Goal: Information Seeking & Learning: Compare options

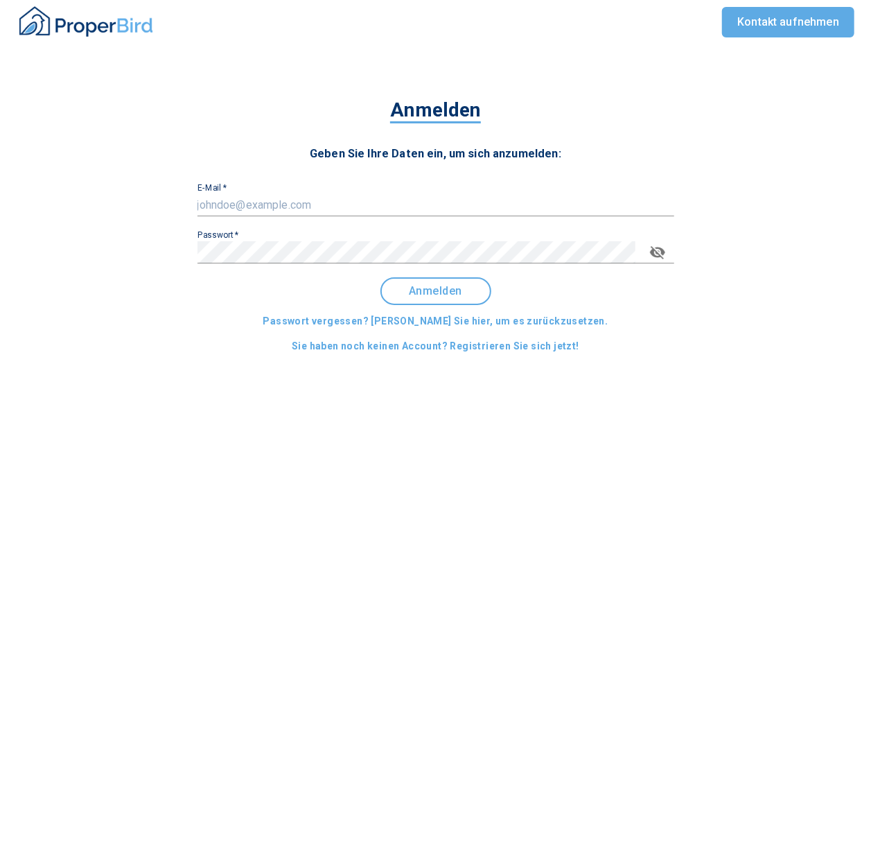
type input "[EMAIL_ADDRESS][DOMAIN_NAME]"
click at [434, 292] on span "Anmelden" at bounding box center [436, 291] width 86 height 12
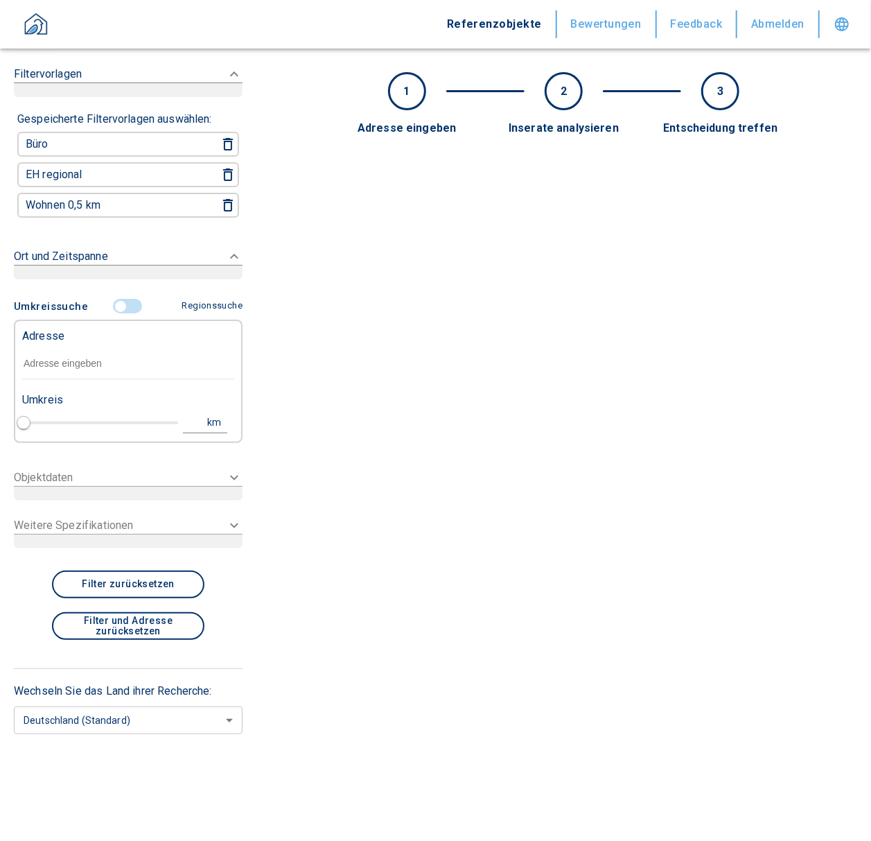
click at [93, 372] on input "text" at bounding box center [128, 364] width 212 height 32
click at [87, 348] on input "text" at bounding box center [128, 364] width 212 height 32
paste input "Dummerstorf | [GEOGRAPHIC_DATA] 7"
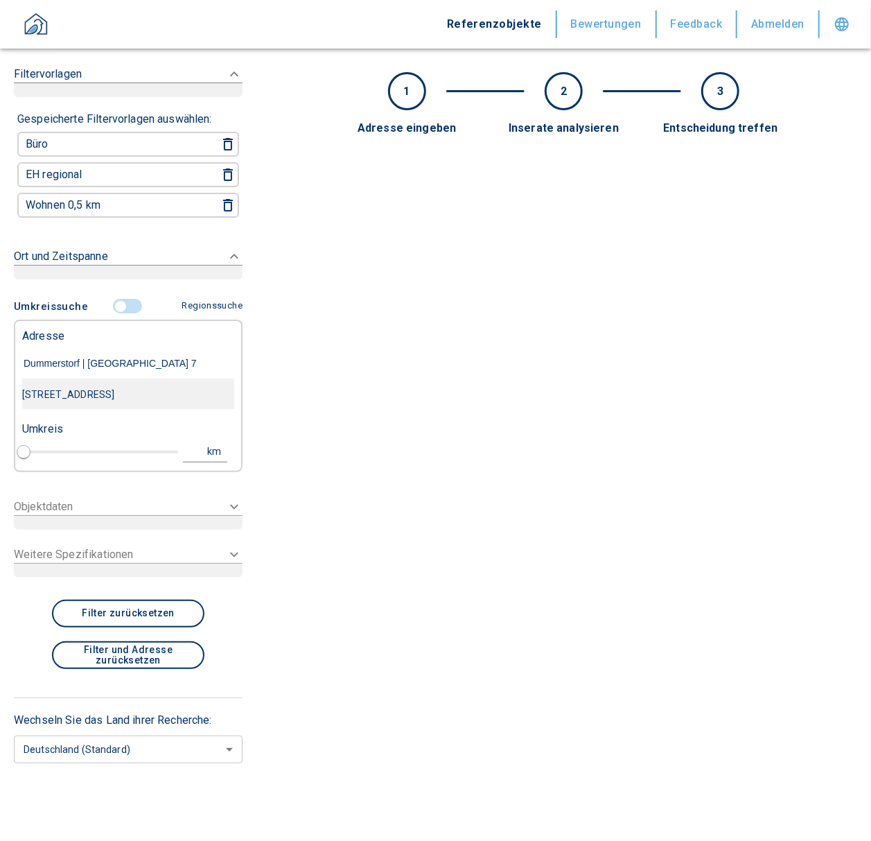
click at [103, 389] on div "[STREET_ADDRESS]" at bounding box center [128, 394] width 212 height 29
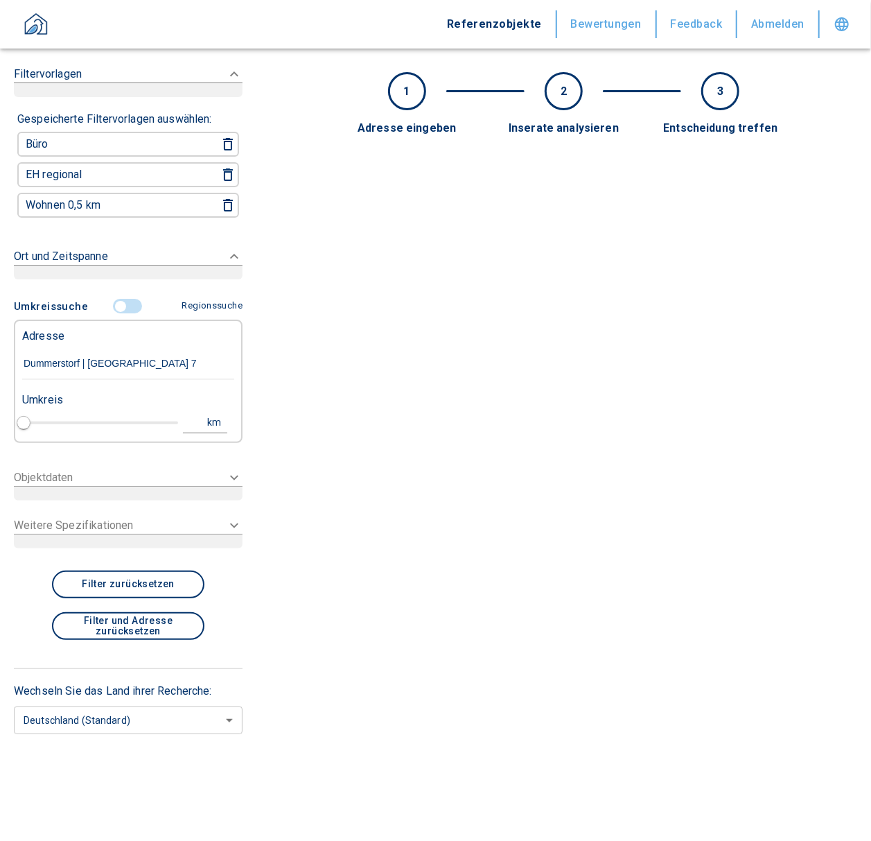
type input "[STREET_ADDRESS]"
type input "1"
type input "2020"
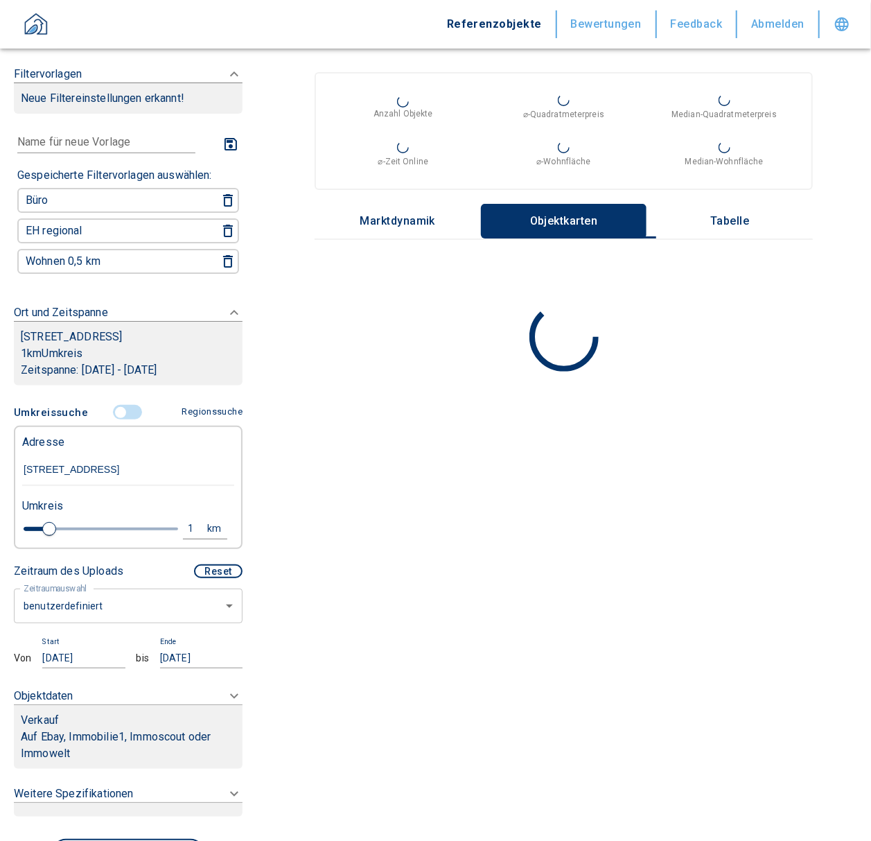
type input "[STREET_ADDRESS]"
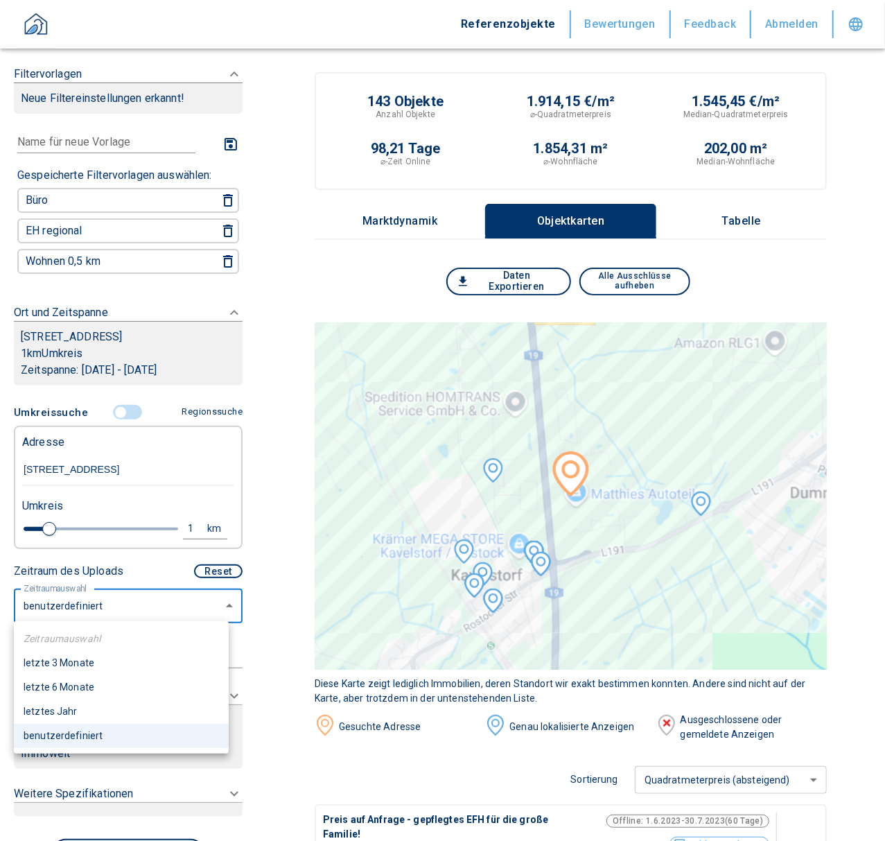
click at [75, 683] on li "letzte 6 Monate" at bounding box center [121, 687] width 215 height 24
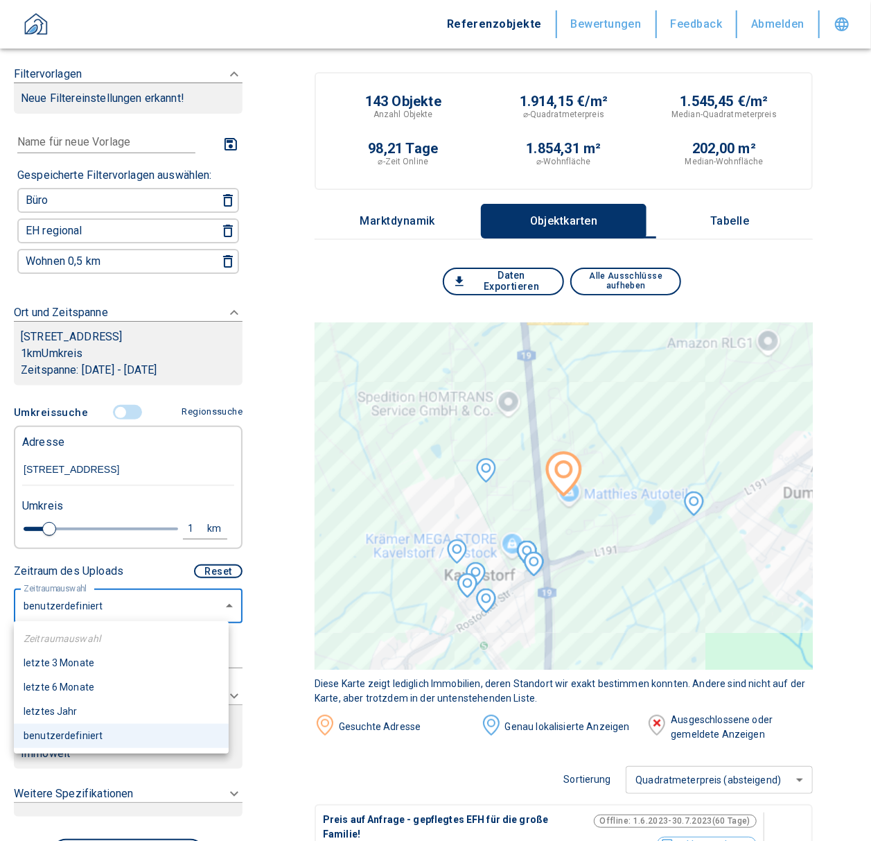
type input "2020"
type input "6"
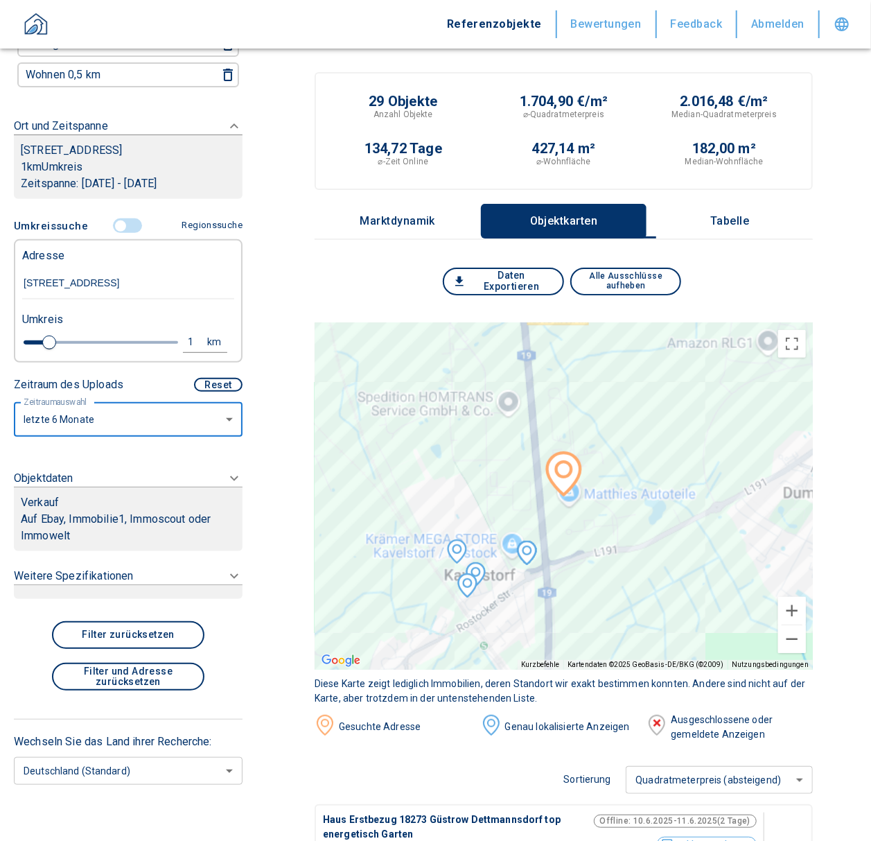
click at [184, 516] on p "Auf Ebay, Immobilie1, Immoscout oder Immowelt" at bounding box center [128, 527] width 215 height 33
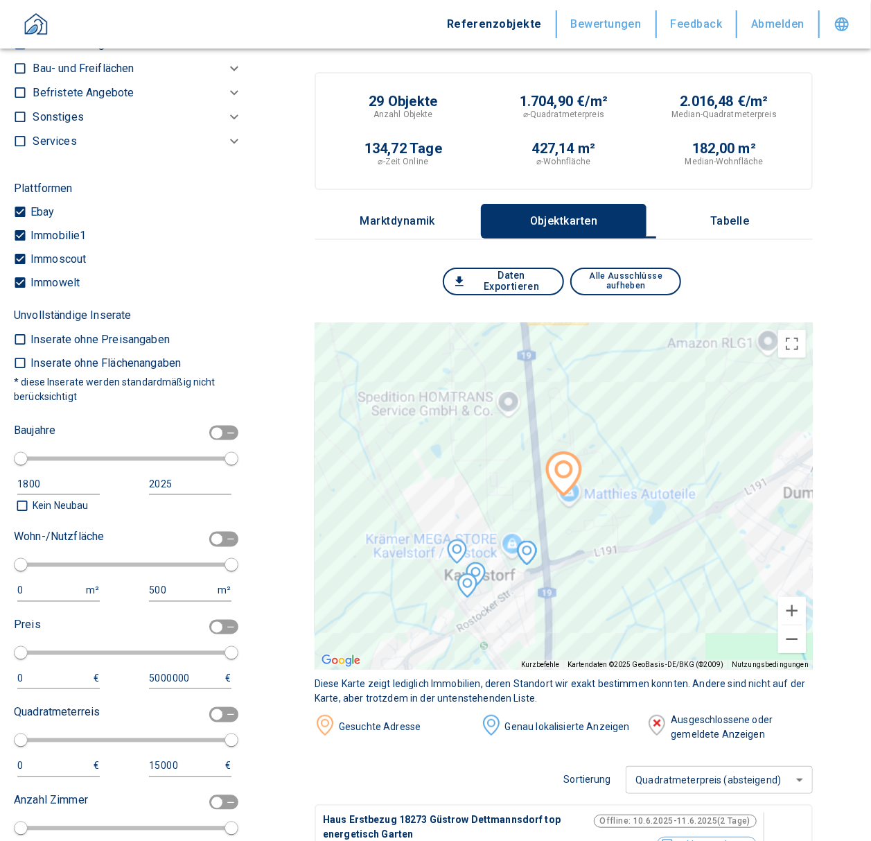
scroll to position [525, 0]
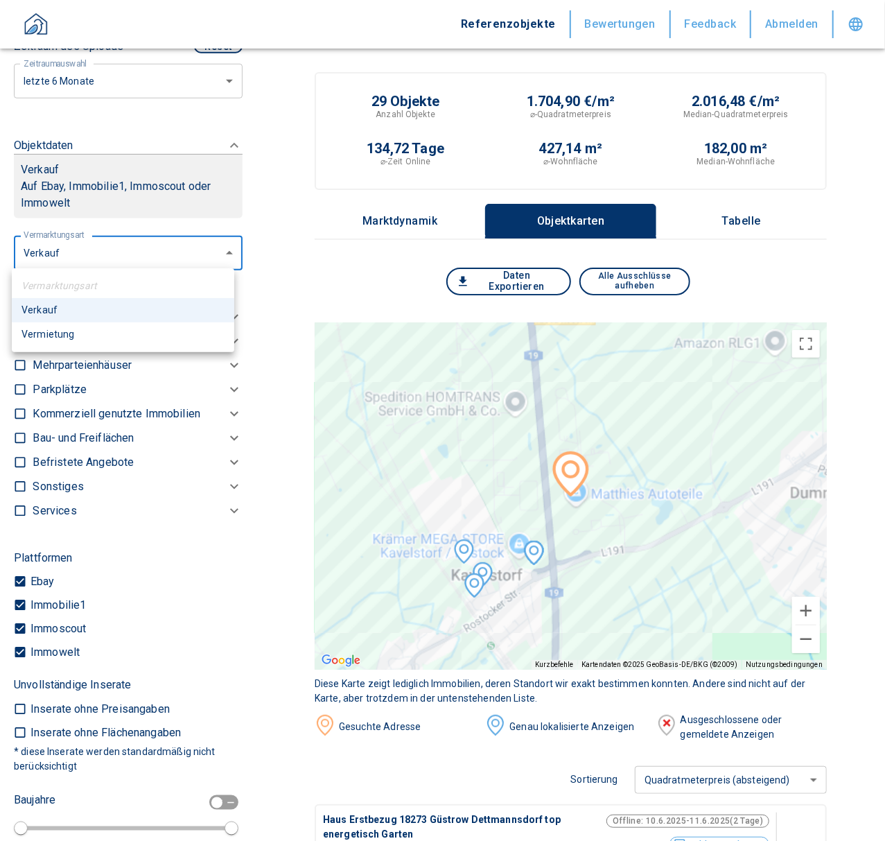
click at [50, 338] on li "Vermietung" at bounding box center [123, 334] width 223 height 24
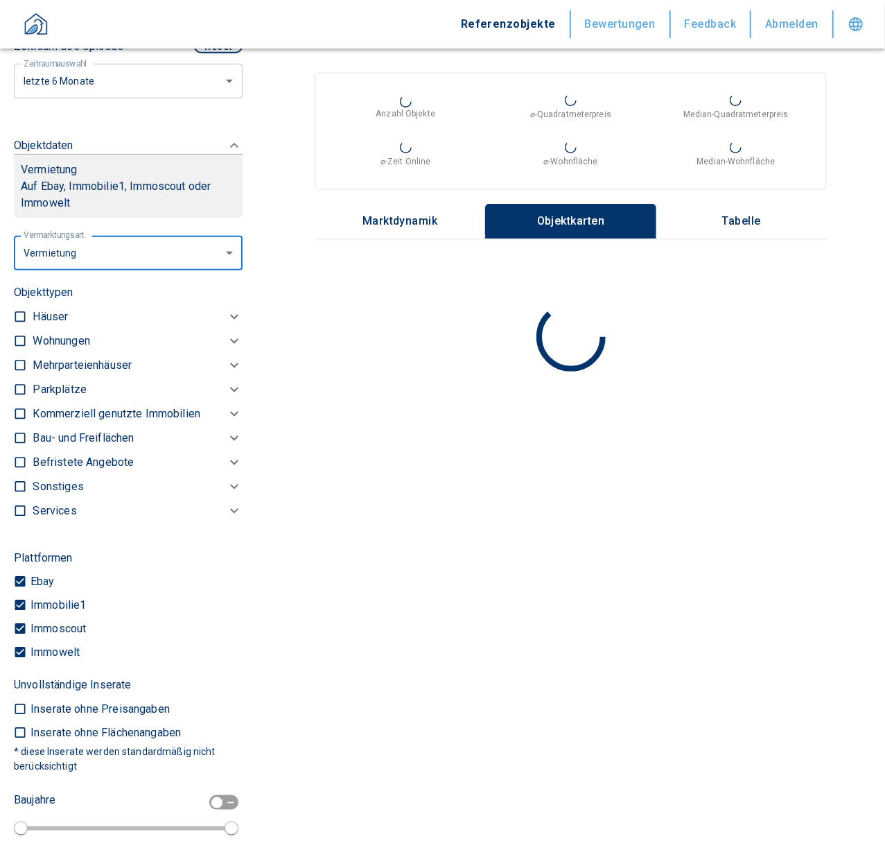
type input "rent"
type input "2020"
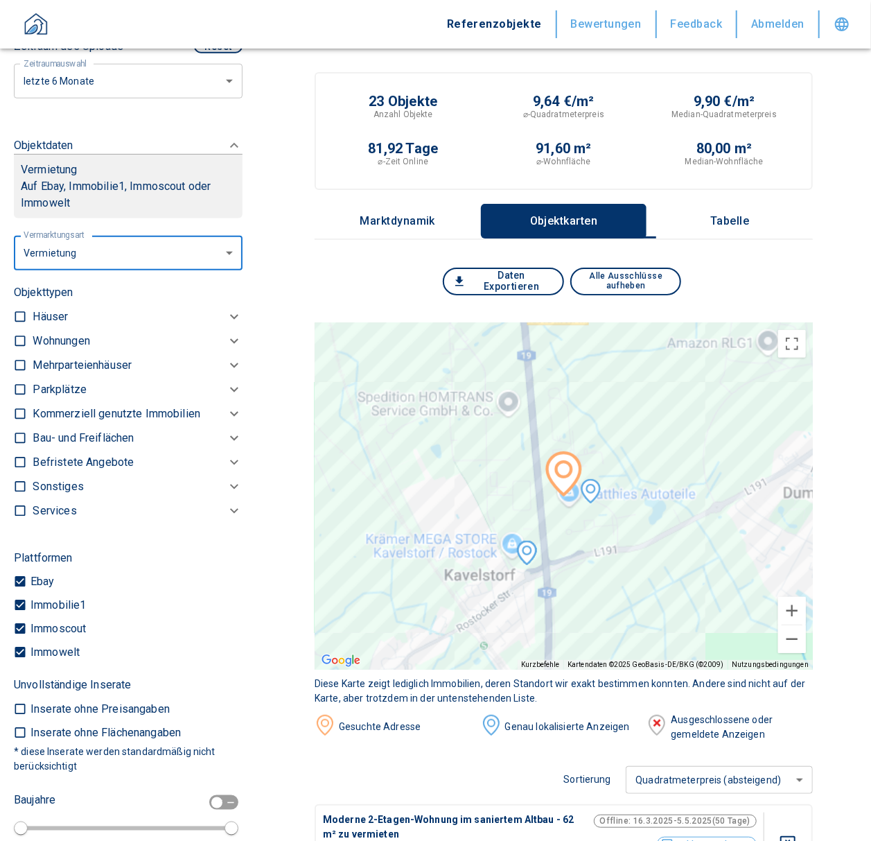
click at [90, 414] on p "Kommerziell genutzte Immobilien" at bounding box center [117, 413] width 168 height 17
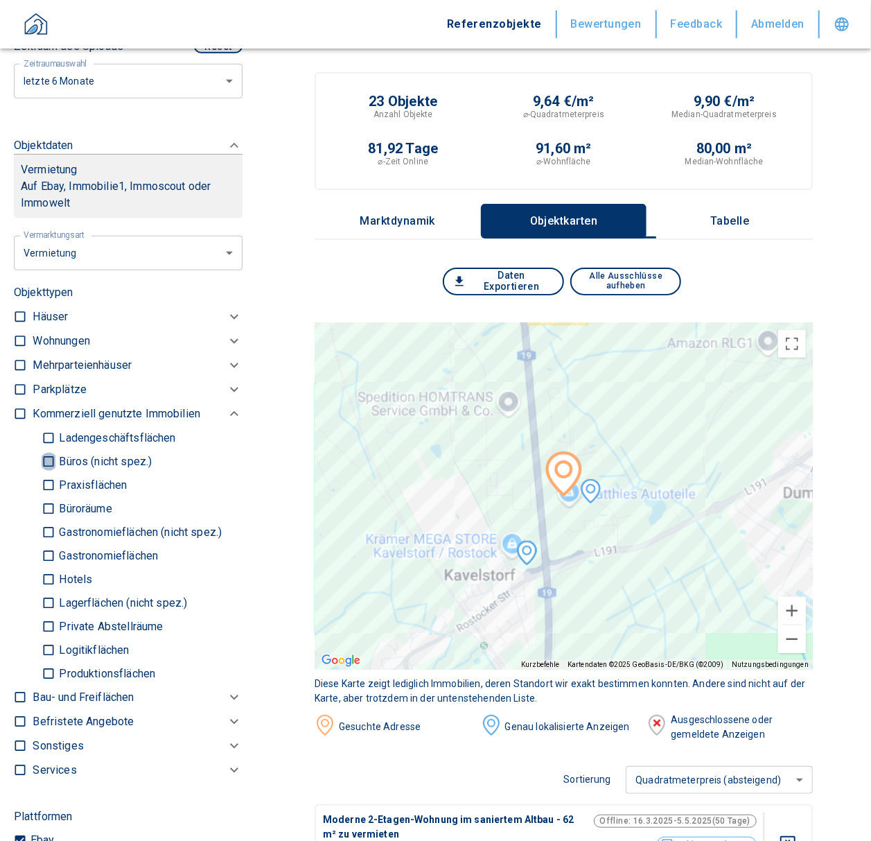
click at [50, 449] on input "Büros (nicht spez.)" at bounding box center [49, 461] width 14 height 24
checkbox input "true"
type input "2020"
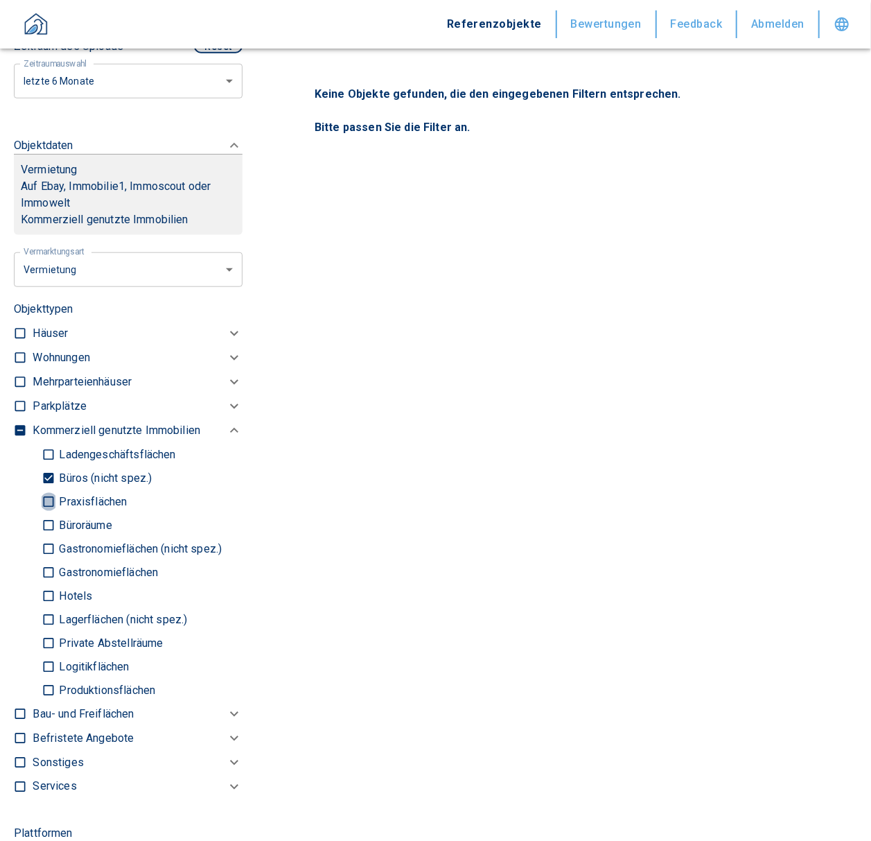
drag, startPoint x: 50, startPoint y: 497, endPoint x: 57, endPoint y: 518, distance: 22.6
click at [49, 497] on input "Praxisflächen" at bounding box center [49, 501] width 14 height 24
checkbox input "true"
type input "2020"
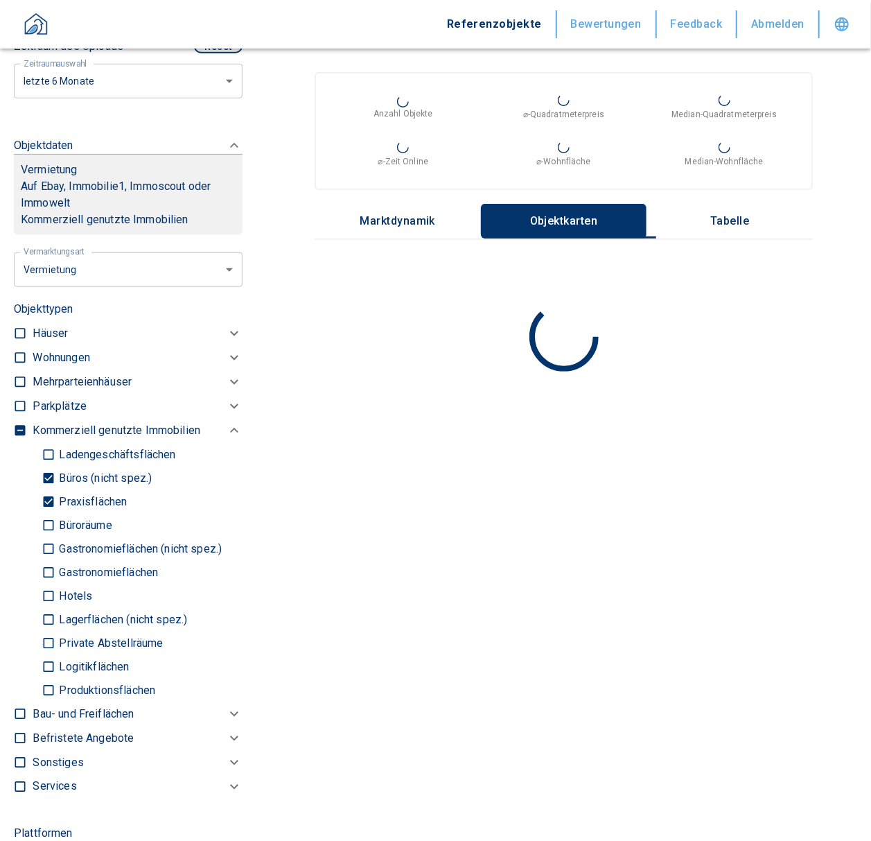
click at [48, 525] on input "Büroräume" at bounding box center [49, 525] width 14 height 24
checkbox input "true"
type input "2020"
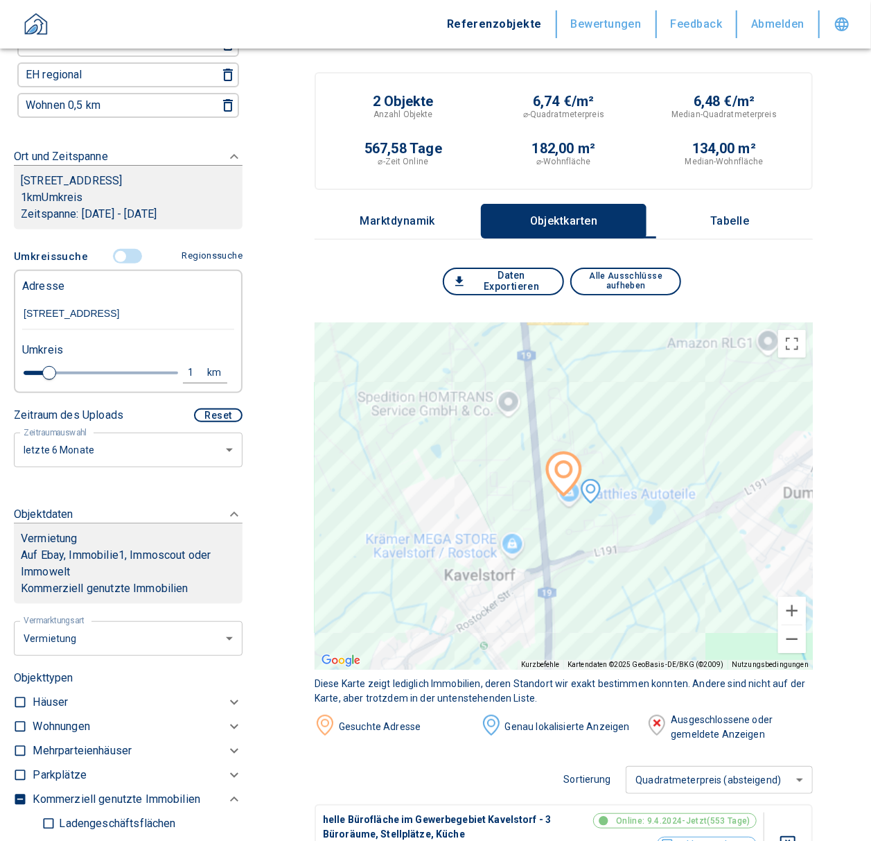
scroll to position [155, 0]
click at [189, 367] on div "1" at bounding box center [198, 373] width 25 height 17
drag, startPoint x: 57, startPoint y: 364, endPoint x: 36, endPoint y: 364, distance: 20.8
click at [36, 364] on div "1 km Neue Suchen" at bounding box center [117, 374] width 212 height 33
type input "3,0"
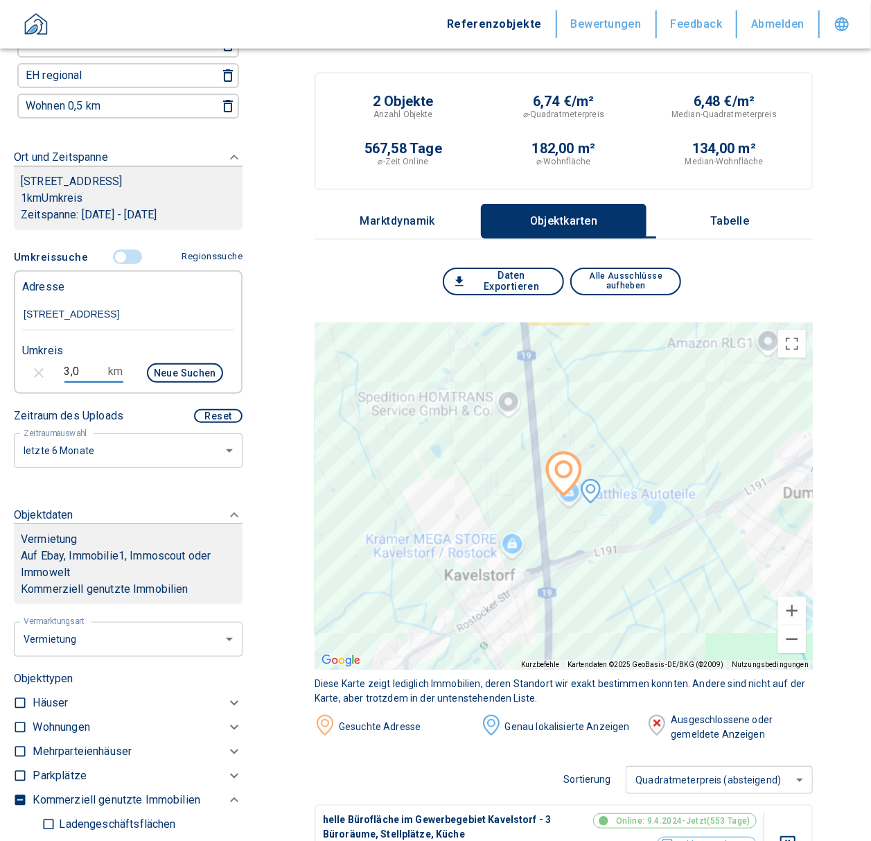
click at [164, 372] on button "Neue Suchen" at bounding box center [185, 372] width 76 height 19
type input "2020"
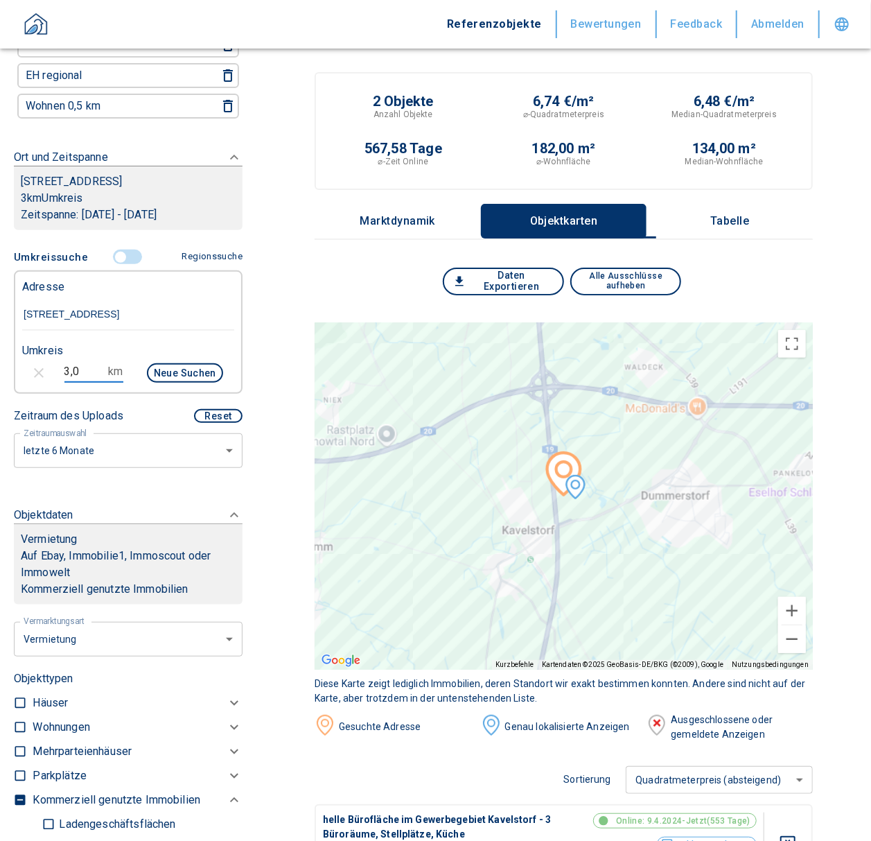
drag, startPoint x: 87, startPoint y: 361, endPoint x: 36, endPoint y: 362, distance: 50.6
click at [36, 362] on div "3,0 km Neue Suchen" at bounding box center [117, 374] width 212 height 33
type input "5,0"
click at [186, 373] on button "Neue Suchen" at bounding box center [185, 372] width 76 height 19
type input "2020"
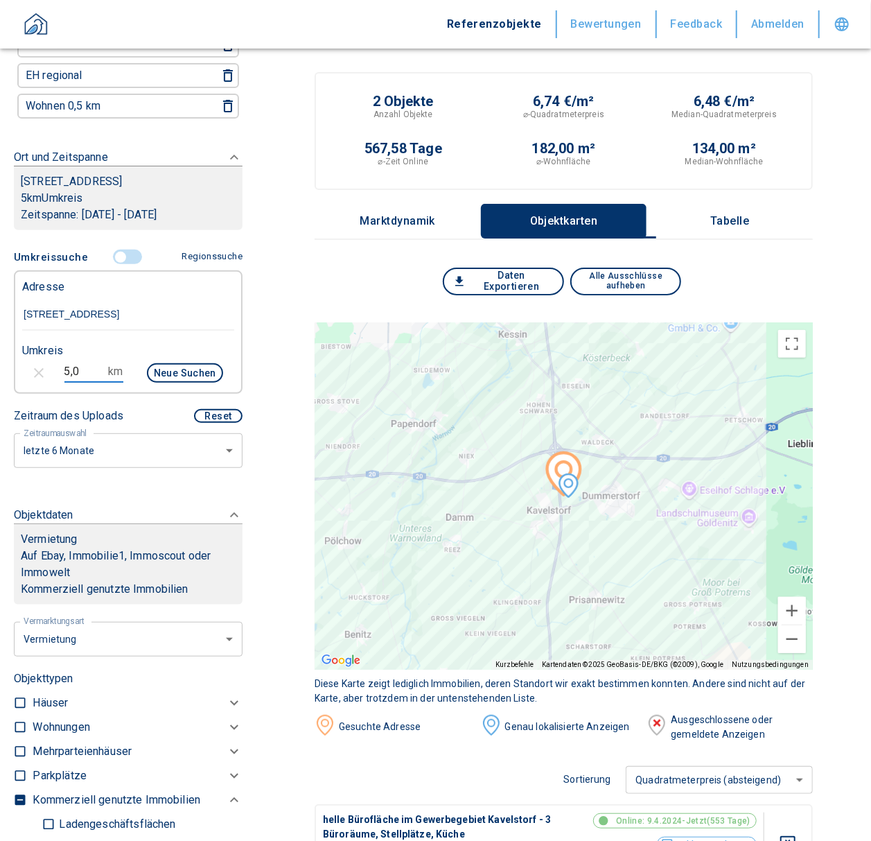
drag, startPoint x: 89, startPoint y: 366, endPoint x: 40, endPoint y: 360, distance: 49.5
click at [40, 360] on div "5,0 km Neue Suchen" at bounding box center [117, 374] width 212 height 33
type input "10,0"
click at [165, 363] on button "Neue Suchen" at bounding box center [185, 372] width 76 height 19
type input "2020"
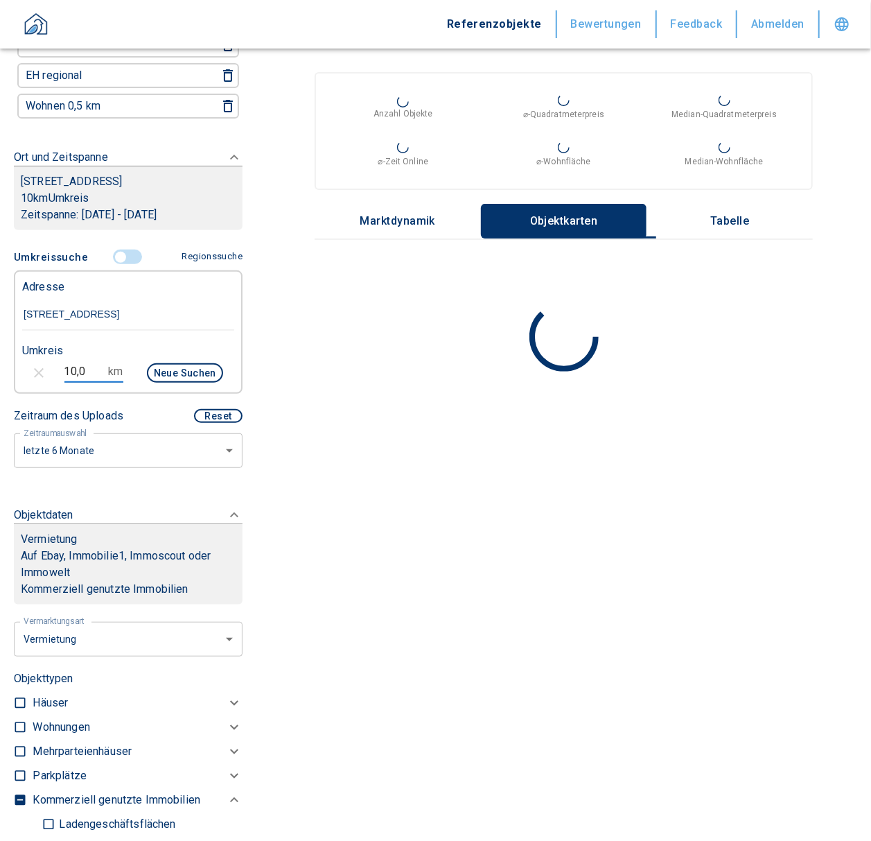
drag, startPoint x: 87, startPoint y: 367, endPoint x: 40, endPoint y: 373, distance: 47.5
click at [40, 373] on div "10,0 km Neue Suchen" at bounding box center [117, 374] width 212 height 33
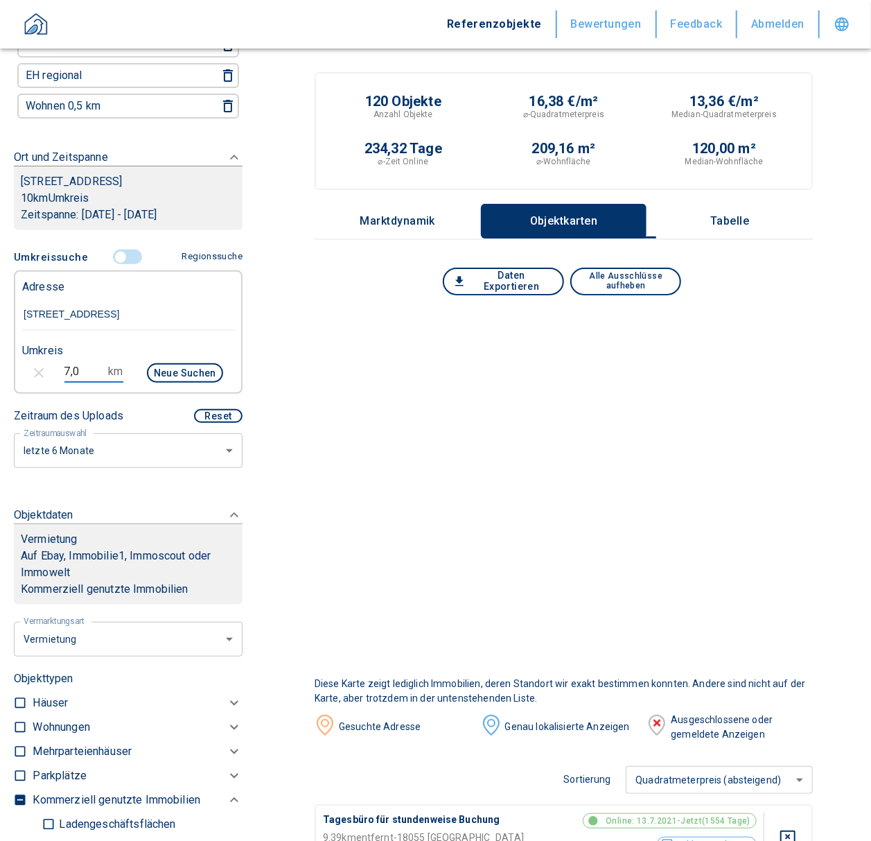
type input "7,0"
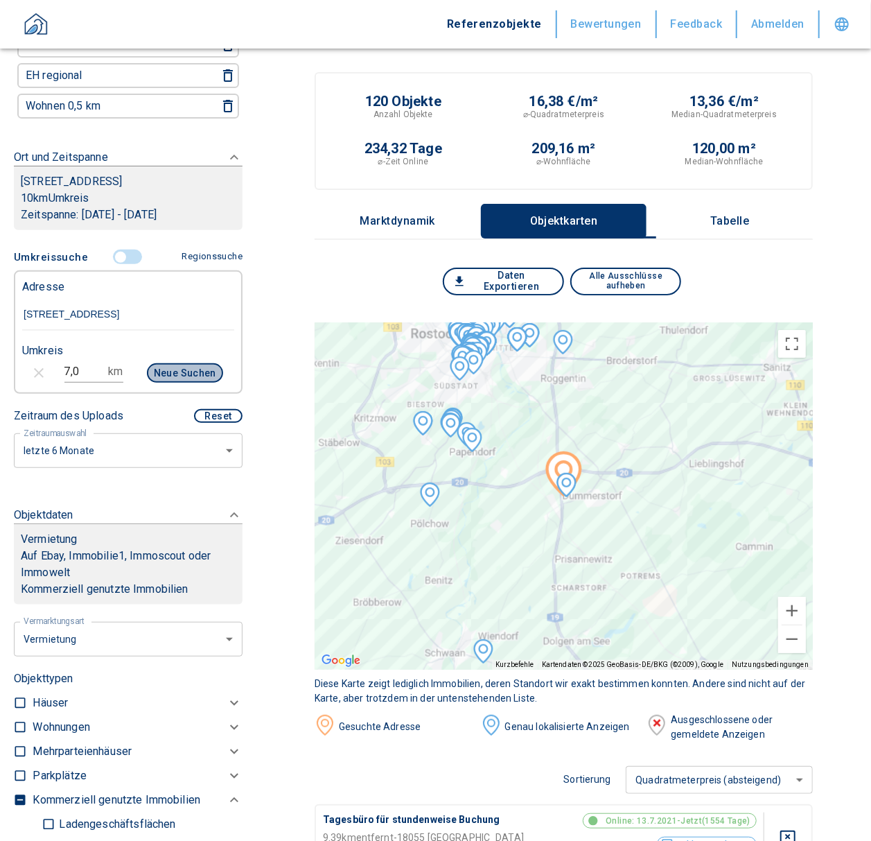
click at [177, 367] on button "Neue Suchen" at bounding box center [185, 372] width 76 height 19
type input "2020"
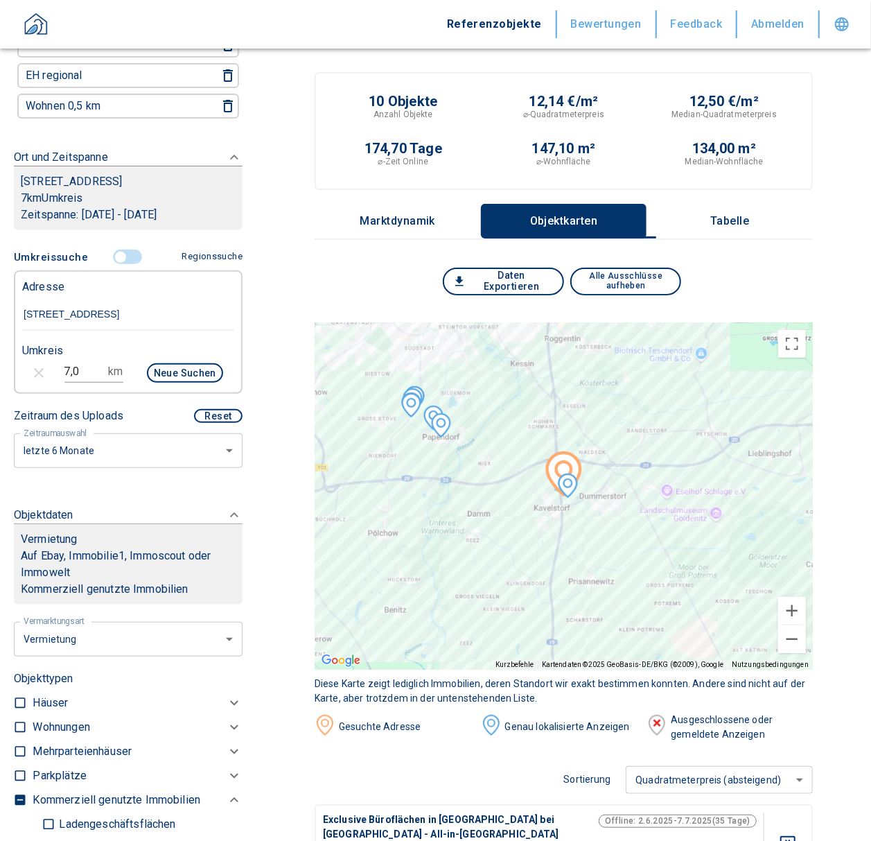
click at [741, 216] on p "Tabelle" at bounding box center [729, 221] width 69 height 12
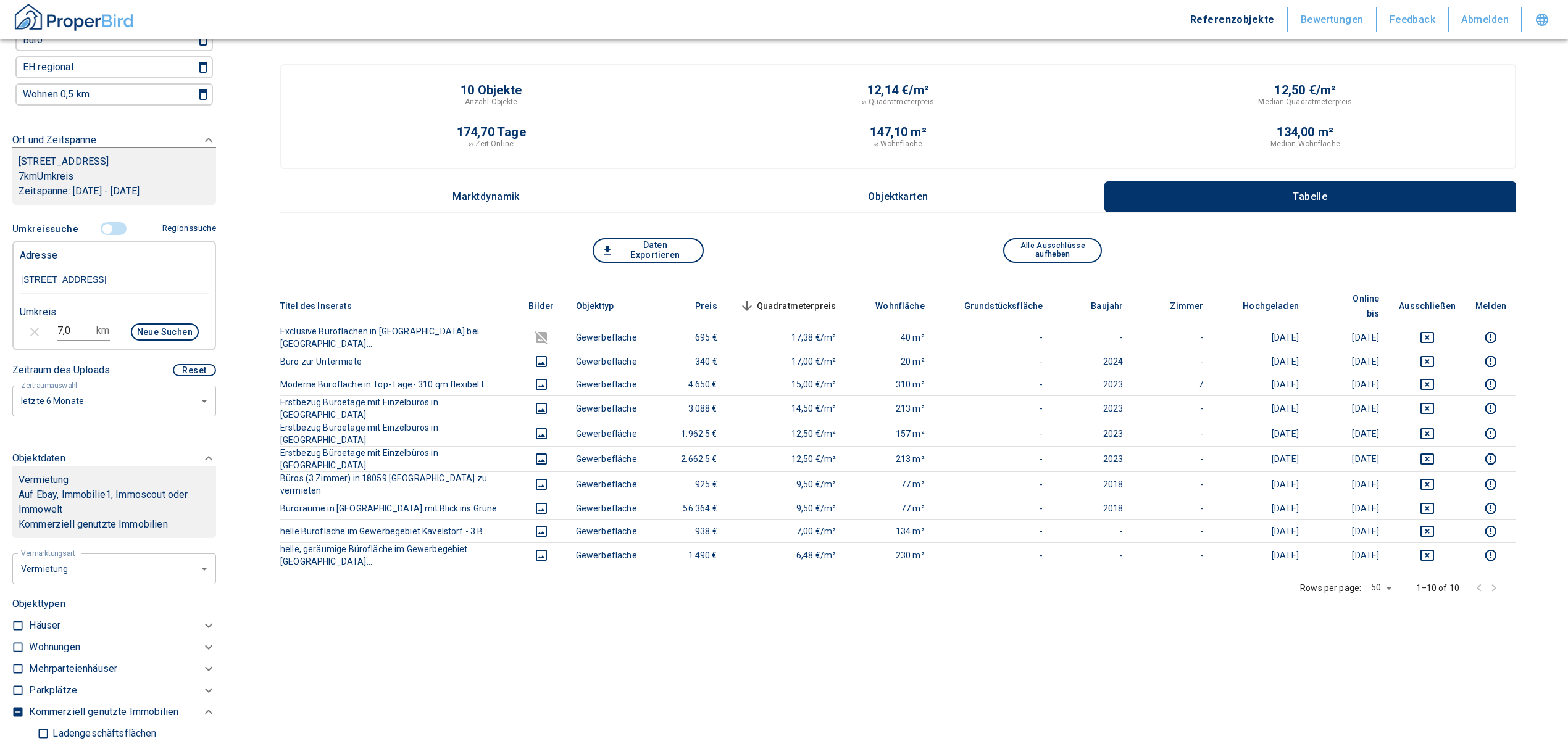
click at [776, 657] on div "Titel des Inserats Bilder Objekttyp Preis Quadratmeterpreis sorted descending W…" at bounding box center [898, 509] width 1236 height 444
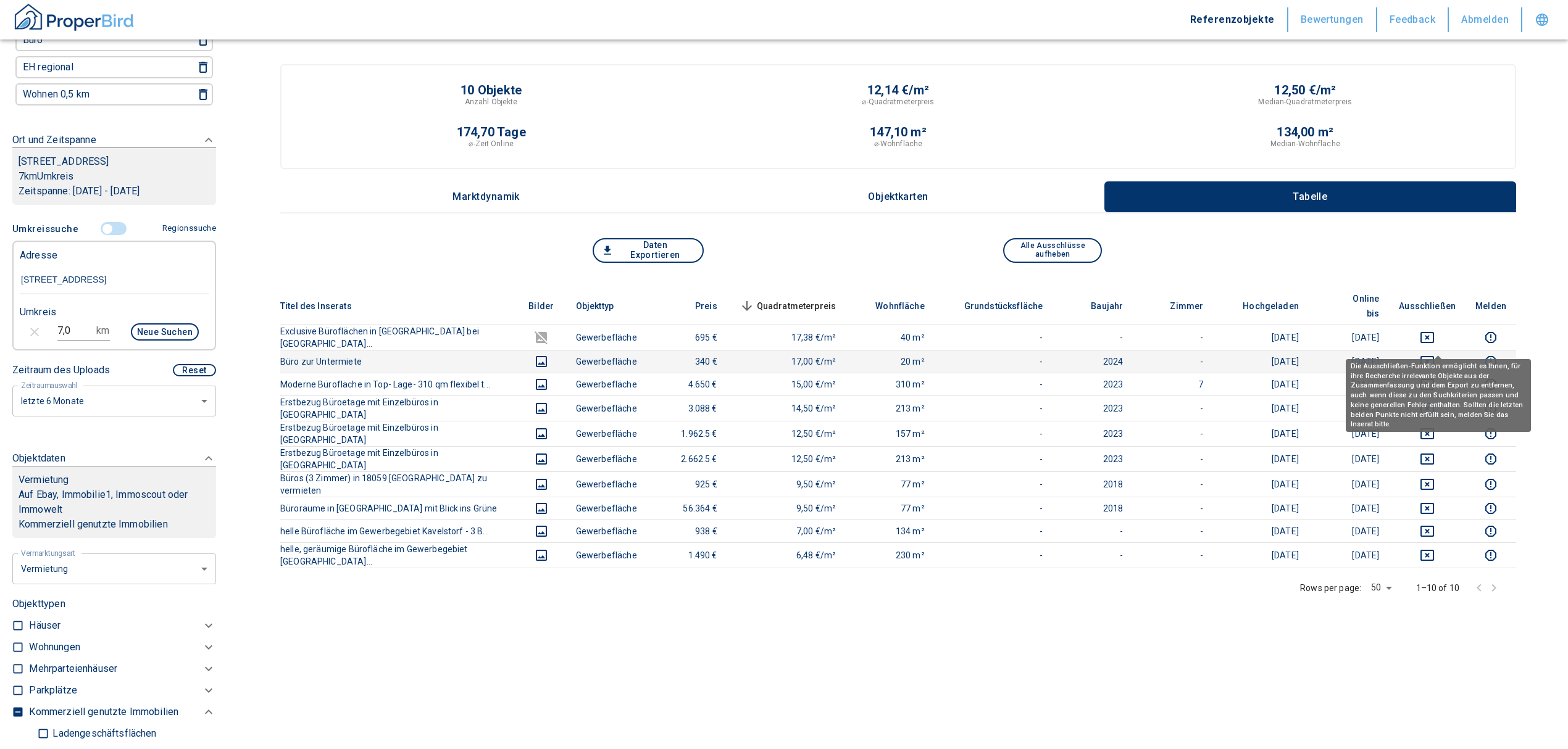
click at [776, 354] on icon "deselect this listing" at bounding box center [1426, 362] width 15 height 15
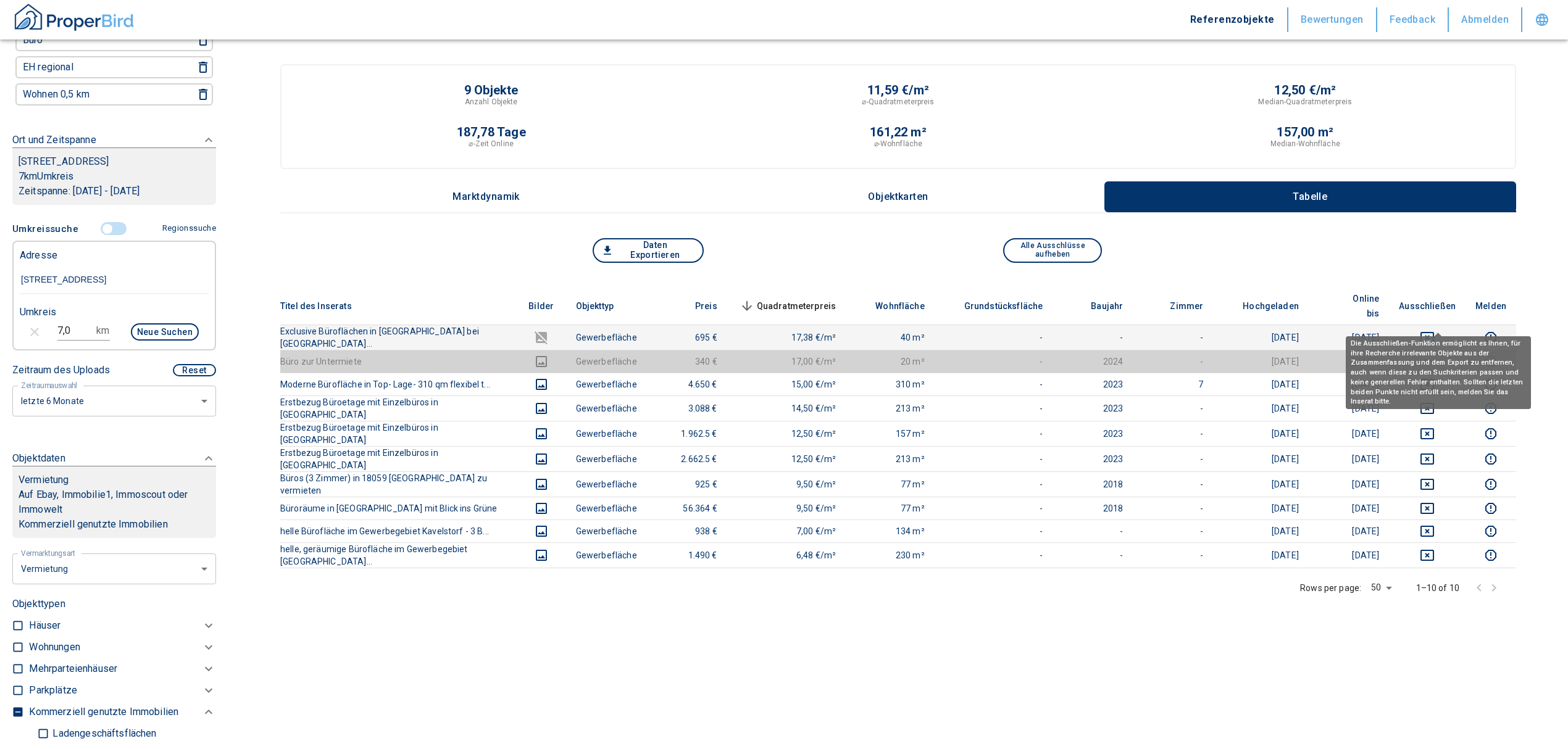
click at [776, 332] on icon "deselect this listing" at bounding box center [1426, 338] width 13 height 11
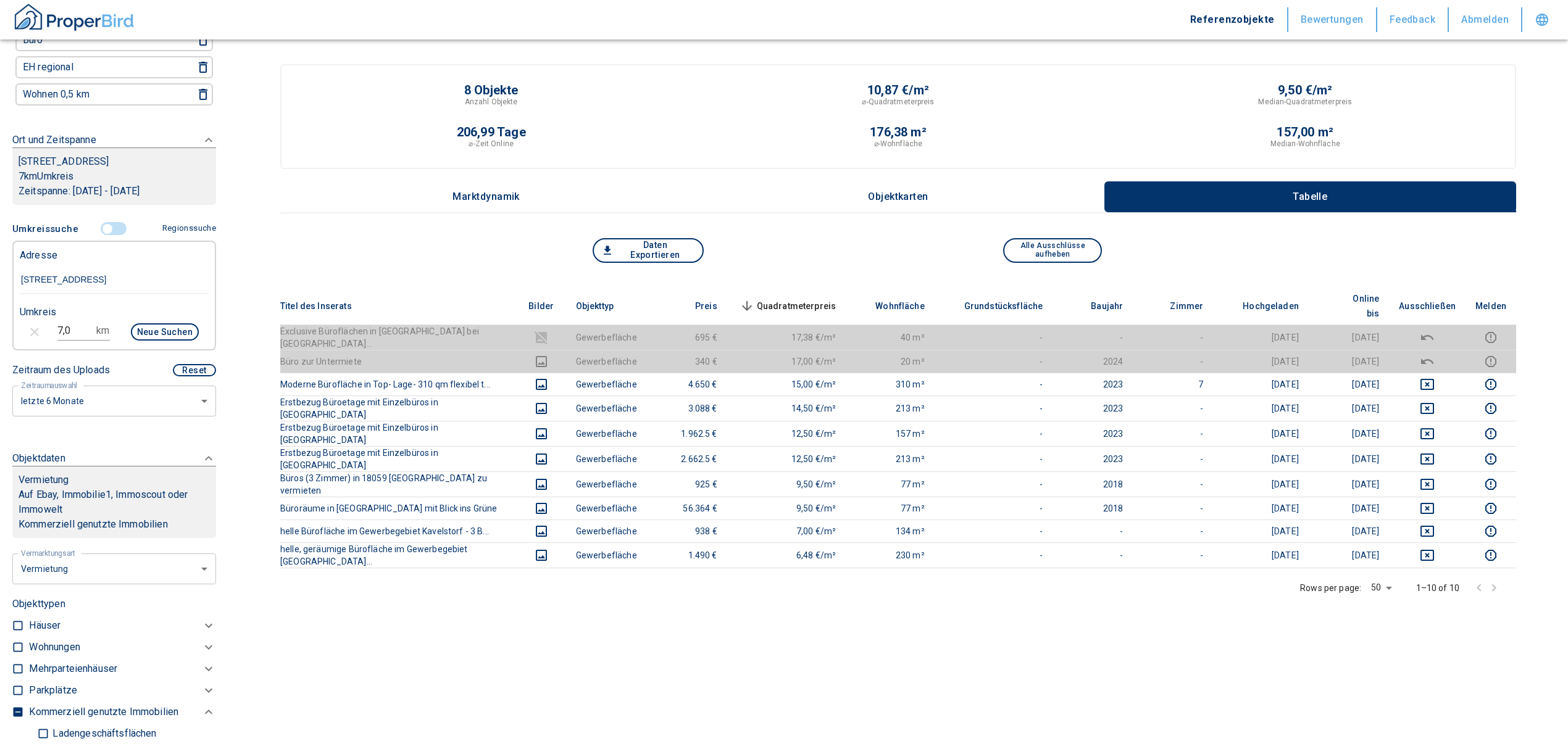
click at [776, 652] on div "Titel des Inserats Bilder Objekttyp Preis Quadratmeterpreis sorted descending W…" at bounding box center [898, 509] width 1236 height 444
click at [347, 421] on th "Erstbezug Büroetage mit Einzelbüros in [GEOGRAPHIC_DATA]" at bounding box center [398, 434] width 236 height 25
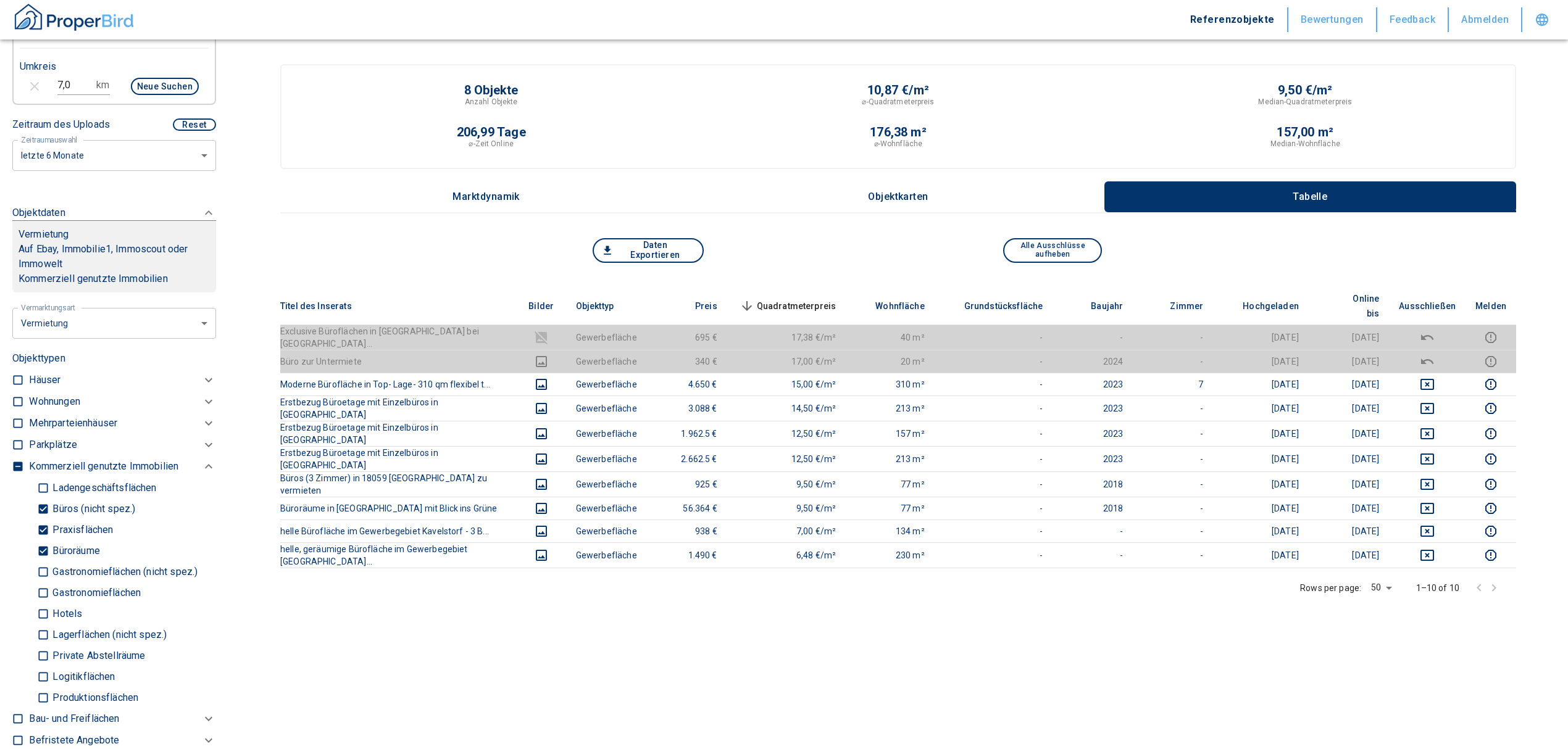
scroll to position [514, 0]
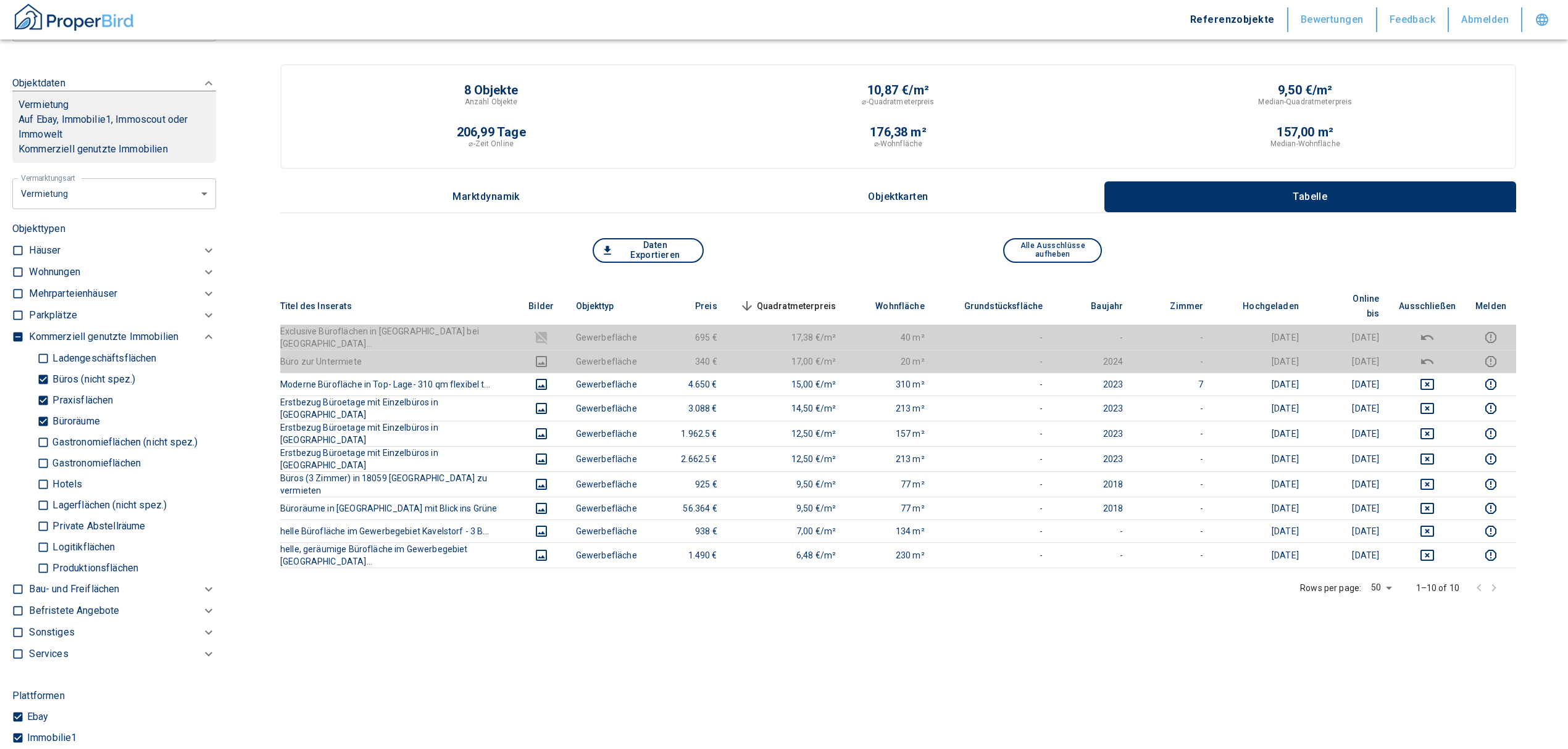
click at [37, 419] on input "Büroräume" at bounding box center [44, 421] width 12 height 21
checkbox input "false"
type input "2020"
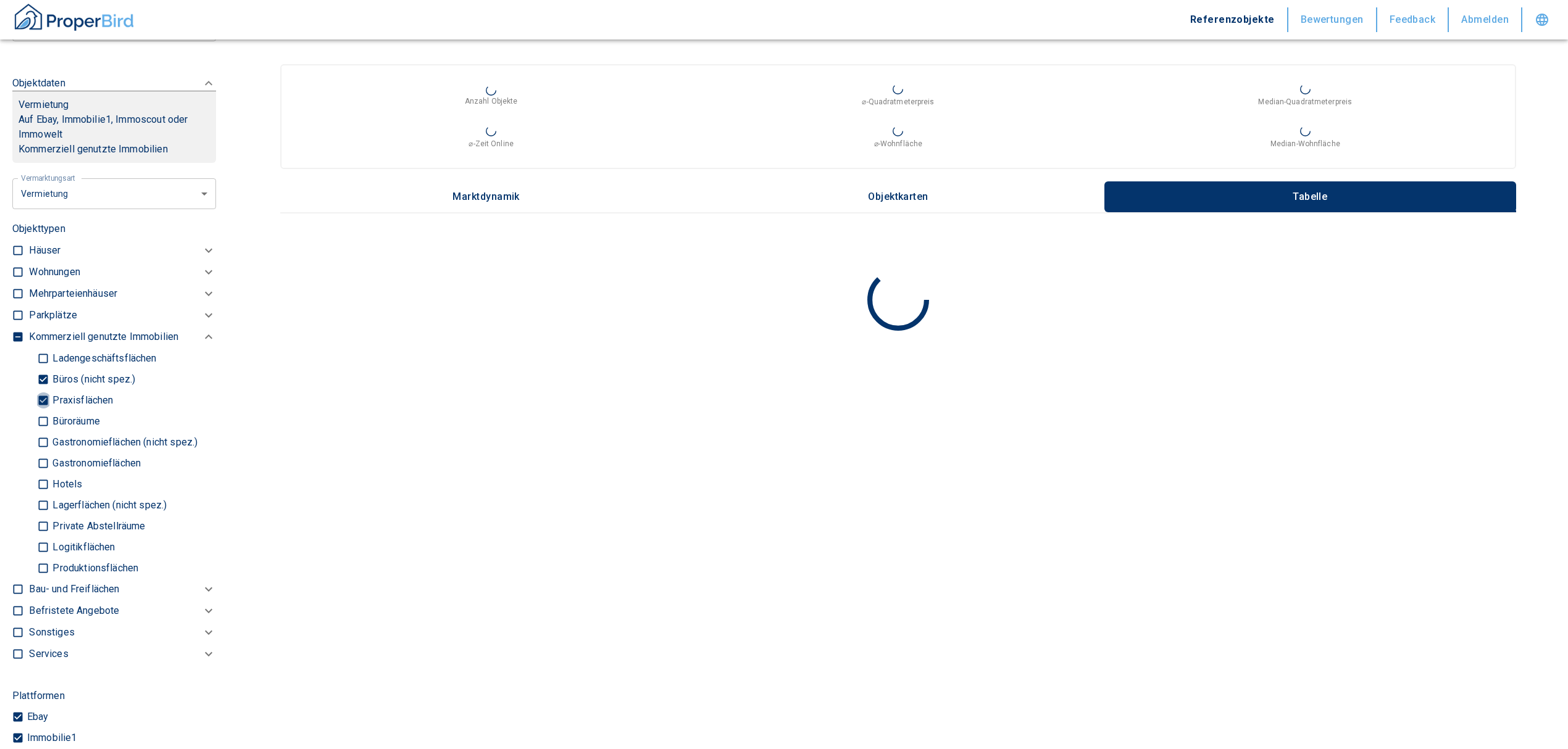
click at [44, 395] on input "Praxisflächen" at bounding box center [44, 400] width 12 height 21
checkbox input "false"
type input "2020"
click at [45, 371] on input "Büros (nicht spez.)" at bounding box center [44, 379] width 12 height 21
checkbox input "false"
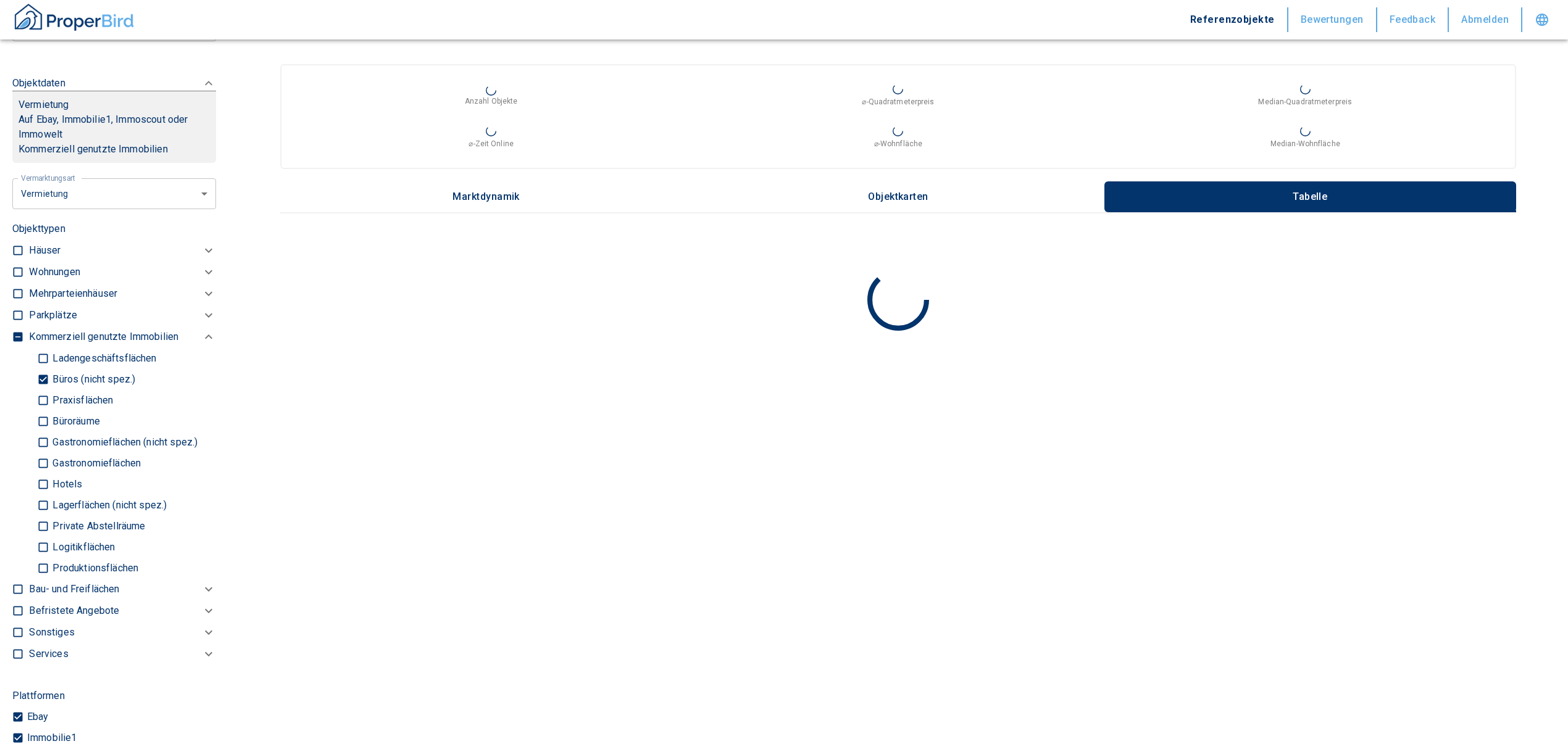
type input "2020"
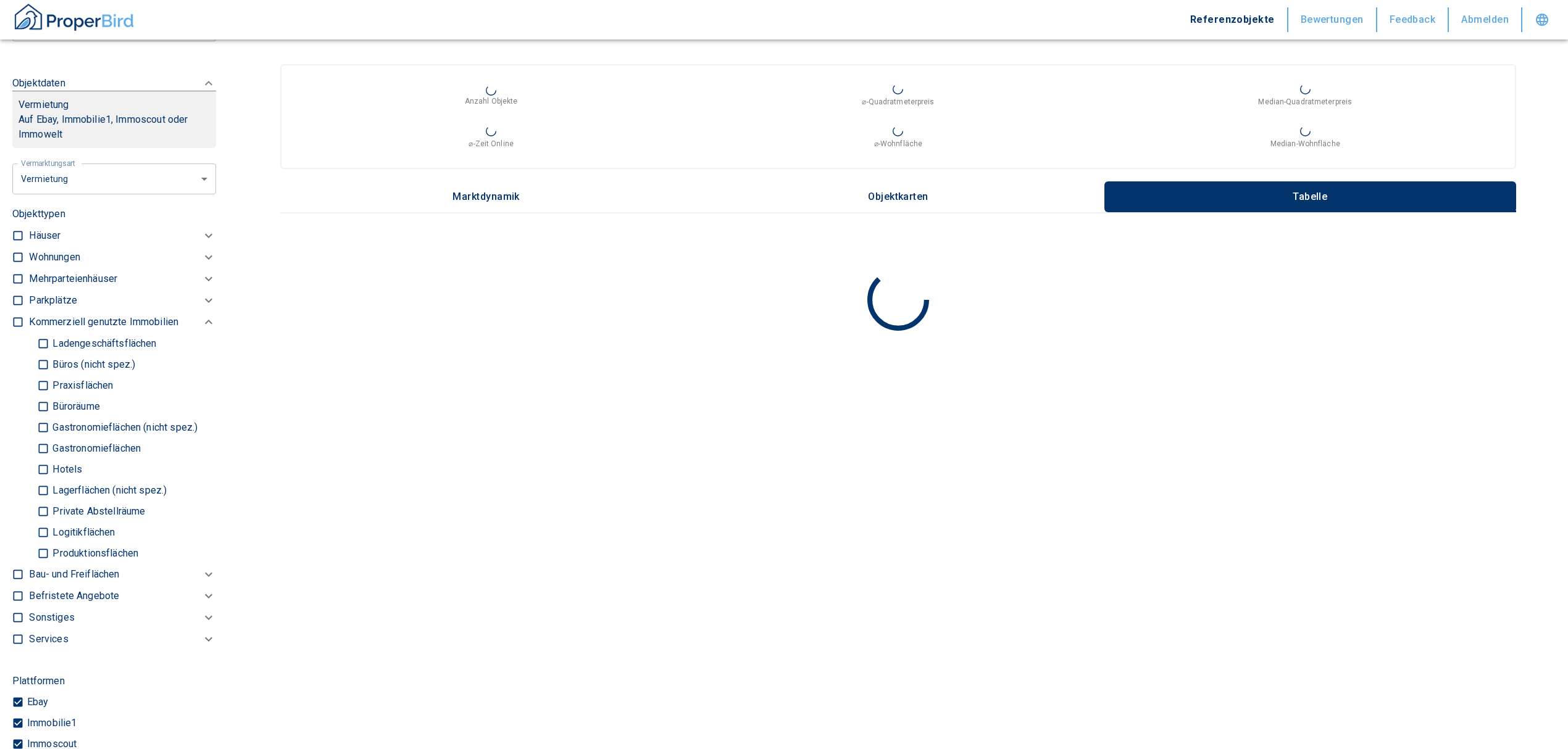
click at [42, 338] on input "Ladengeschäftsflächen" at bounding box center [44, 344] width 12 height 21
checkbox input "true"
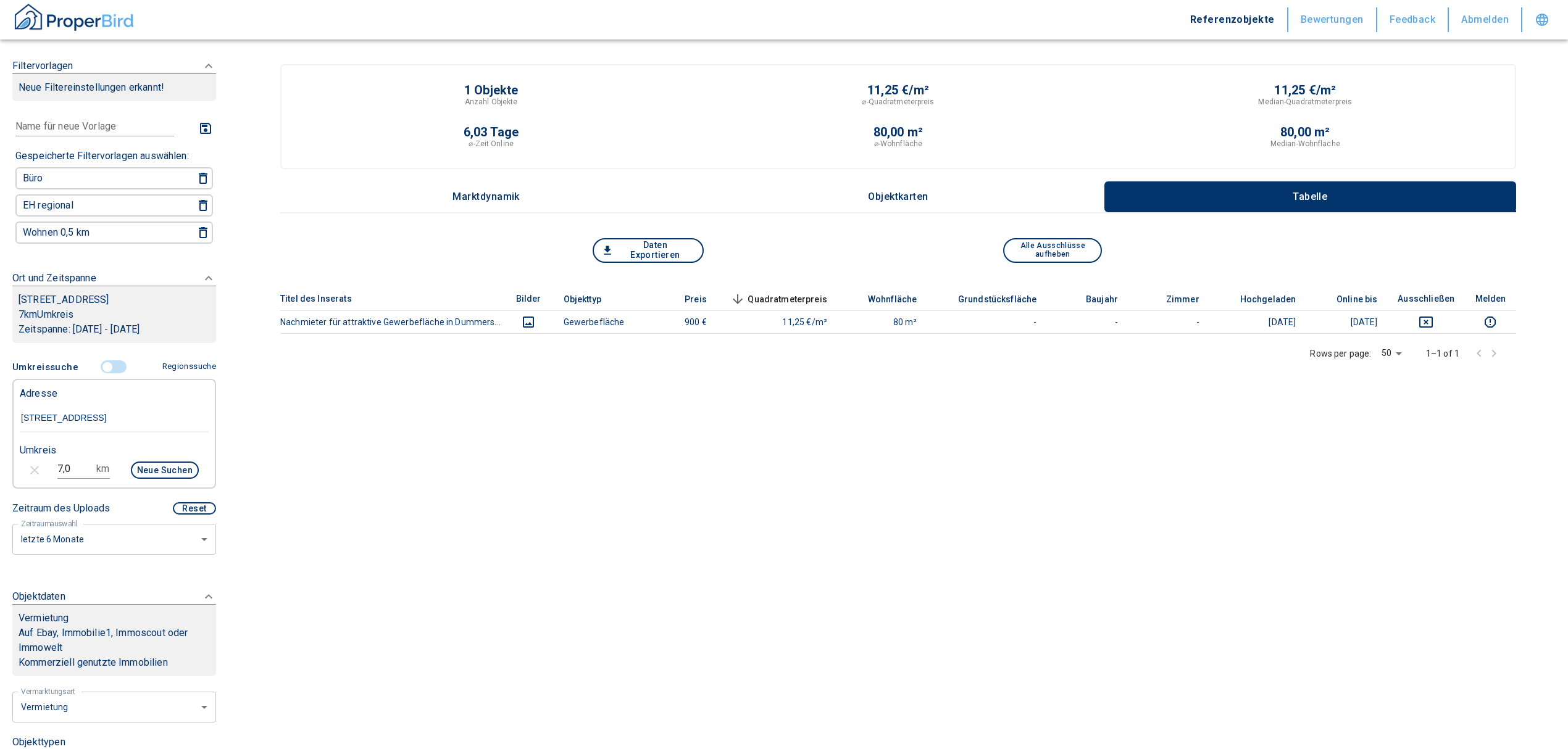
click at [90, 539] on body "Referenzobjekte Bewertungen Feedback Abmelden Filtervorlagen Neue Filtereinstel…" at bounding box center [784, 379] width 1568 height 759
drag, startPoint x: 69, startPoint y: 584, endPoint x: 79, endPoint y: 632, distance: 49.0
click at [79, 632] on ul "Zeitraumauswahl letzte 3 Monate letzte 6 Monate letztes Jahr benutzerdefiniert" at bounding box center [108, 611] width 191 height 118
click at [79, 631] on li "letztes Jahr" at bounding box center [108, 633] width 191 height 21
type input "2020"
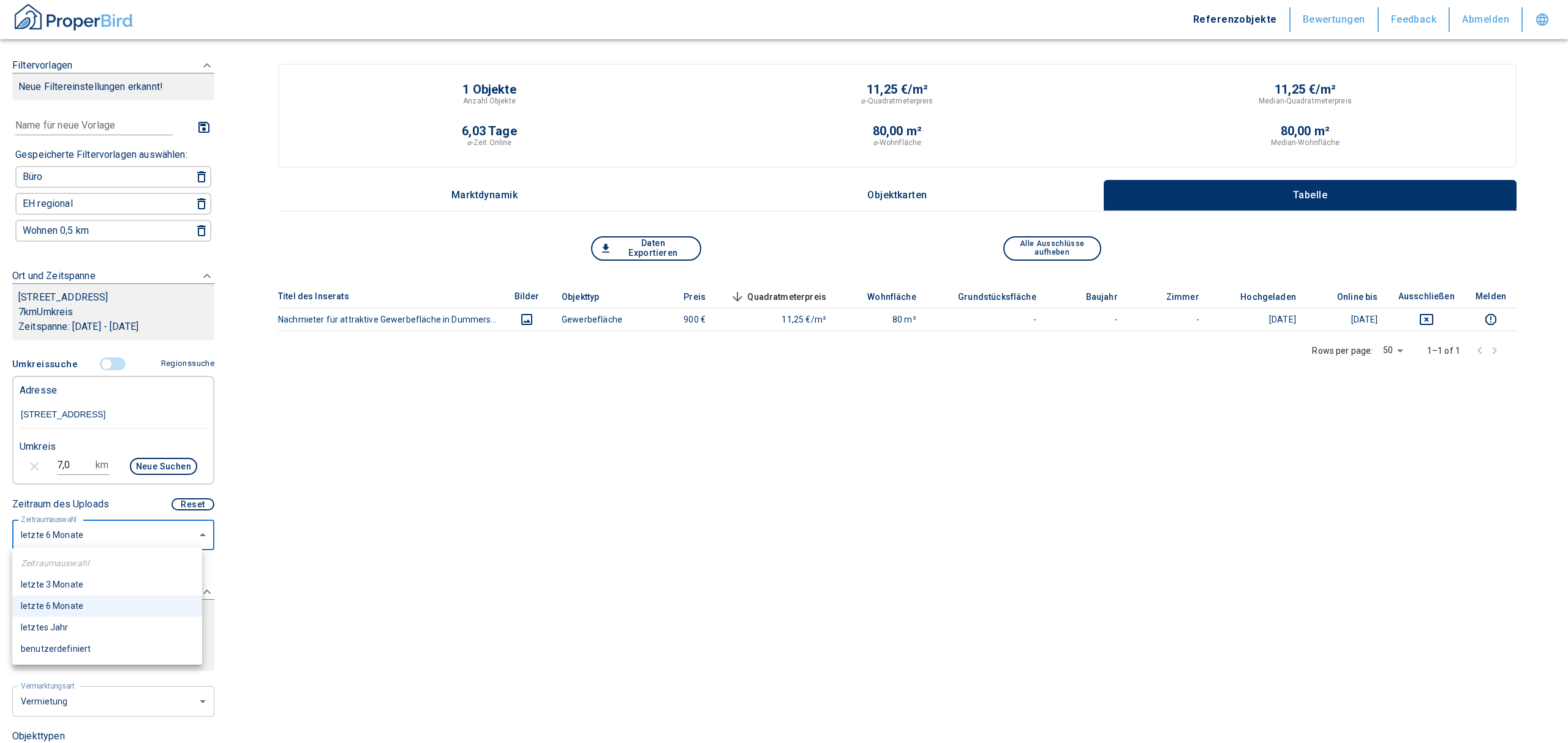
type input "12"
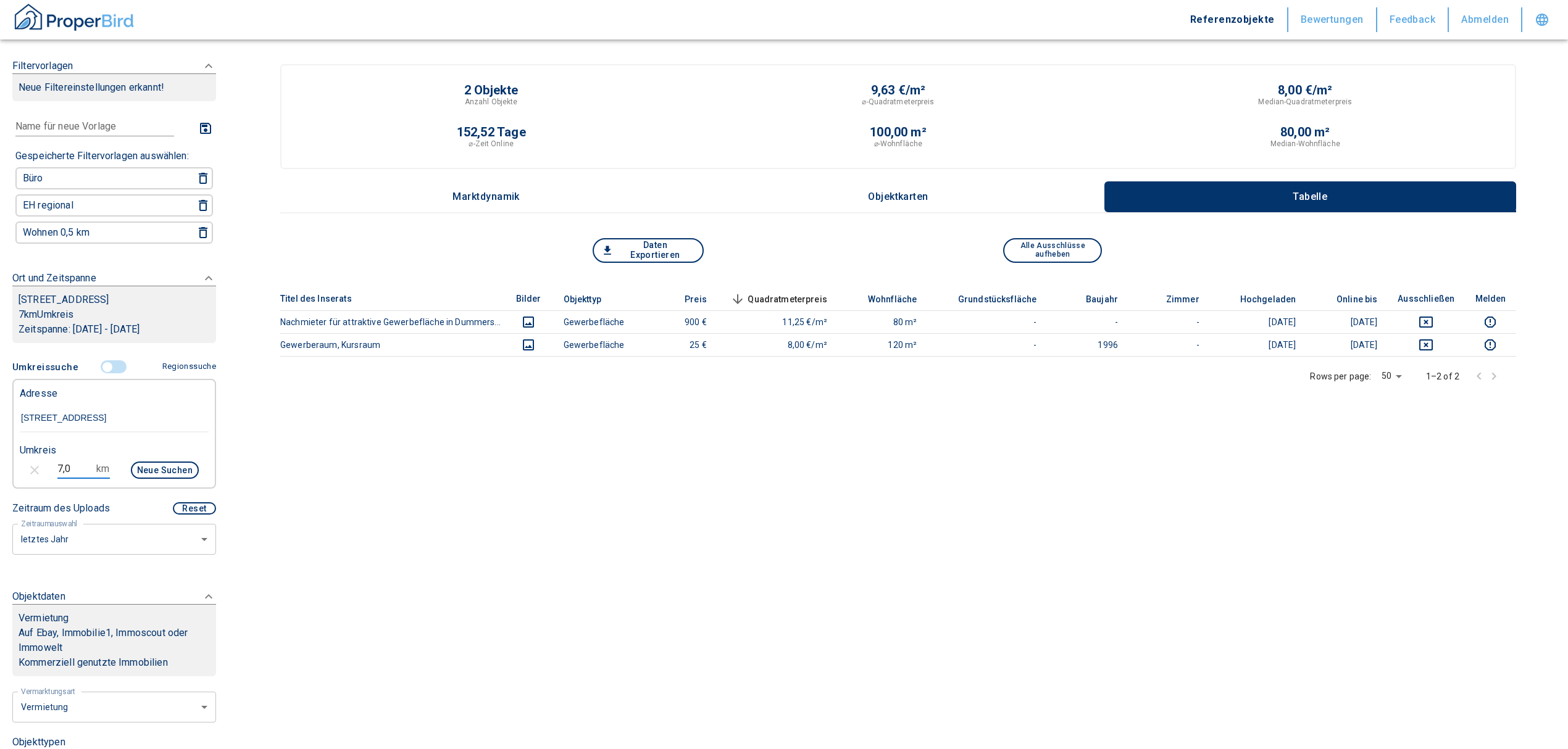
drag, startPoint x: 80, startPoint y: 465, endPoint x: 48, endPoint y: 463, distance: 32.1
click at [48, 463] on div "7,0 km Neue Suchen" at bounding box center [104, 471] width 189 height 29
type input "10"
click at [150, 461] on button "Neue Suchen" at bounding box center [165, 469] width 68 height 17
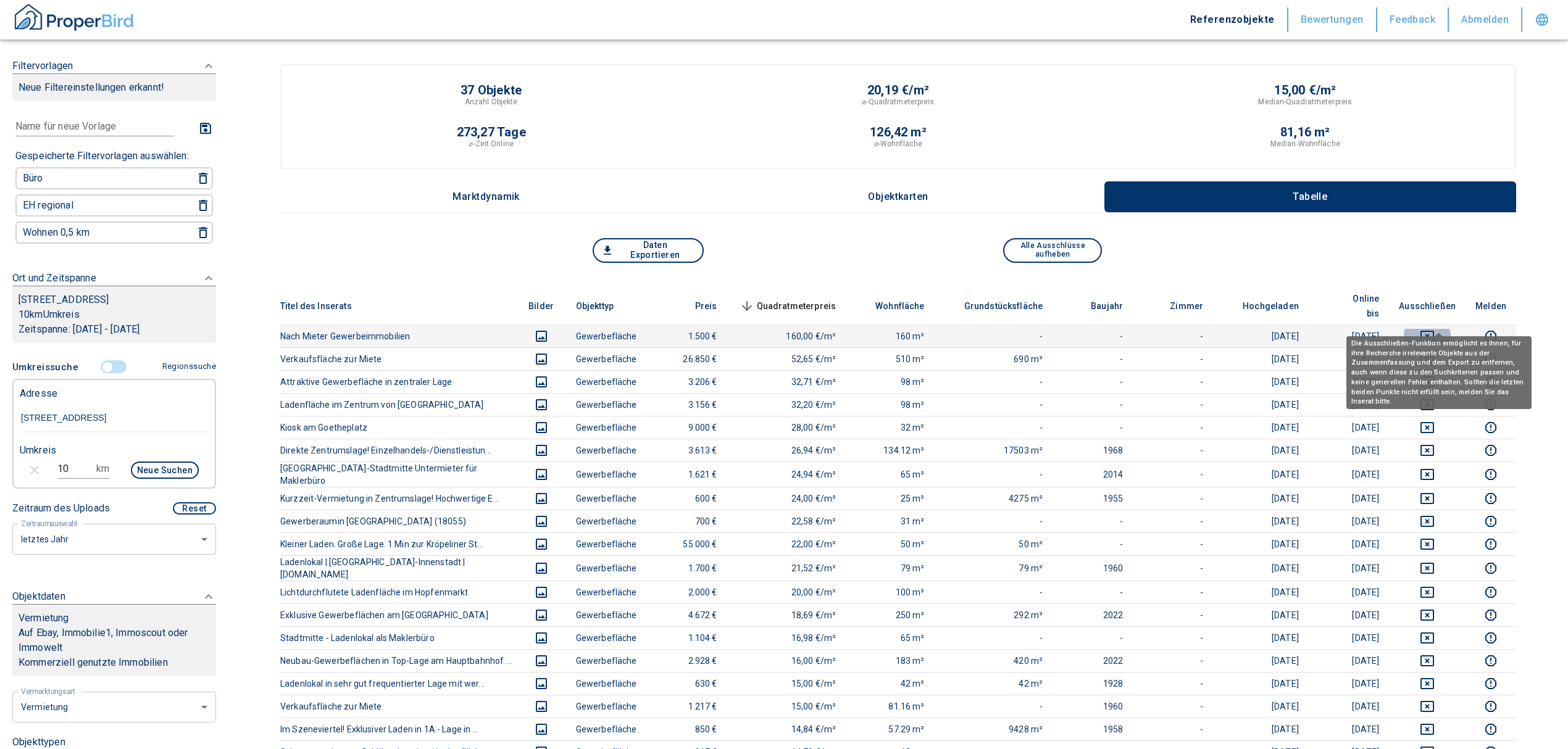
click at [776, 329] on icon "deselect this listing" at bounding box center [1426, 336] width 15 height 15
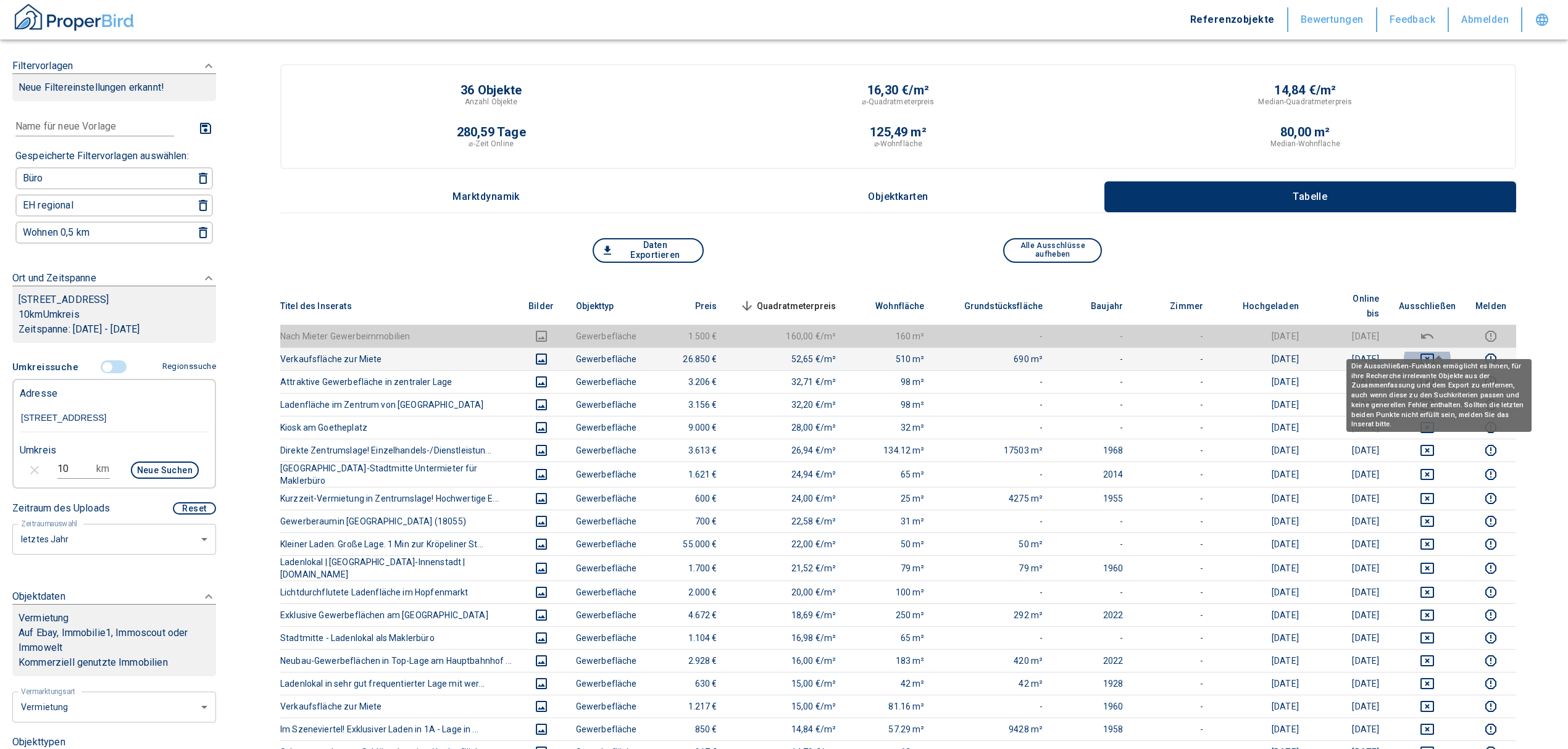
click at [776, 354] on icon "deselect this listing" at bounding box center [1426, 359] width 13 height 11
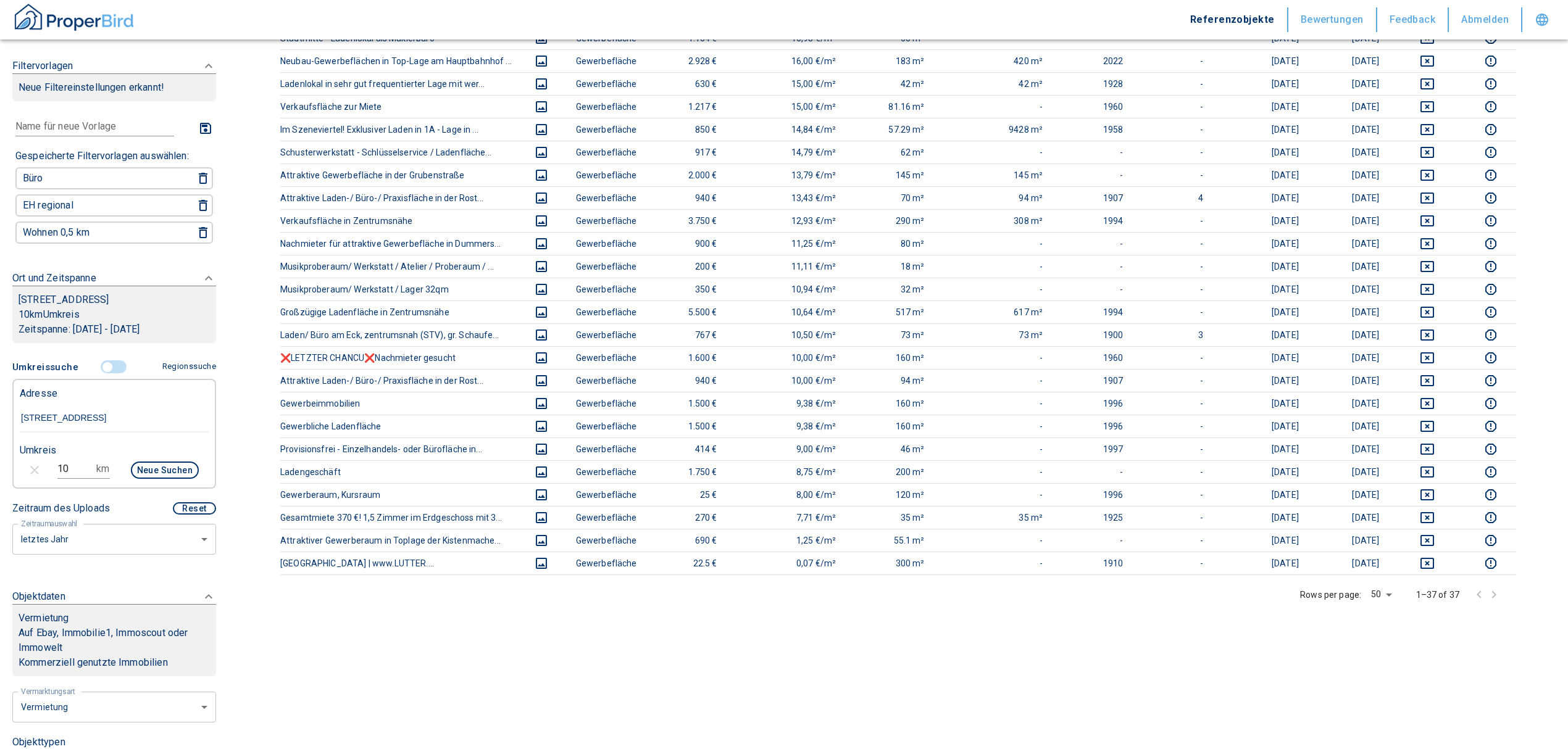
scroll to position [658, 0]
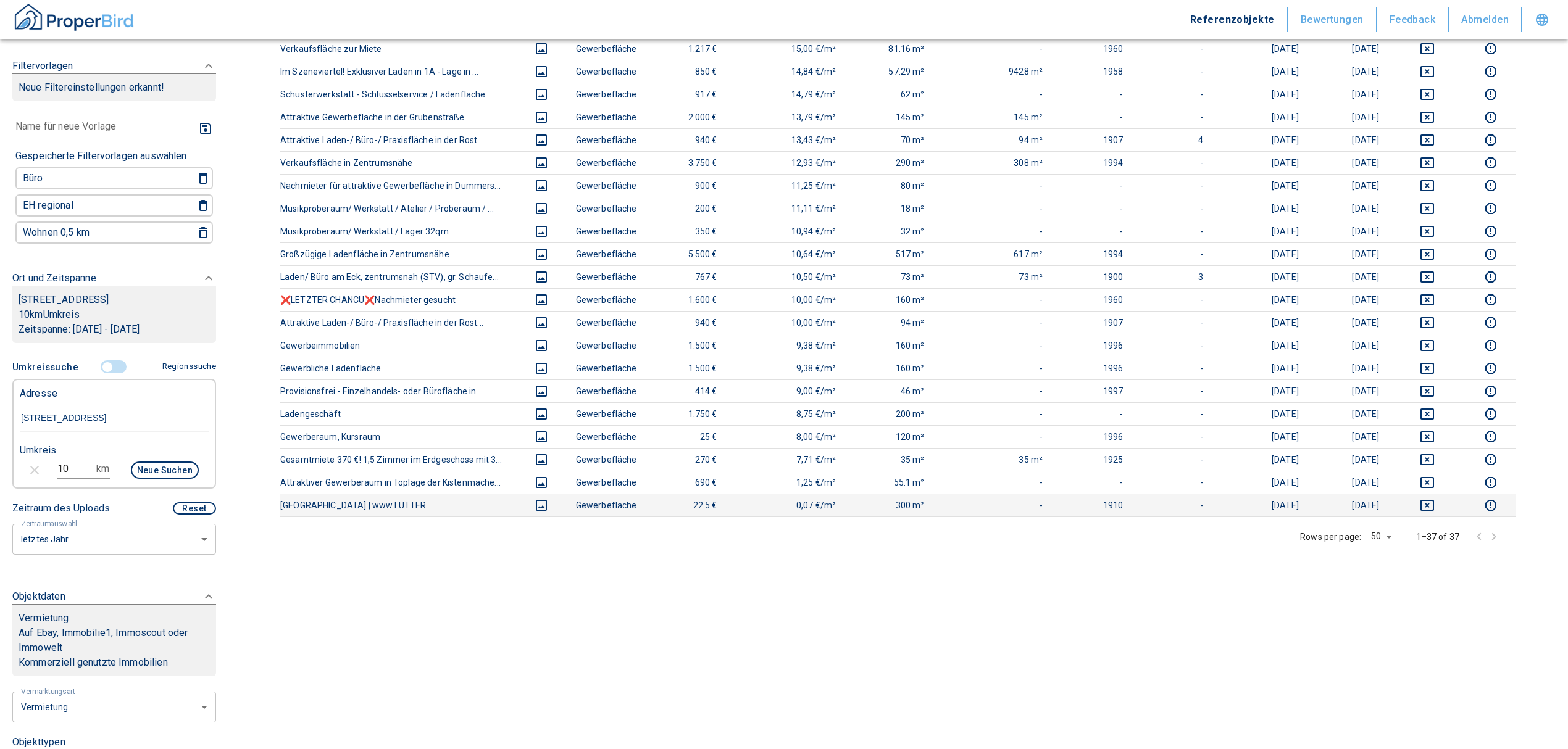
click at [776, 500] on icon "deselect this listing" at bounding box center [1426, 505] width 13 height 11
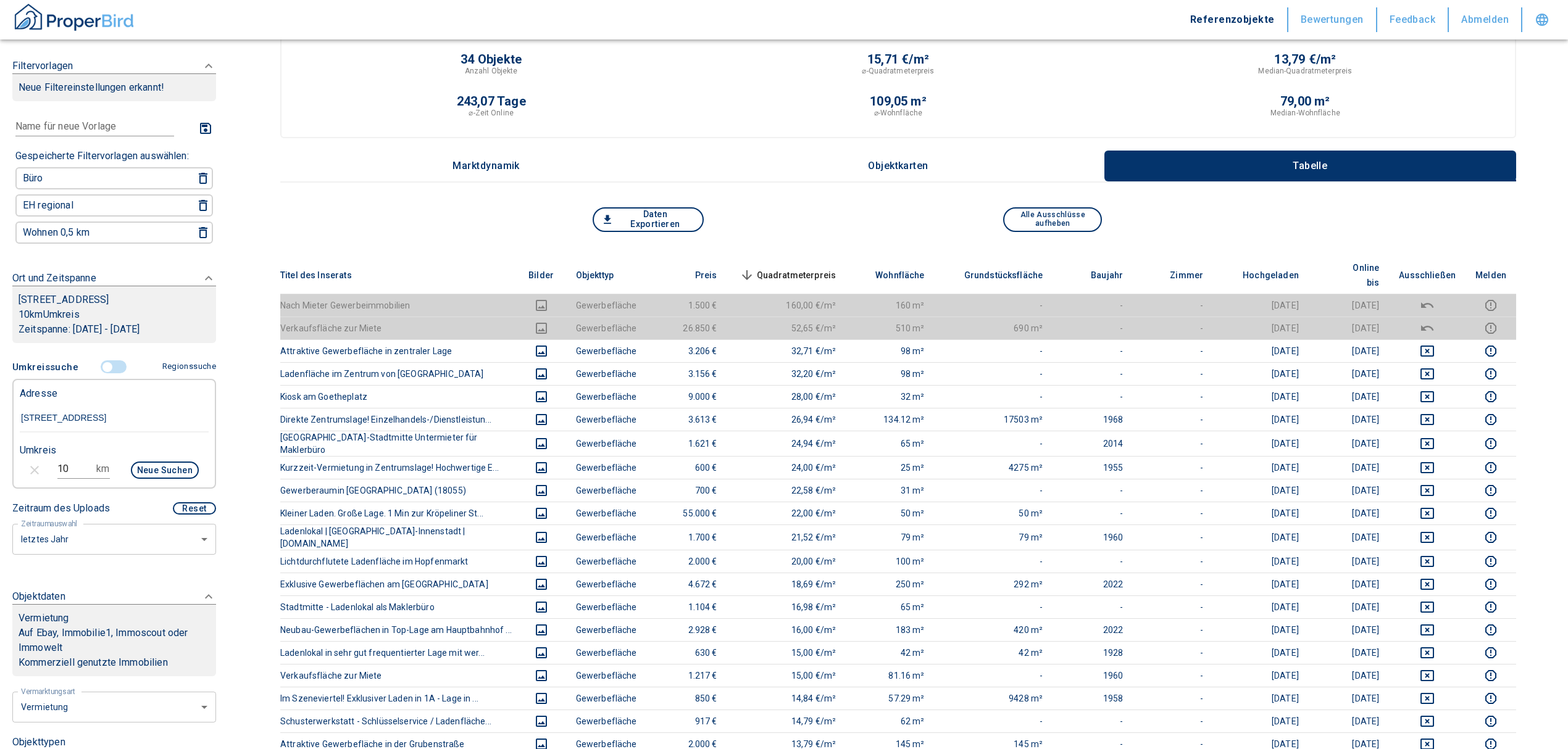
scroll to position [0, 0]
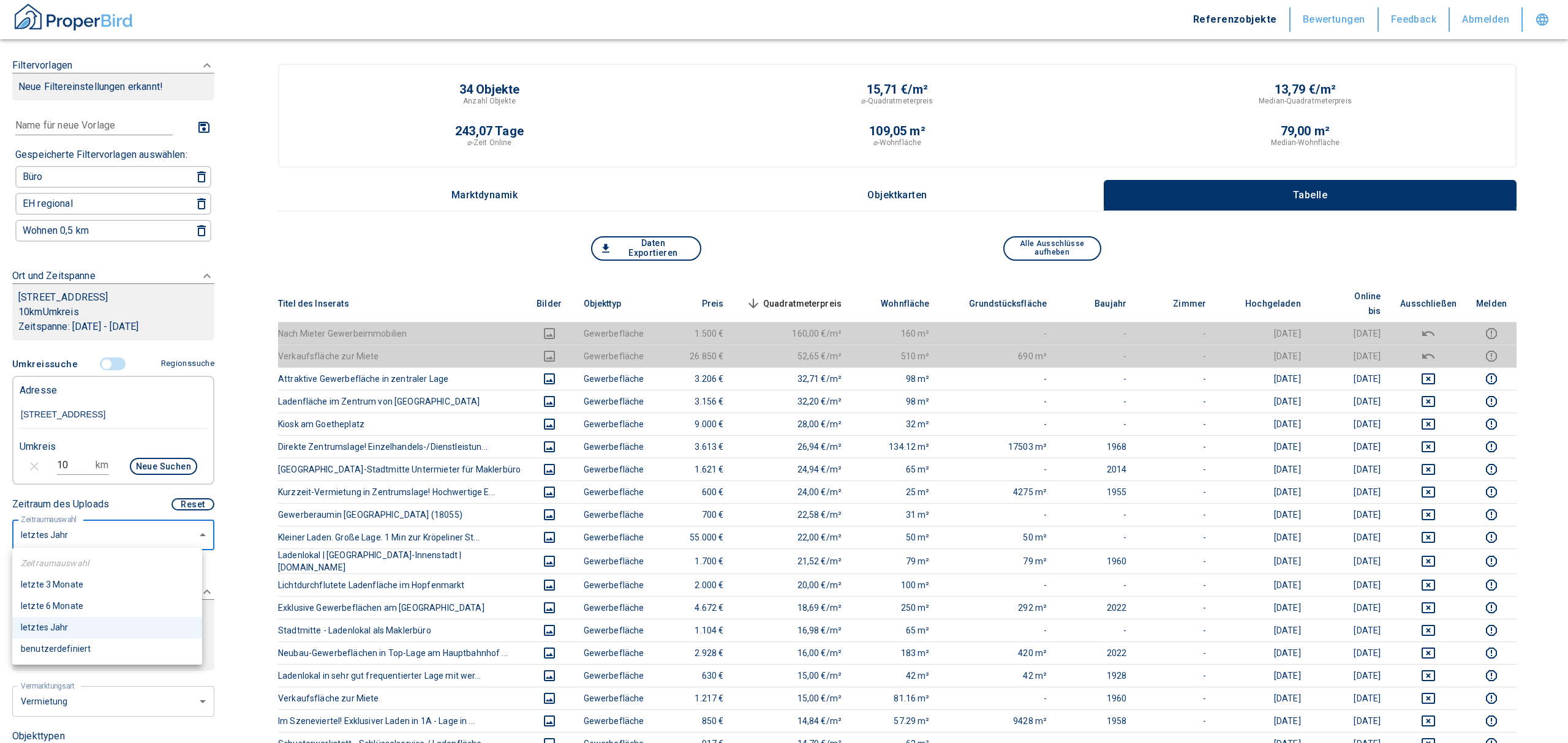
click at [57, 601] on li "letzte 6 Monate" at bounding box center [107, 606] width 190 height 21
type input "2020"
type input "6"
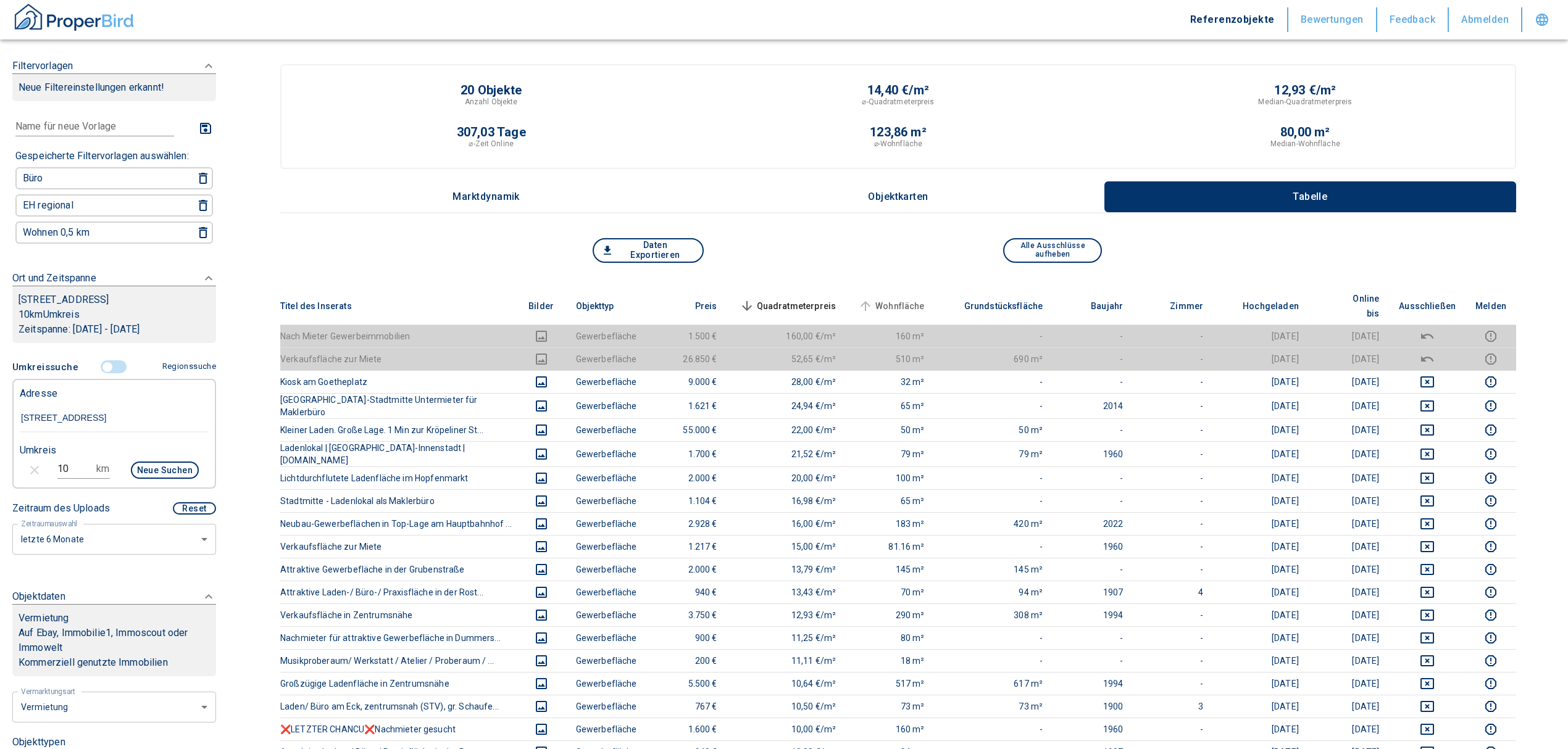
click at [776, 298] on span "Wohnfläche" at bounding box center [890, 305] width 69 height 15
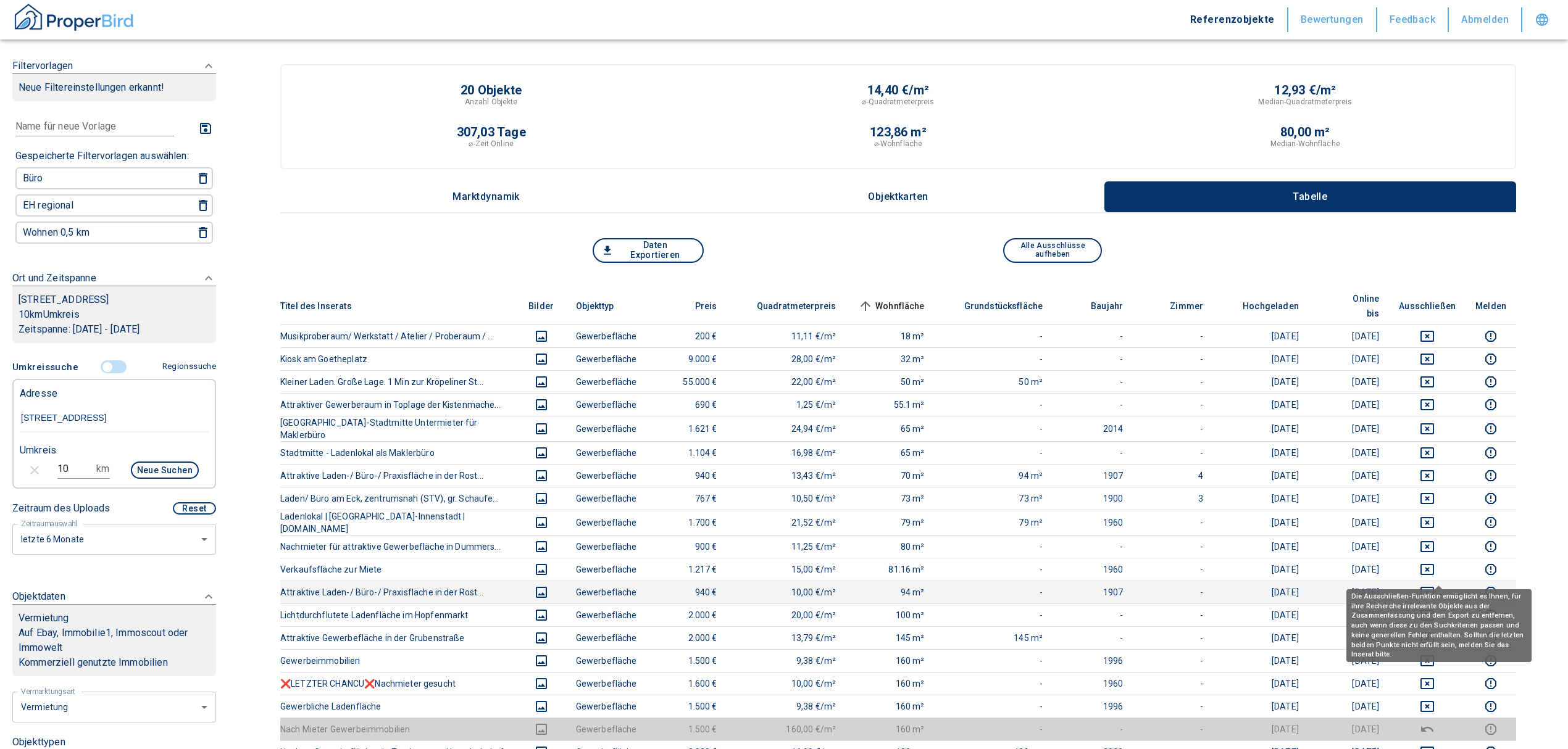
click at [776, 585] on icon "deselect this listing" at bounding box center [1426, 592] width 15 height 15
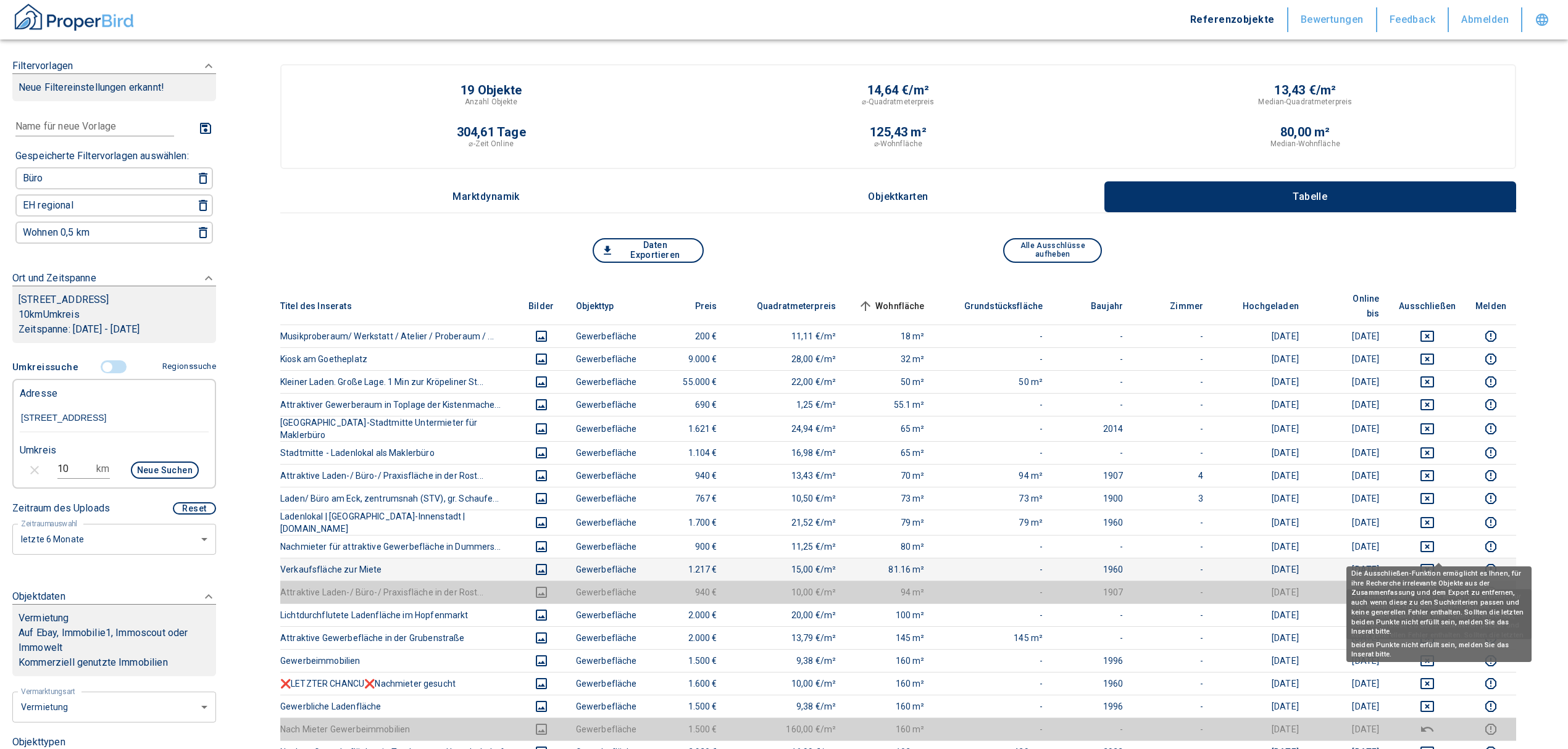
click at [776, 562] on icon "deselect this listing" at bounding box center [1426, 569] width 15 height 15
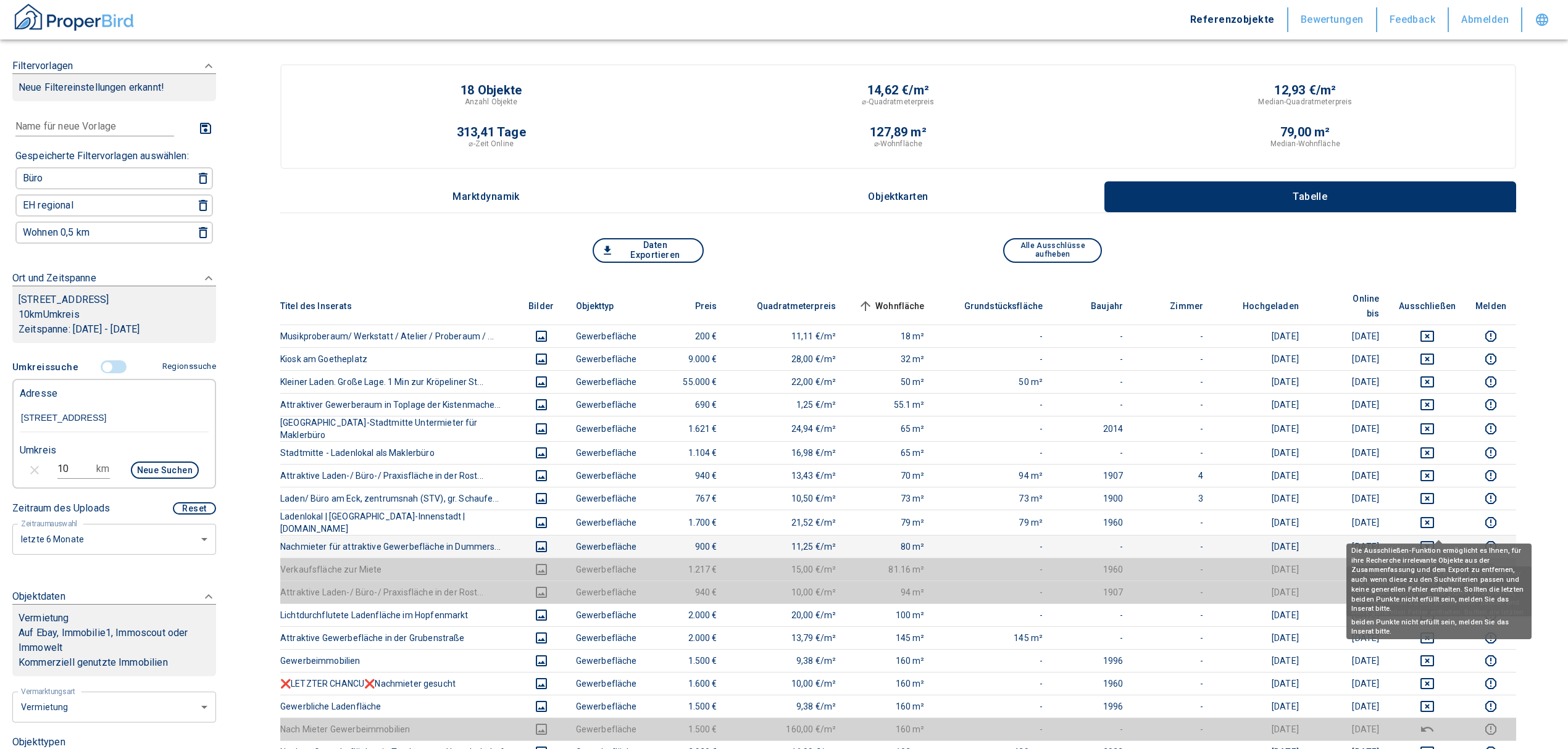
click at [776, 535] on td at bounding box center [1427, 547] width 77 height 23
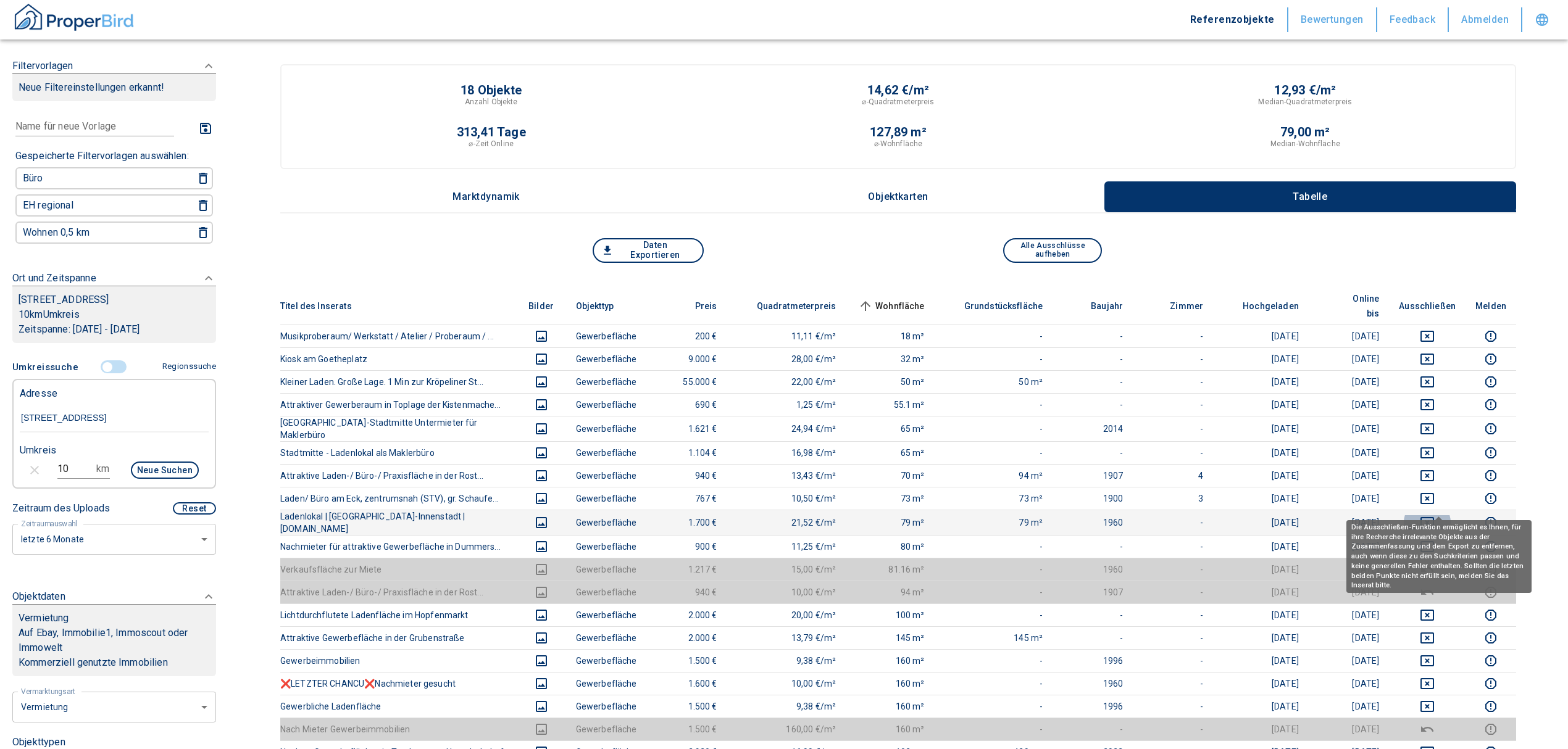
click at [776, 516] on icon "deselect this listing" at bounding box center [1426, 523] width 15 height 15
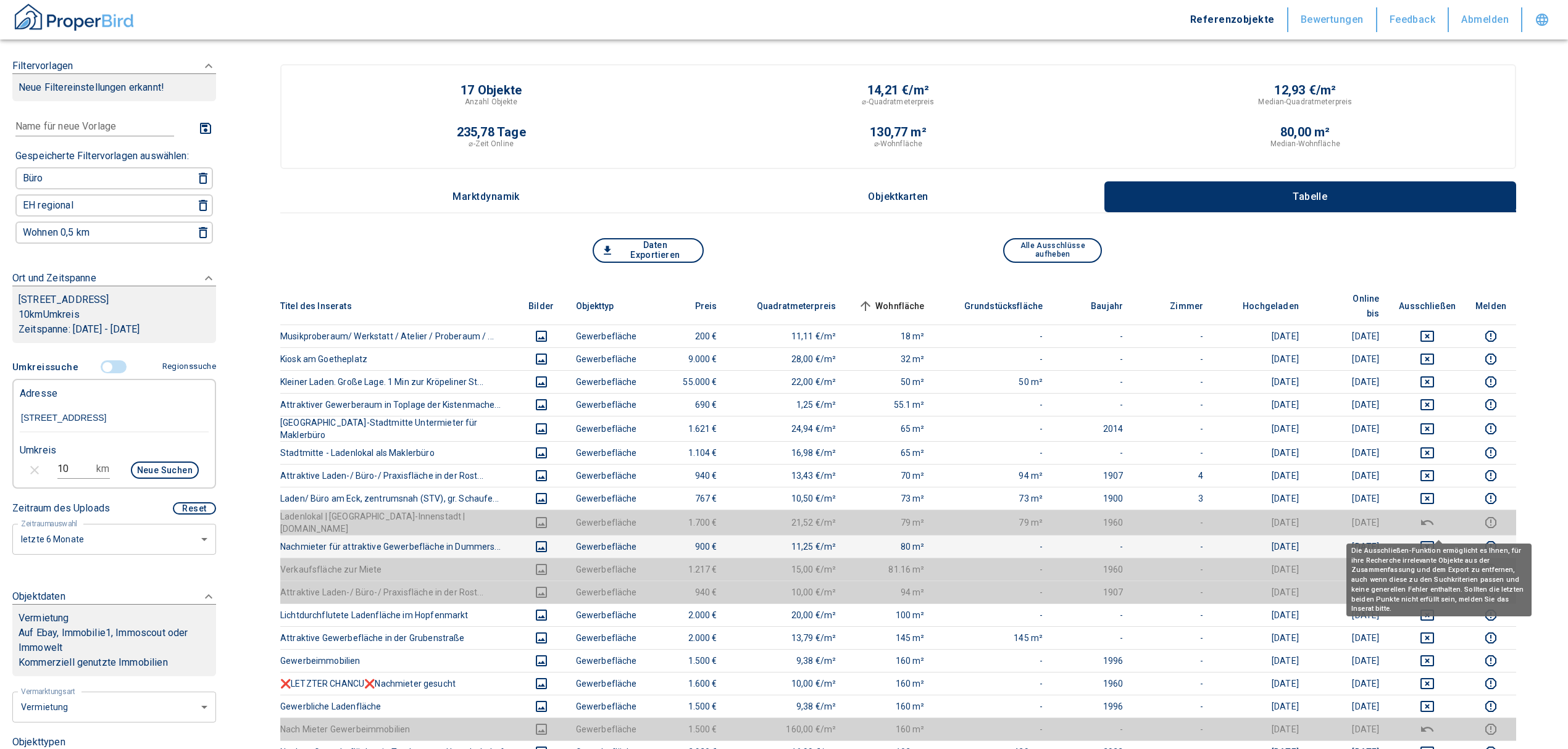
click at [776, 540] on icon "deselect this listing" at bounding box center [1426, 547] width 15 height 15
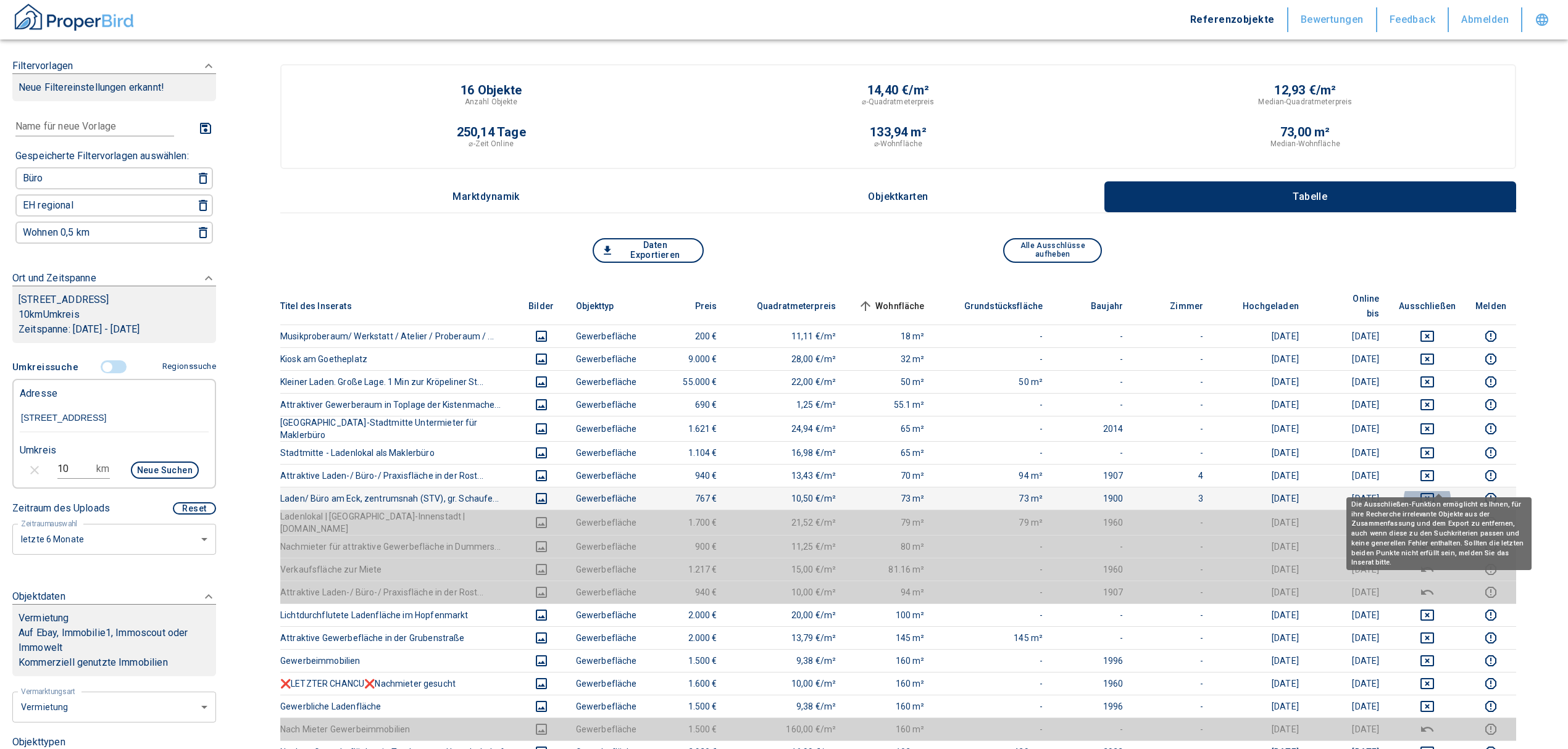
click at [776, 492] on icon "deselect this listing" at bounding box center [1426, 499] width 15 height 15
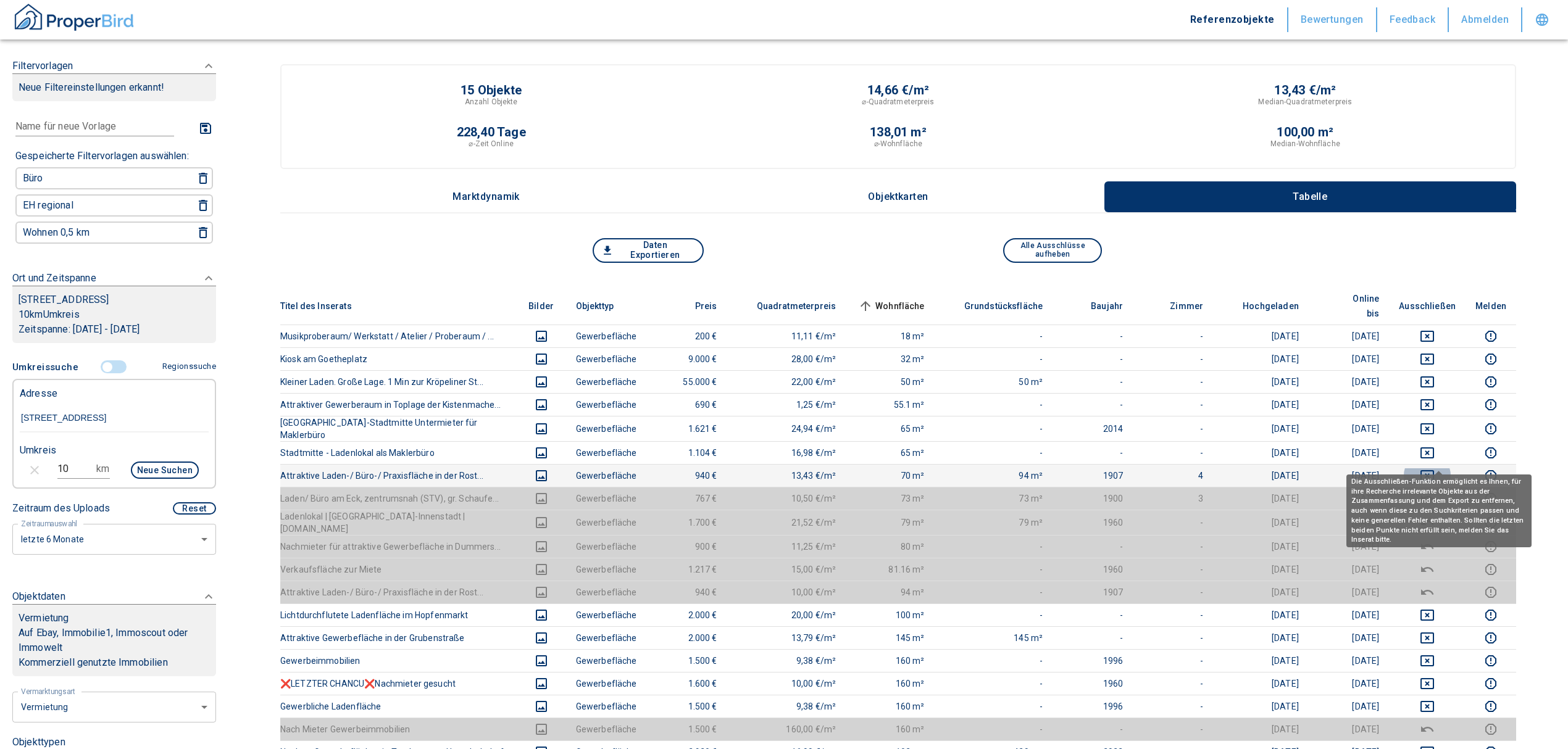
click at [776, 470] on icon "deselect this listing" at bounding box center [1426, 476] width 13 height 11
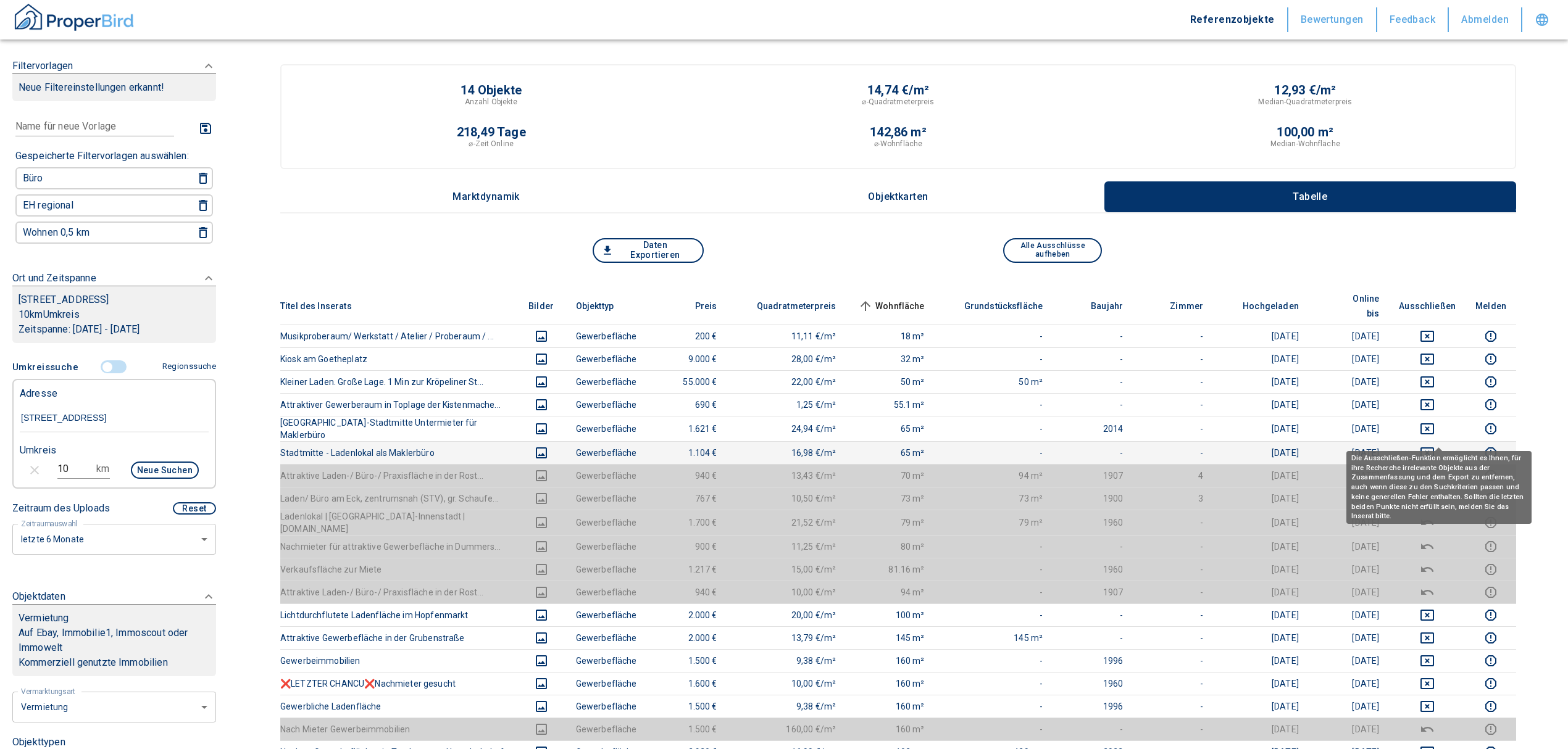
click at [776, 448] on icon "deselect this listing" at bounding box center [1426, 453] width 13 height 11
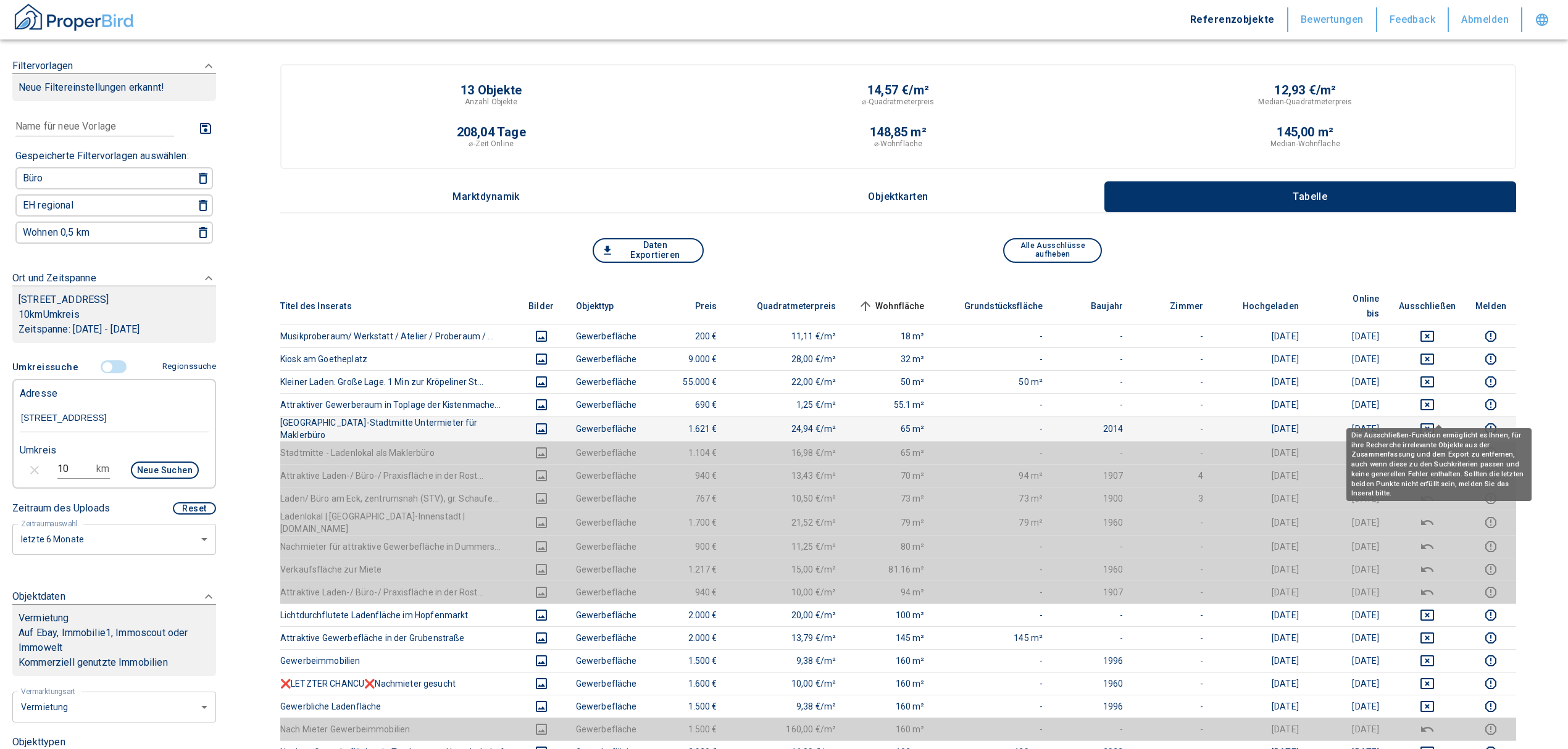
click at [776, 421] on icon "deselect this listing" at bounding box center [1426, 428] width 15 height 15
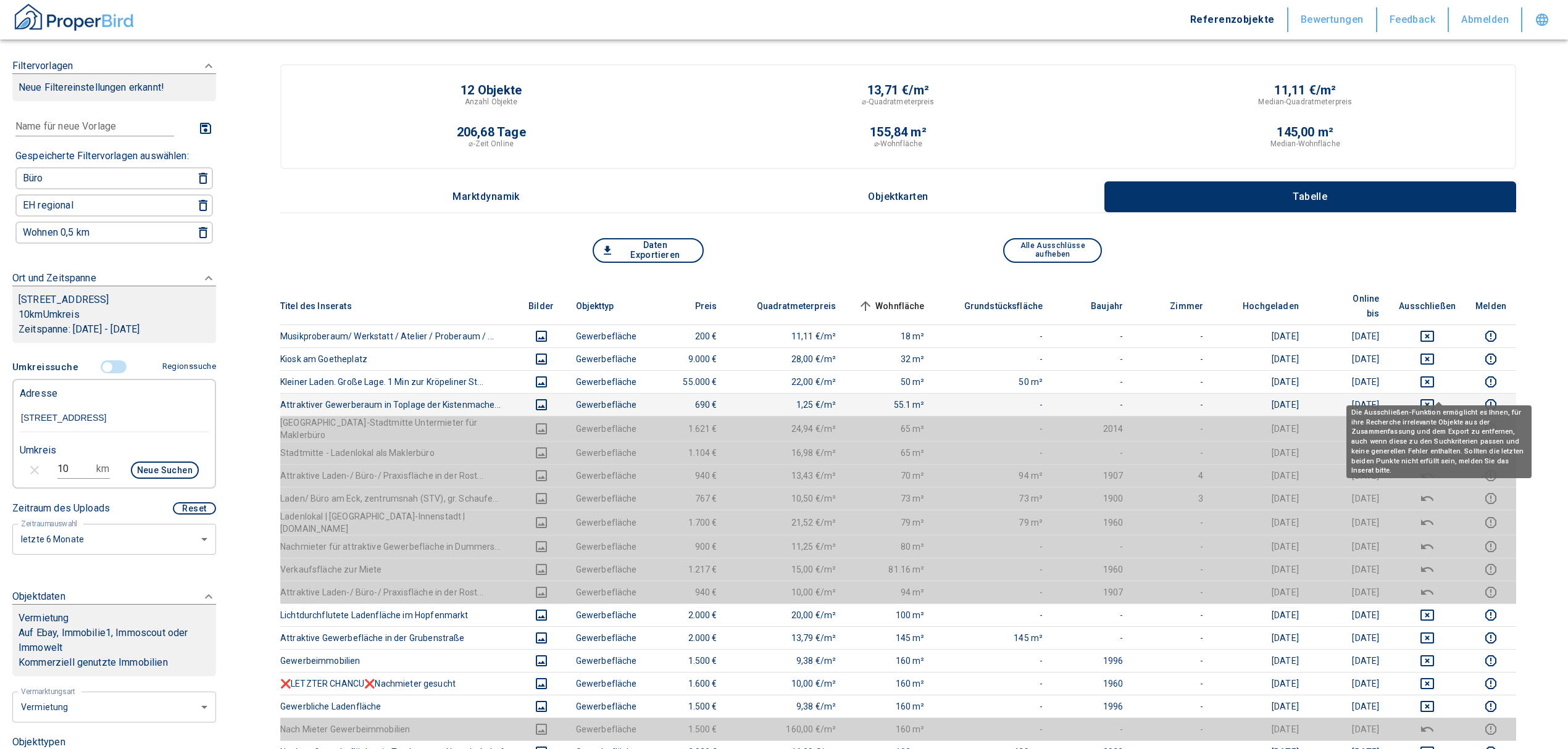
click at [776, 399] on icon "deselect this listing" at bounding box center [1426, 404] width 13 height 11
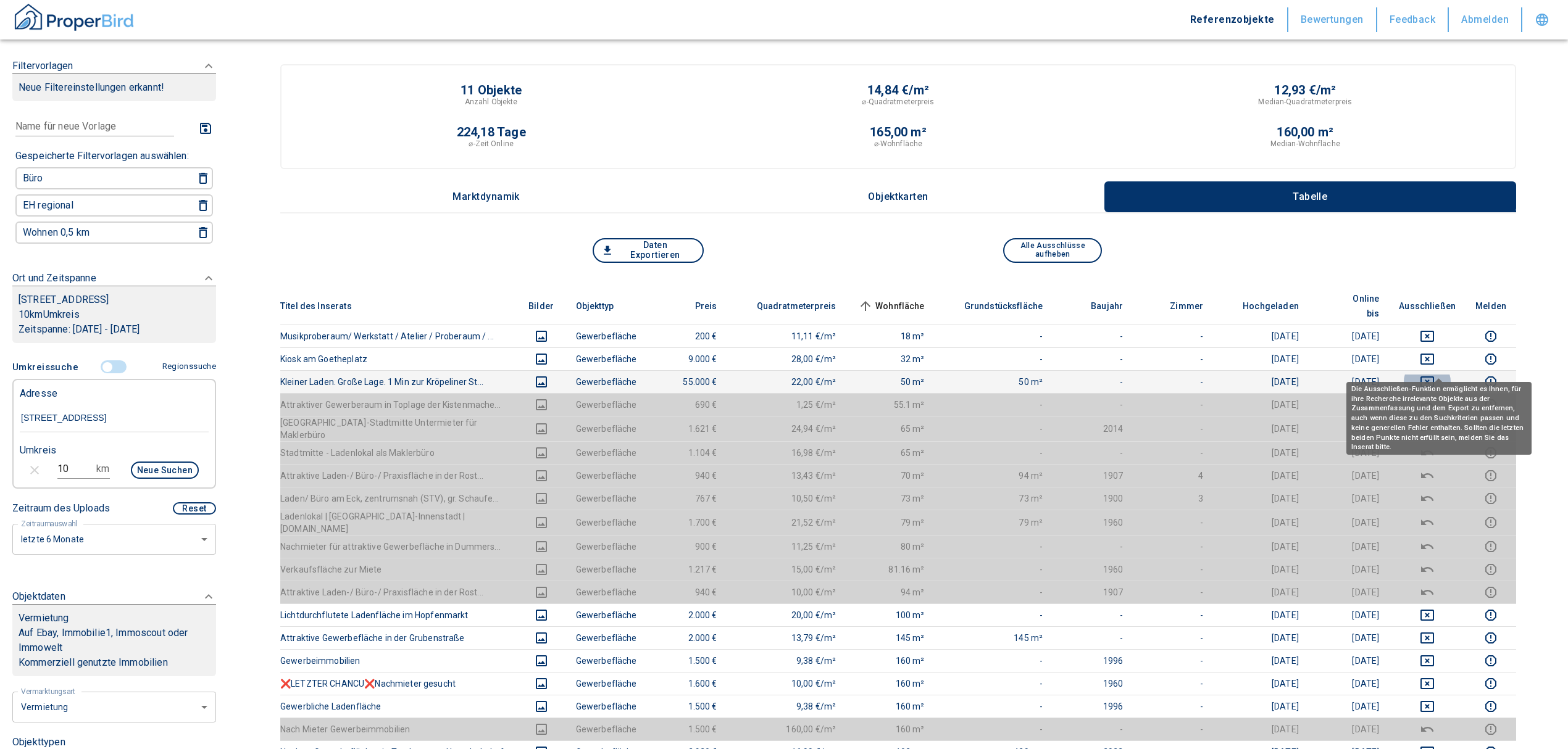
click at [776, 375] on icon "deselect this listing" at bounding box center [1426, 382] width 15 height 15
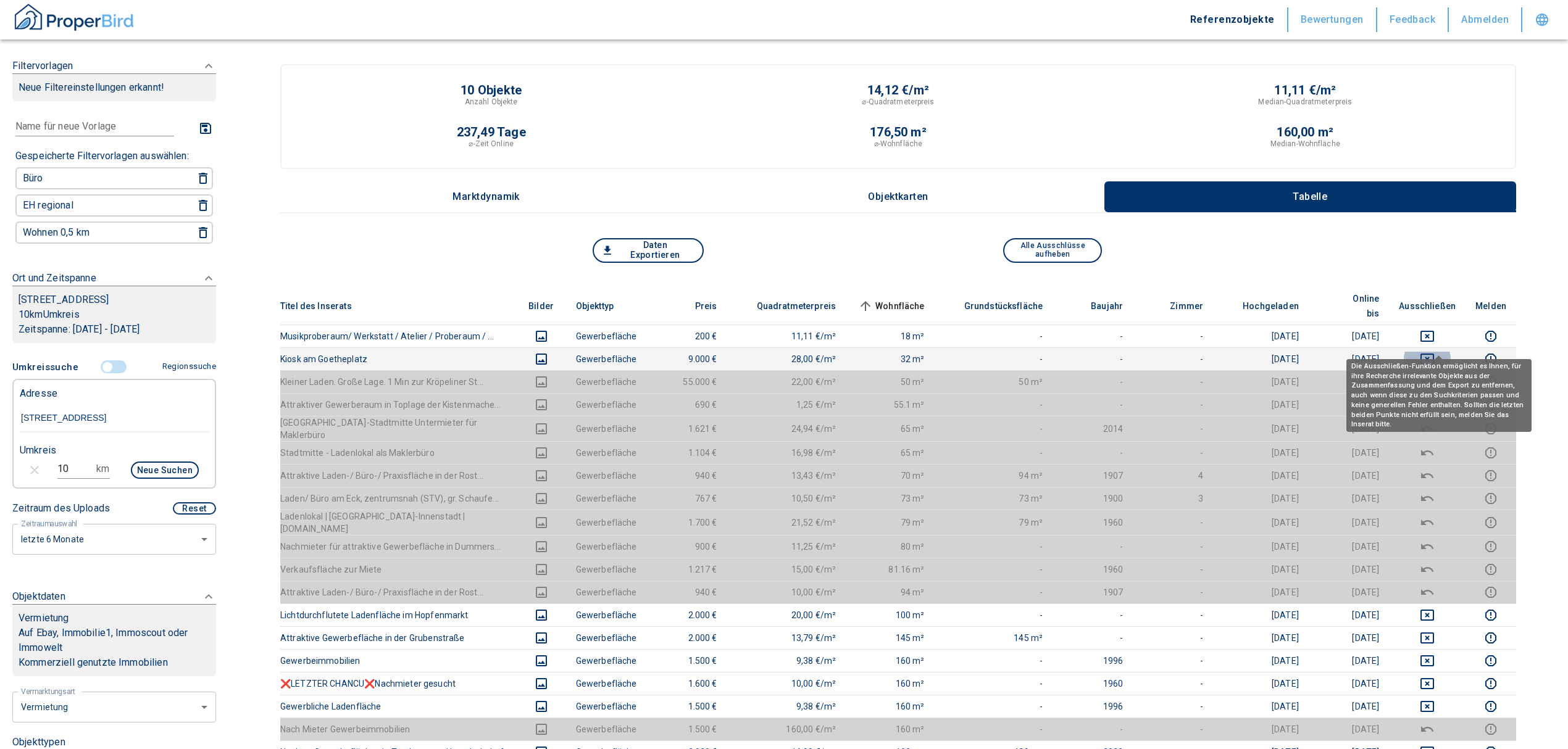
click at [776, 352] on icon "deselect this listing" at bounding box center [1426, 359] width 15 height 15
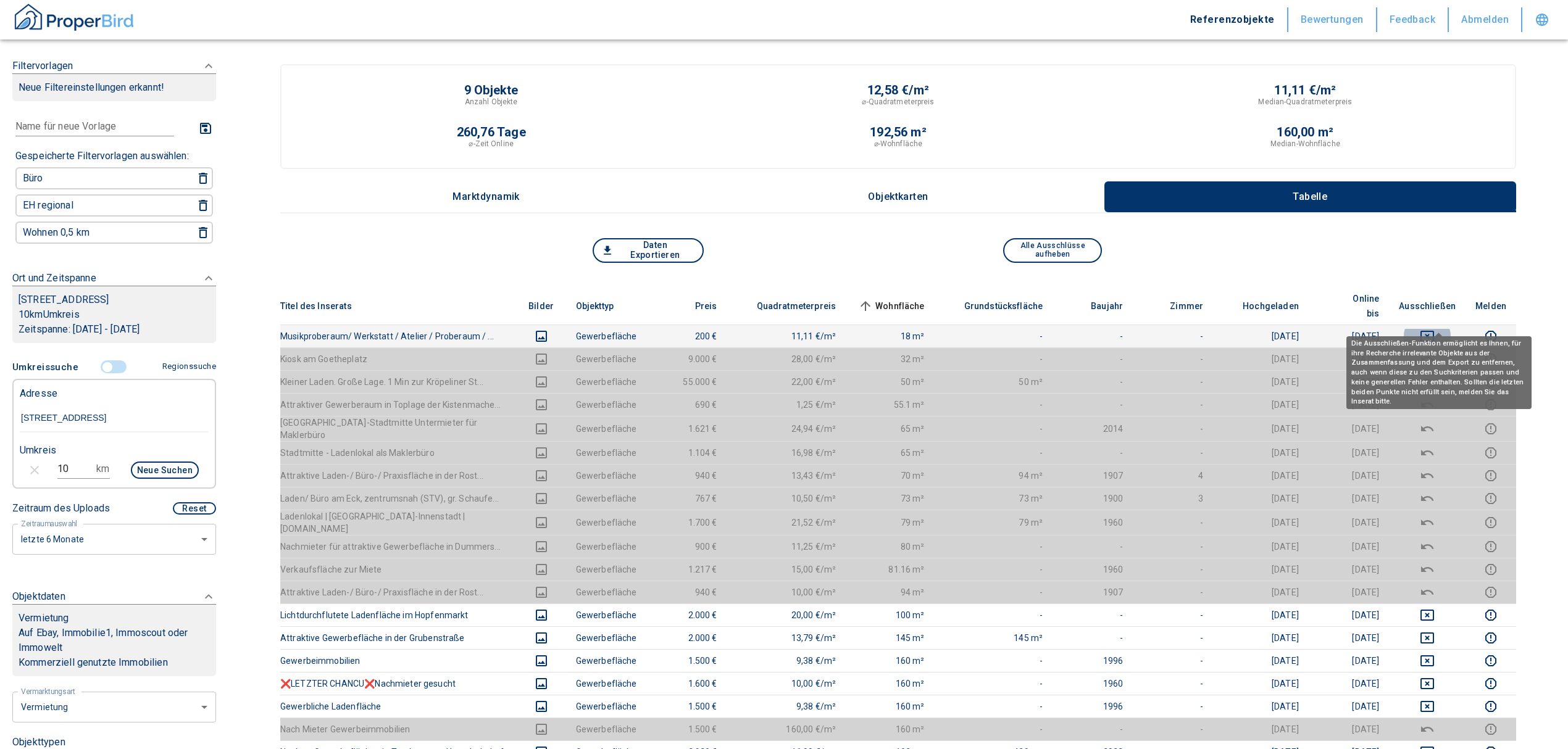
click at [776, 331] on icon "deselect this listing" at bounding box center [1426, 337] width 13 height 11
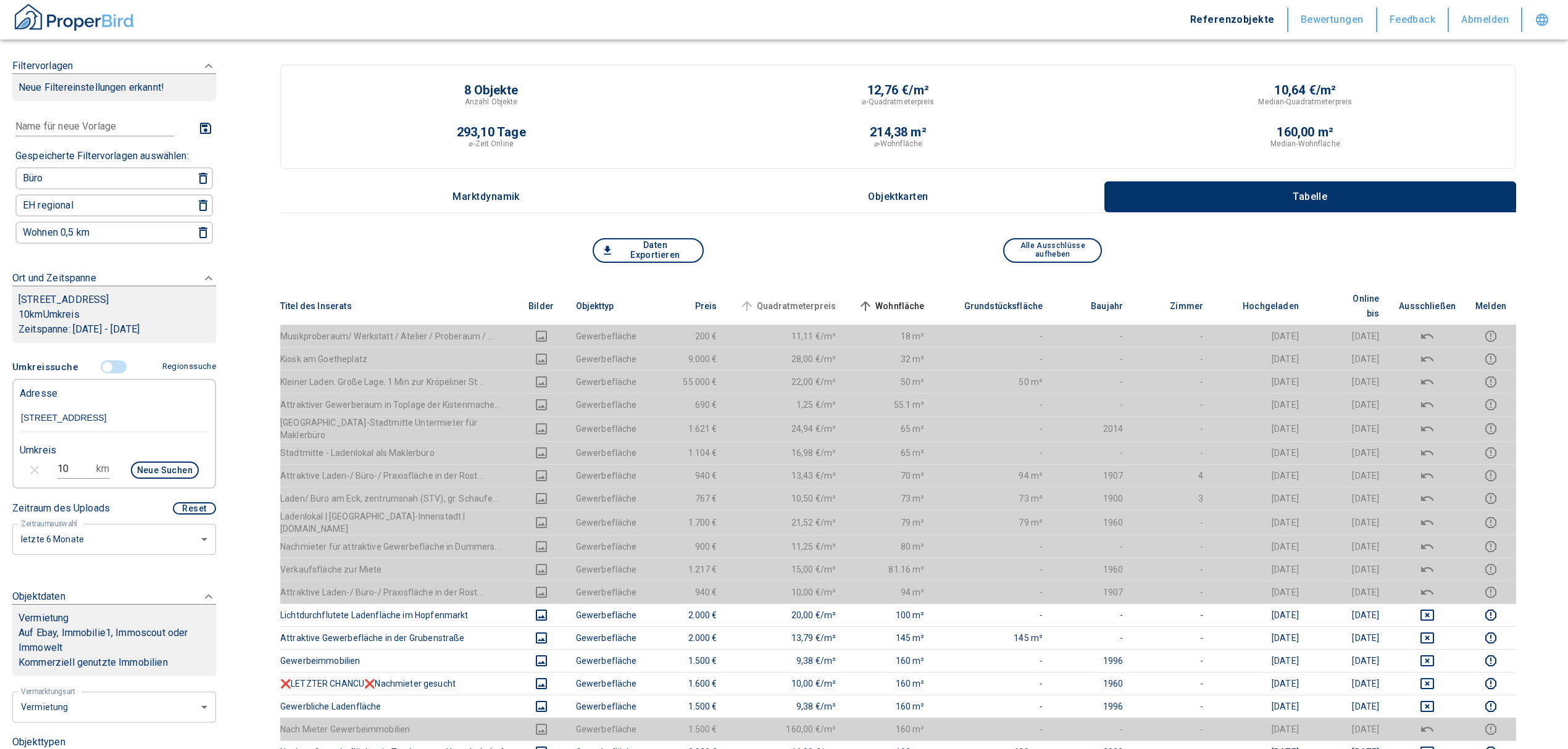
click at [776, 298] on span "Quadratmeterpreis" at bounding box center [787, 305] width 100 height 15
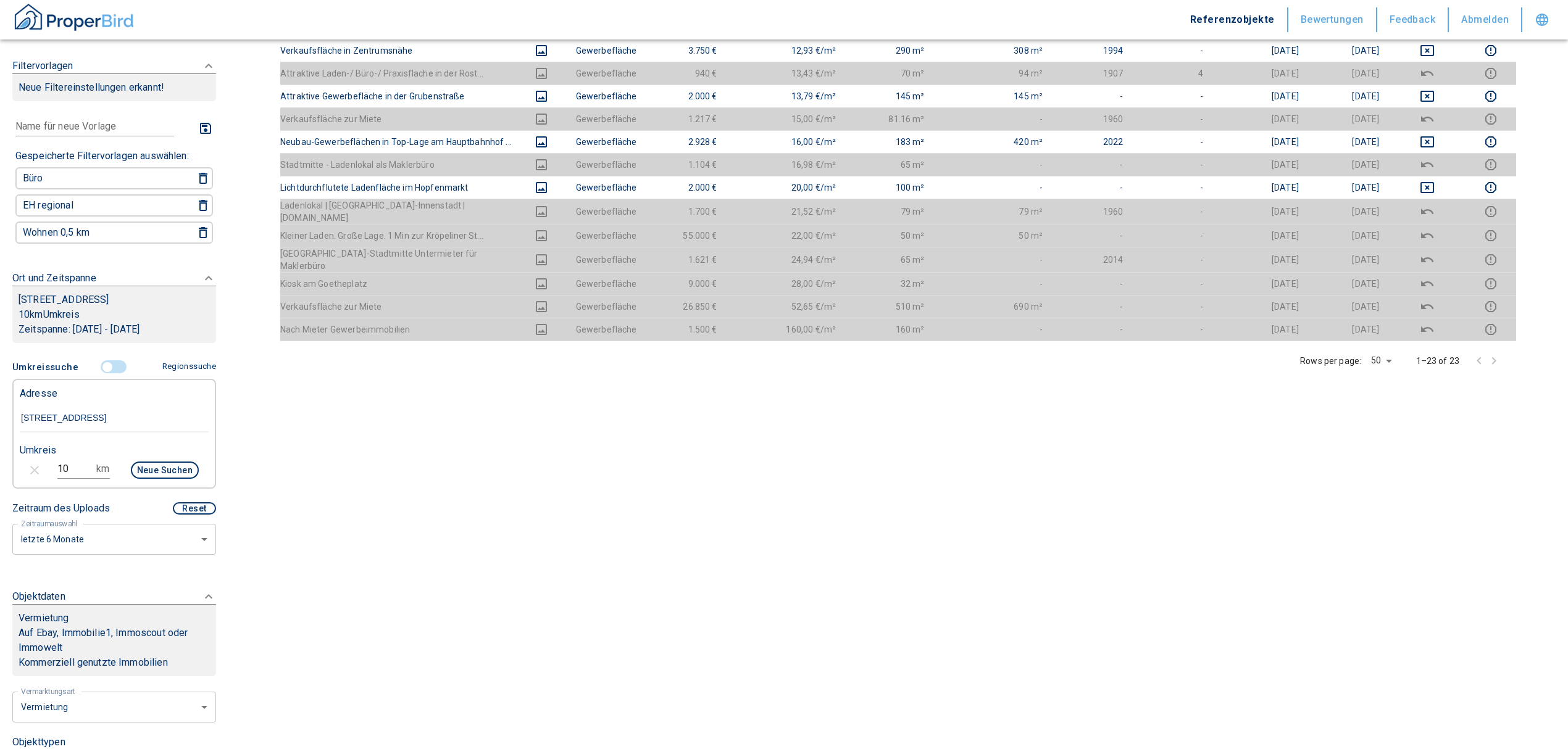
scroll to position [185, 0]
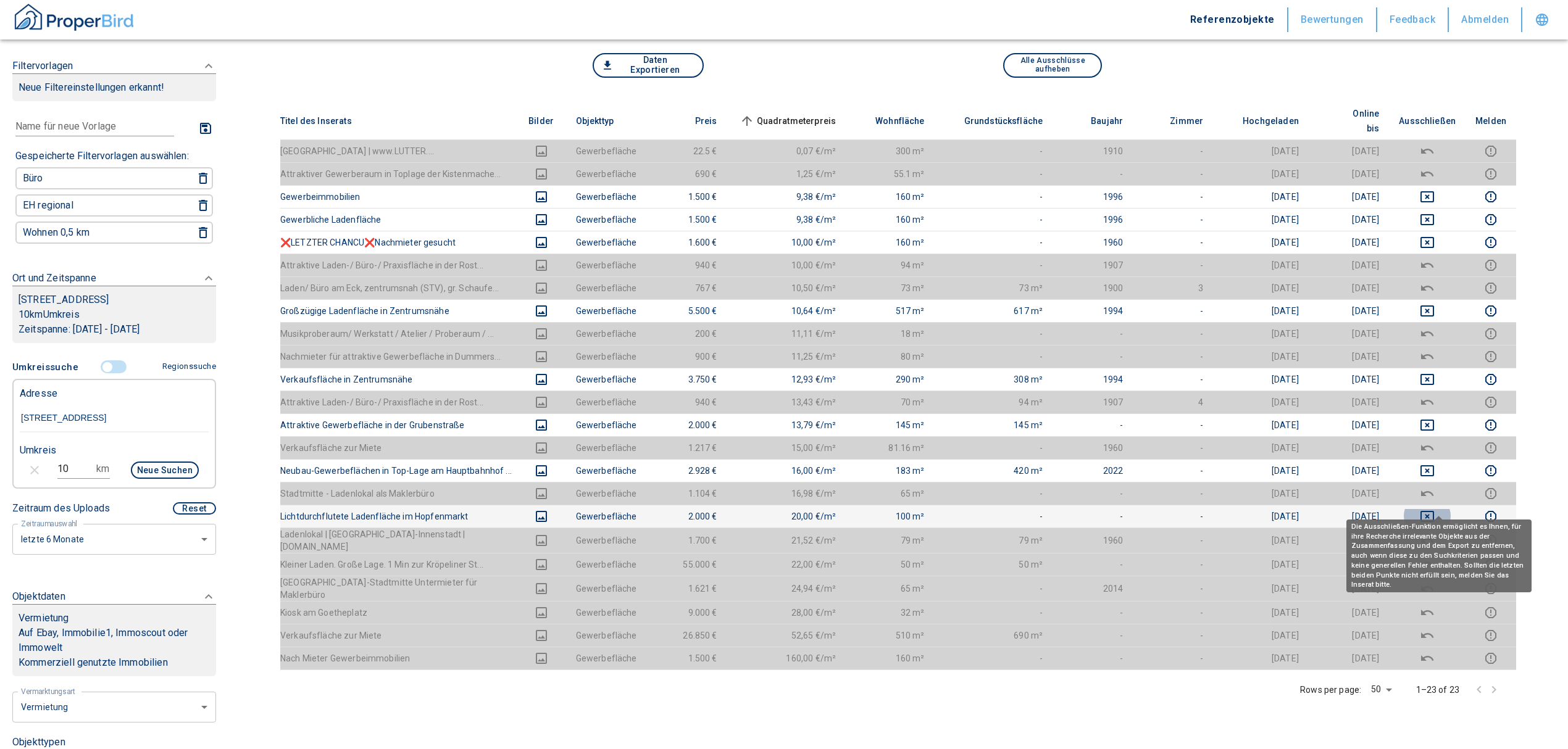
click at [776, 509] on icon "deselect this listing" at bounding box center [1426, 517] width 15 height 15
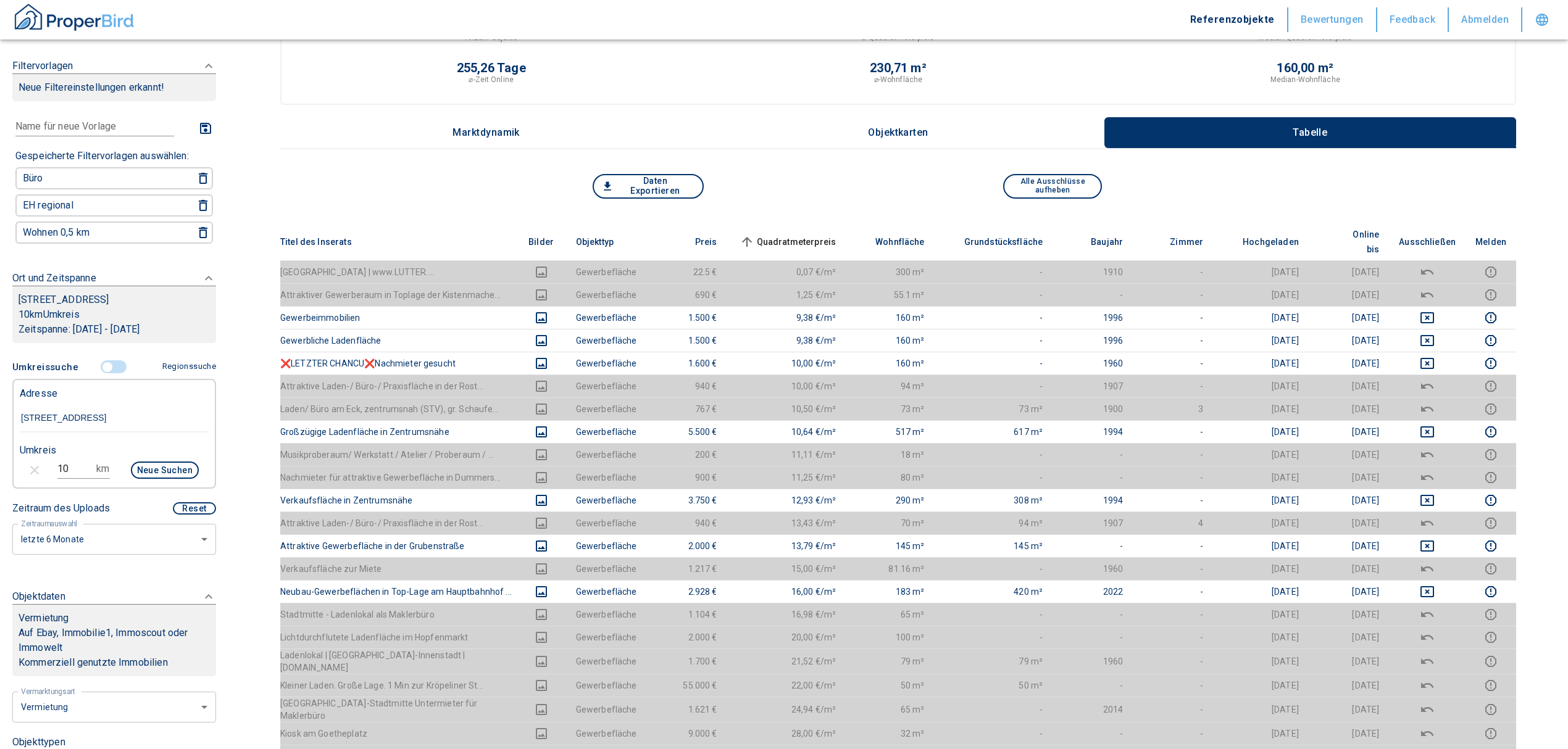
scroll to position [0, 0]
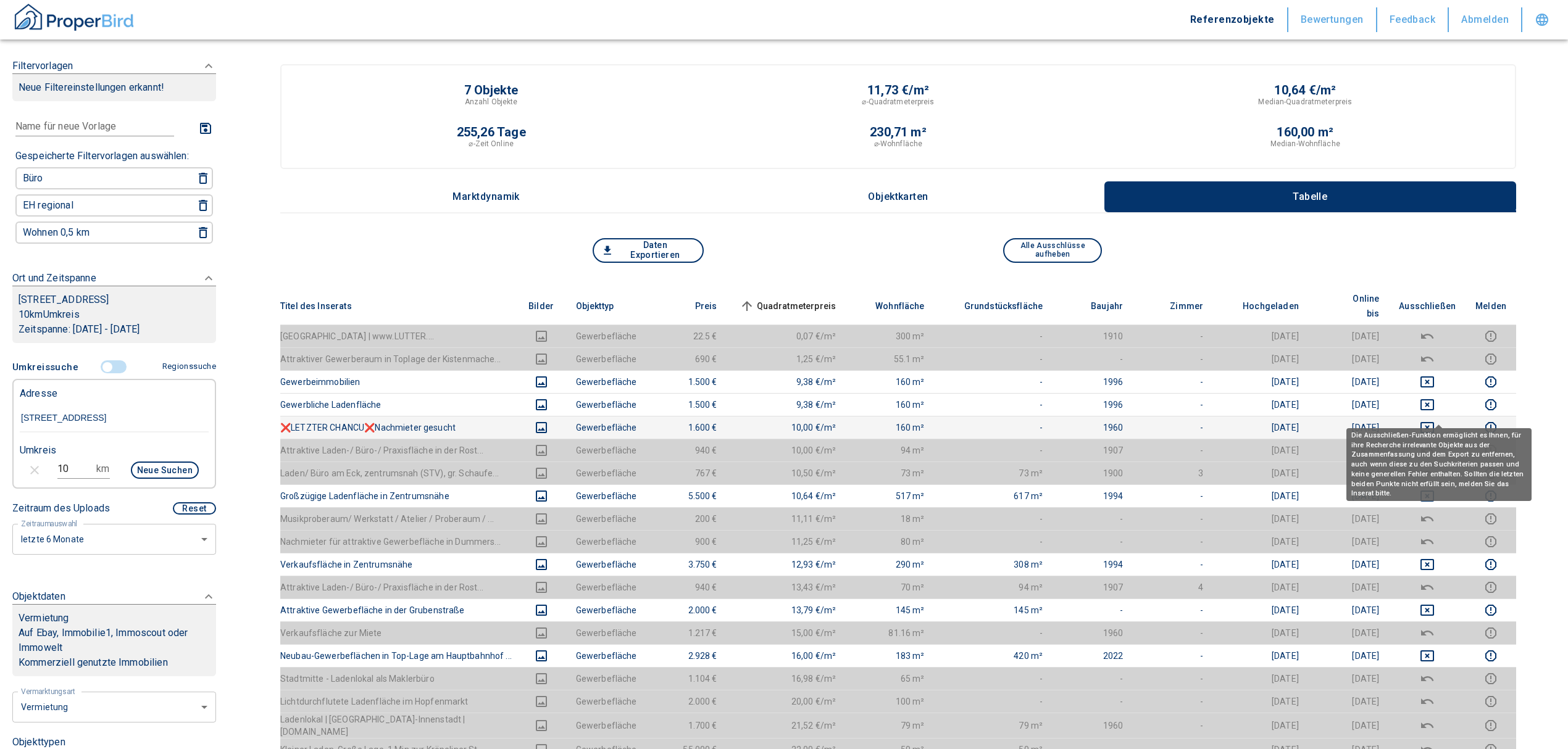
click at [776, 420] on icon "deselect this listing" at bounding box center [1426, 427] width 15 height 15
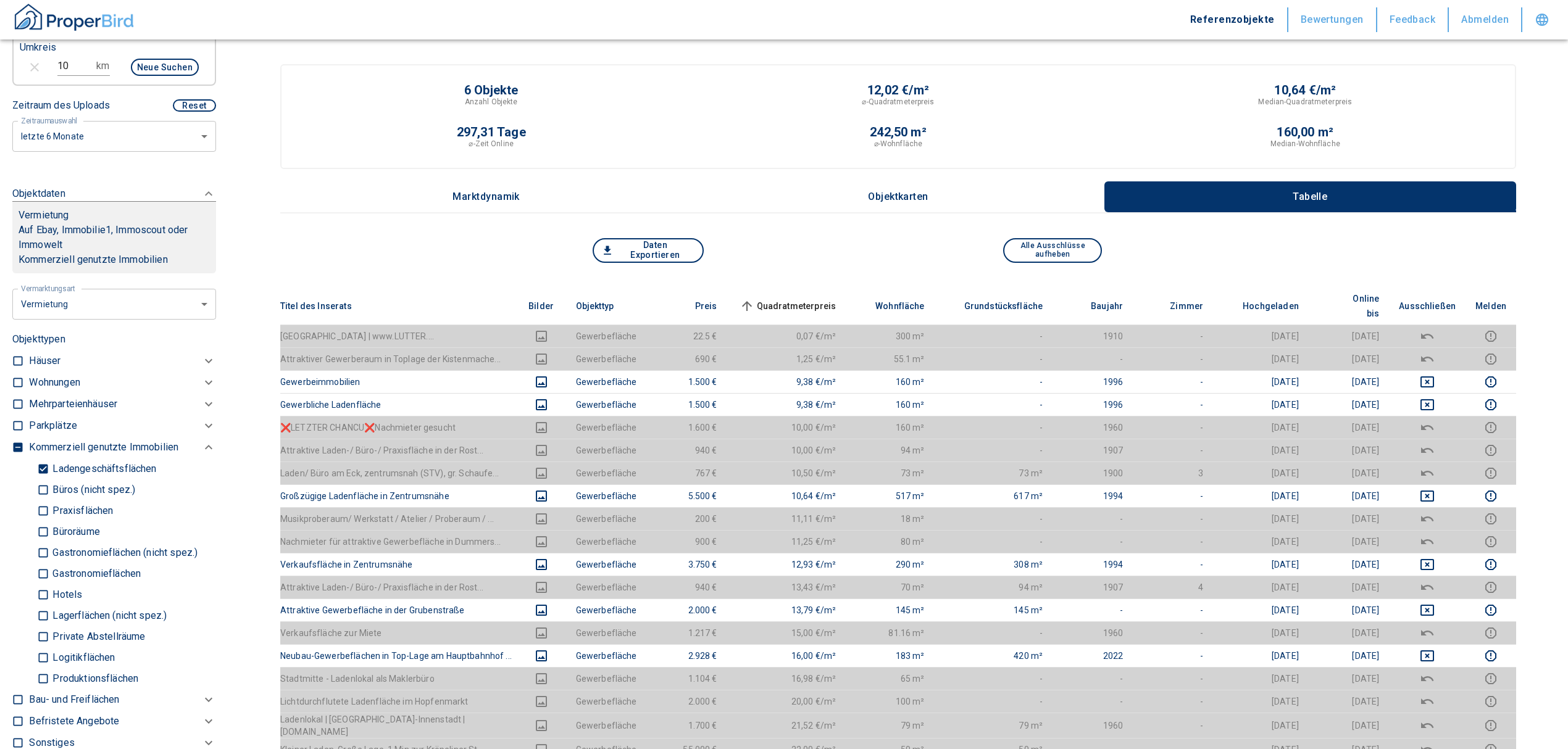
scroll to position [431, 0]
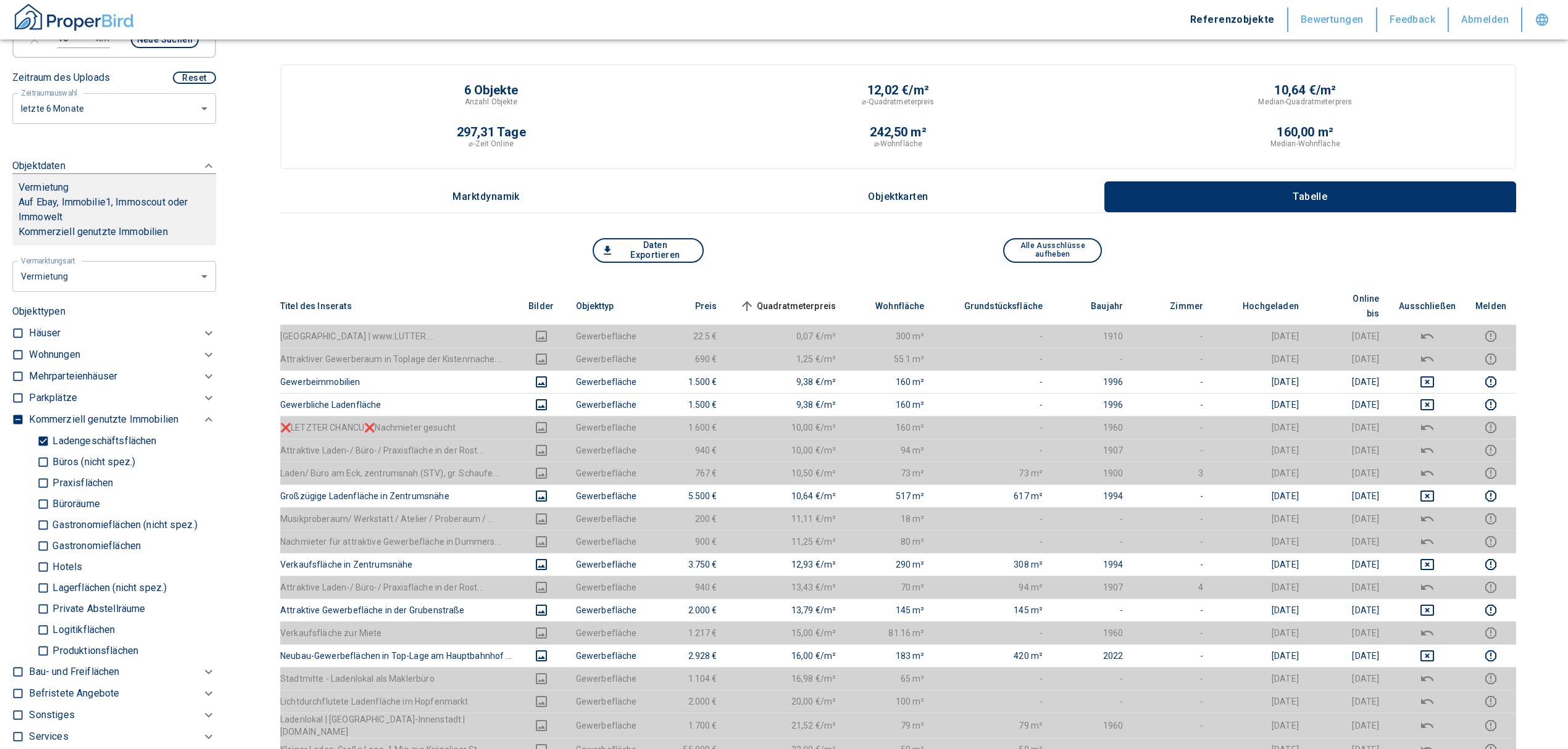
click at [45, 434] on input "Ladengeschäftsflächen" at bounding box center [44, 441] width 12 height 21
checkbox input "false"
type input "2020"
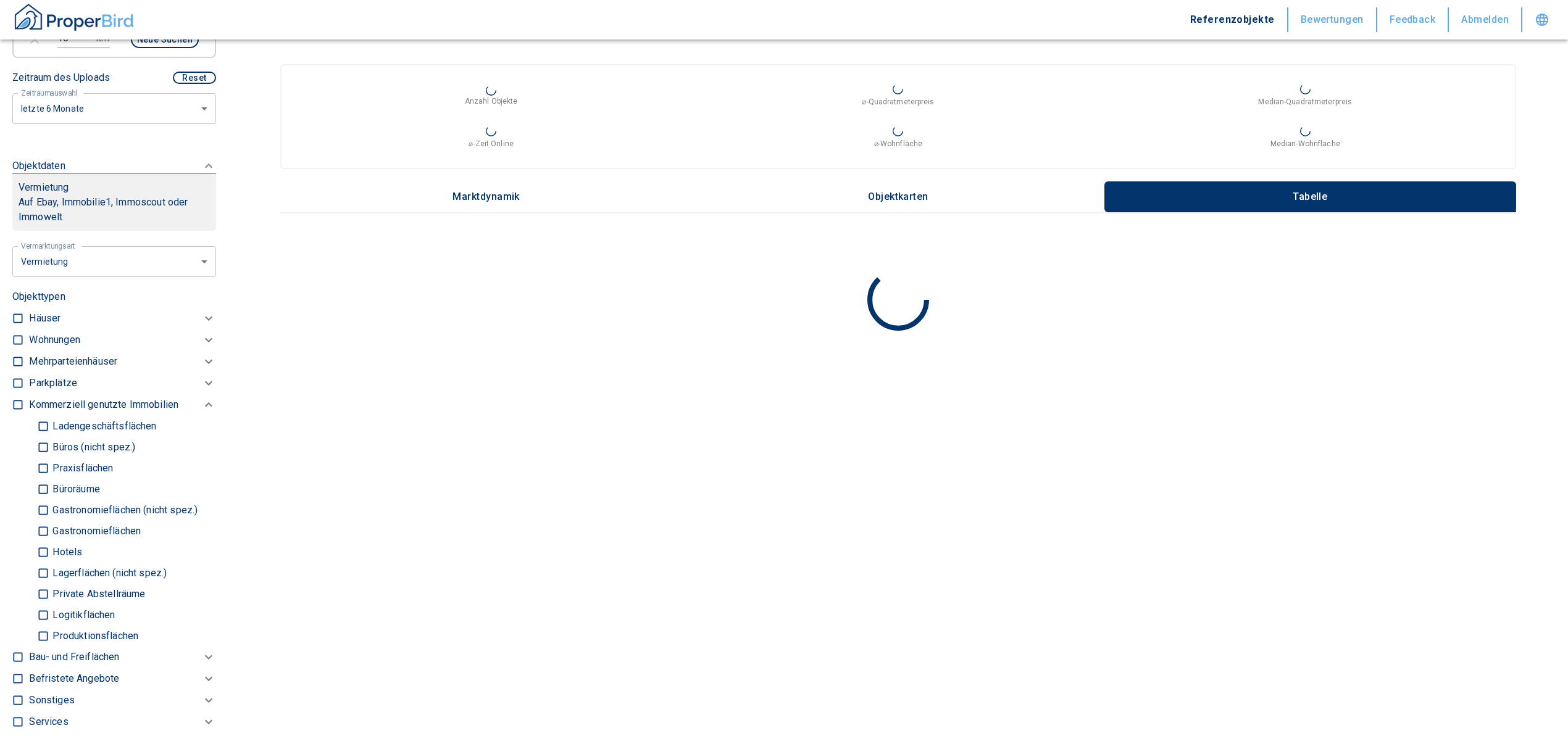
click at [39, 635] on input "Produktionsflächen" at bounding box center [44, 636] width 12 height 21
checkbox input "true"
type input "2020"
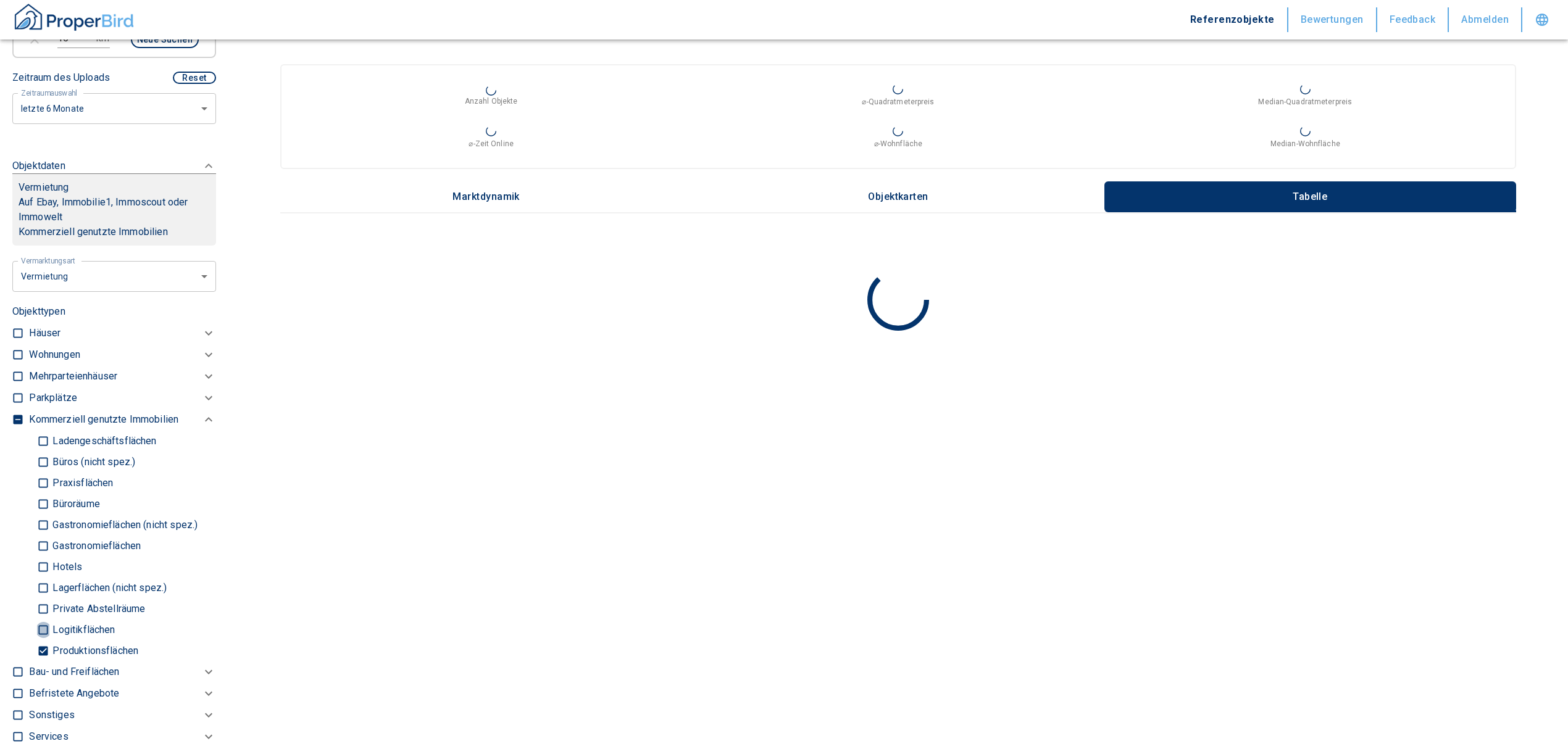
drag, startPoint x: 45, startPoint y: 626, endPoint x: 45, endPoint y: 607, distance: 19.0
click at [44, 626] on input "Logitikflächen" at bounding box center [44, 630] width 12 height 21
checkbox input "true"
type input "2020"
click at [45, 582] on input "Lagerflächen (nicht spez.)" at bounding box center [44, 588] width 12 height 21
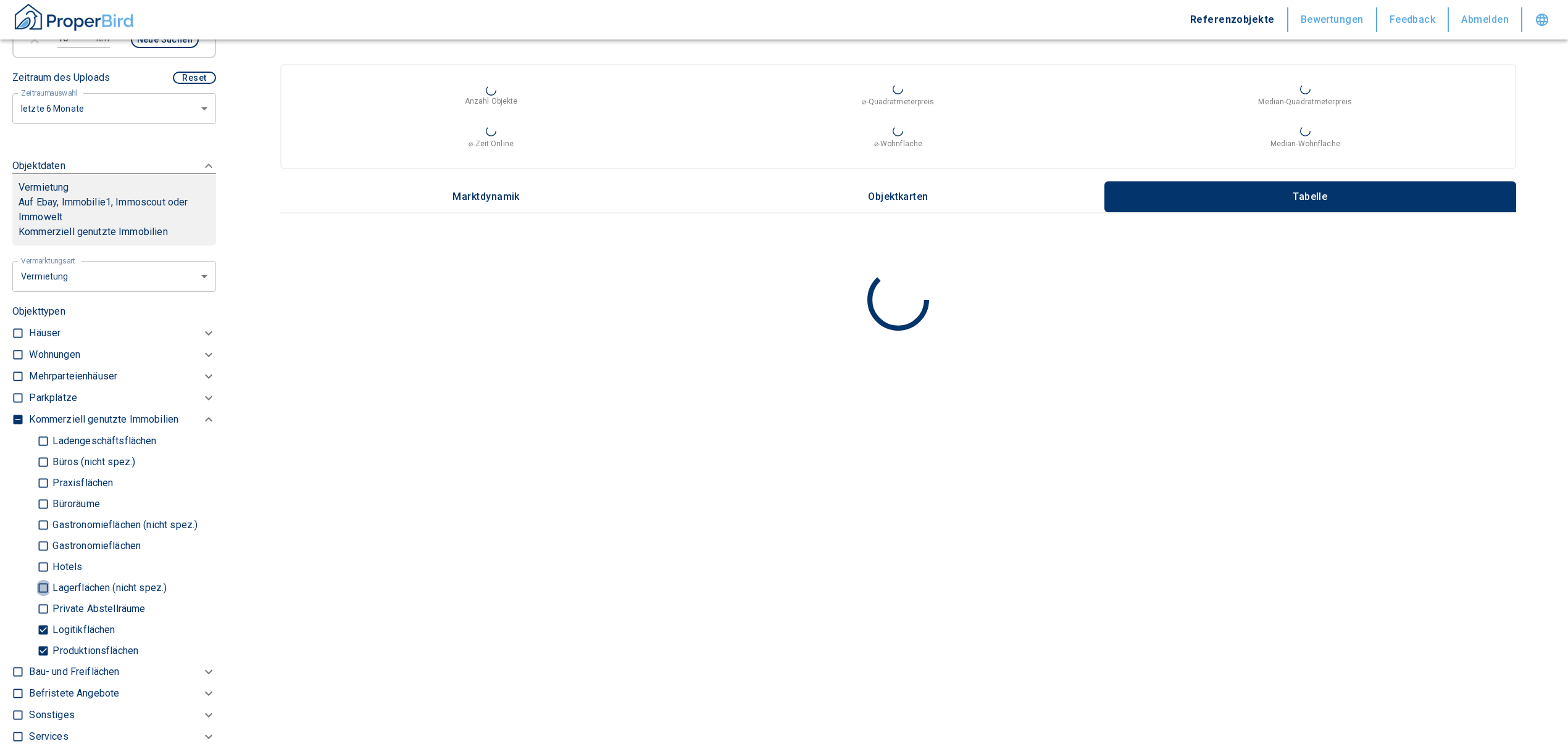
checkbox input "true"
type input "2020"
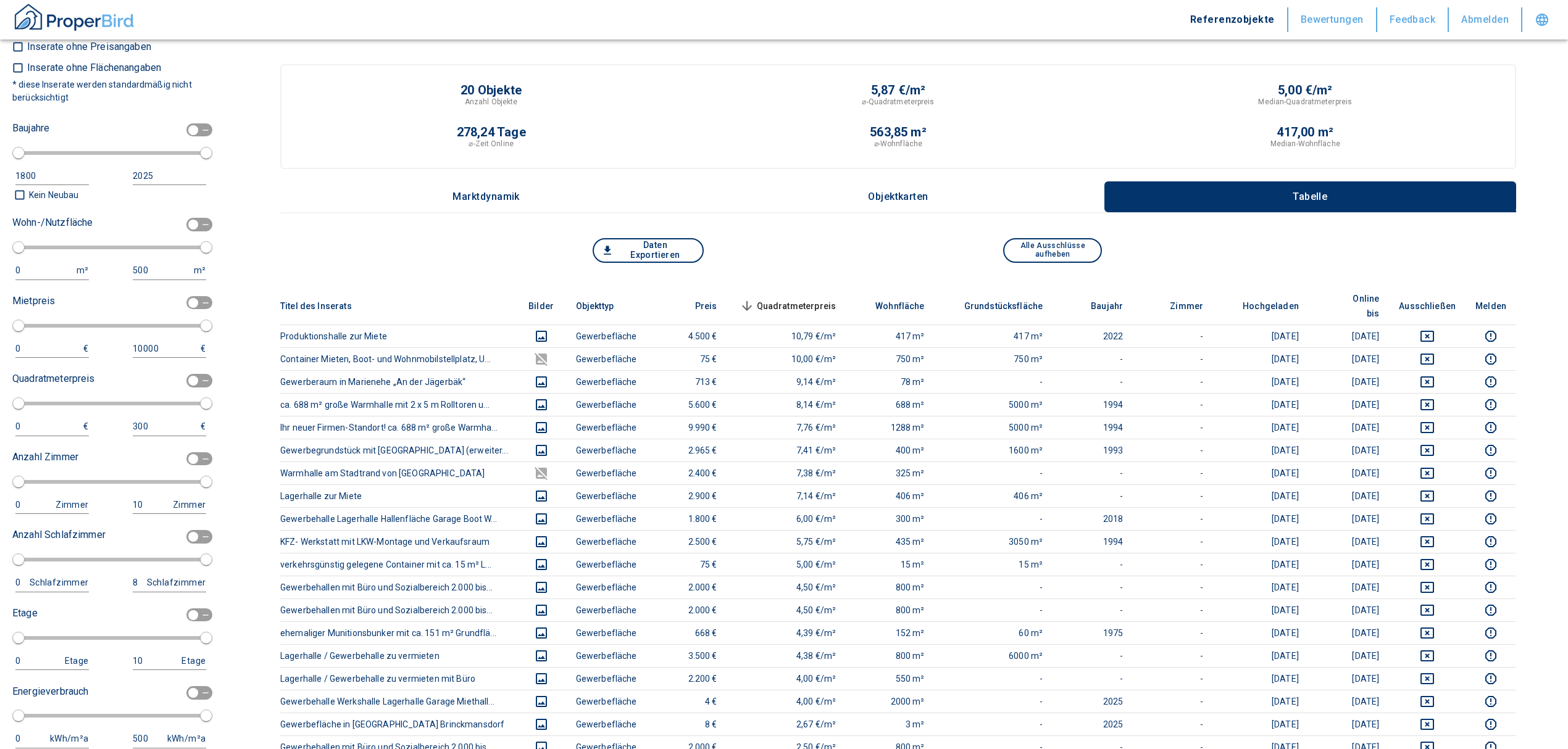
scroll to position [1419, 0]
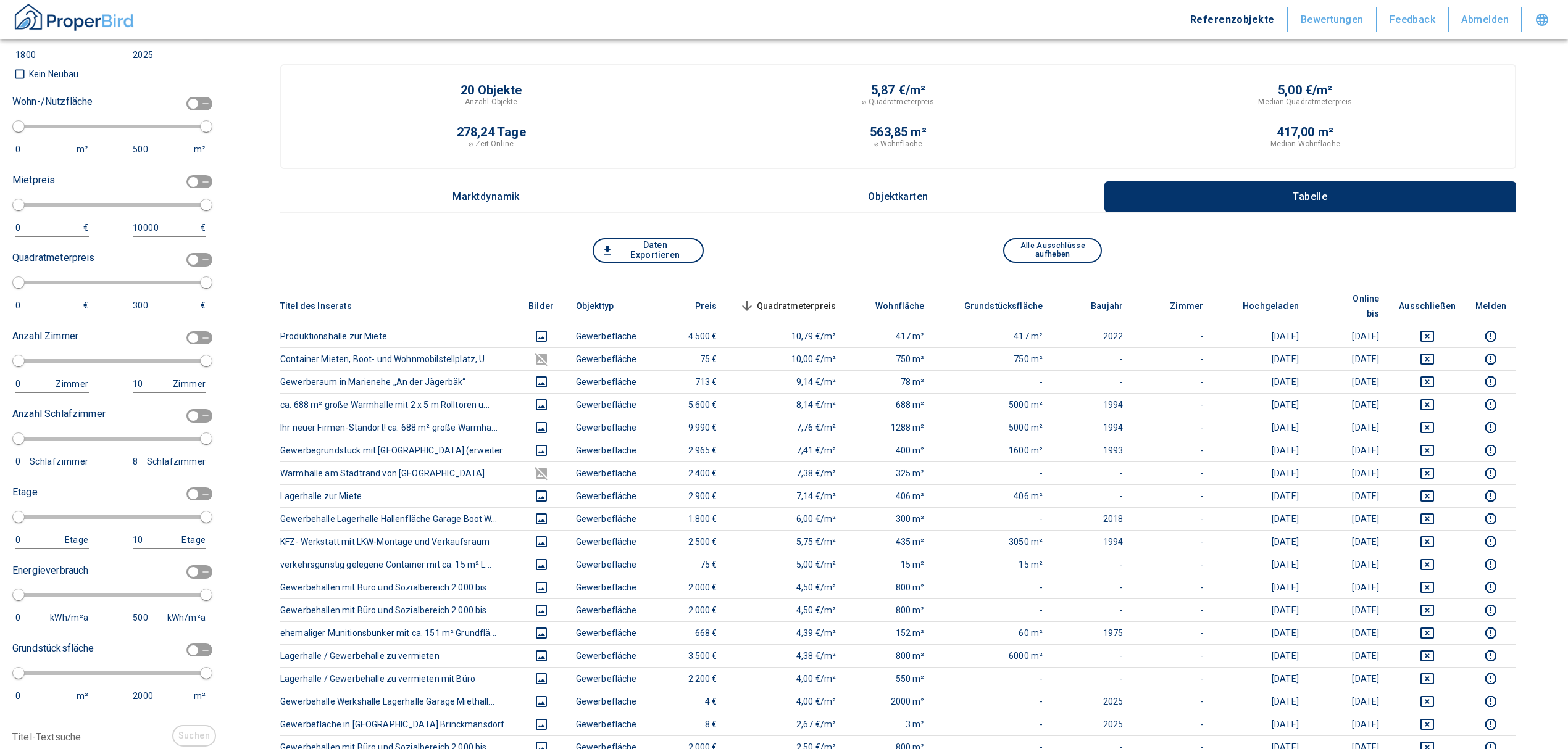
drag, startPoint x: 195, startPoint y: 93, endPoint x: 134, endPoint y: 129, distance: 70.8
click at [195, 93] on span at bounding box center [199, 103] width 36 height 23
click at [195, 97] on input "checkbox" at bounding box center [193, 103] width 37 height 13
checkbox input "true"
type input "2020"
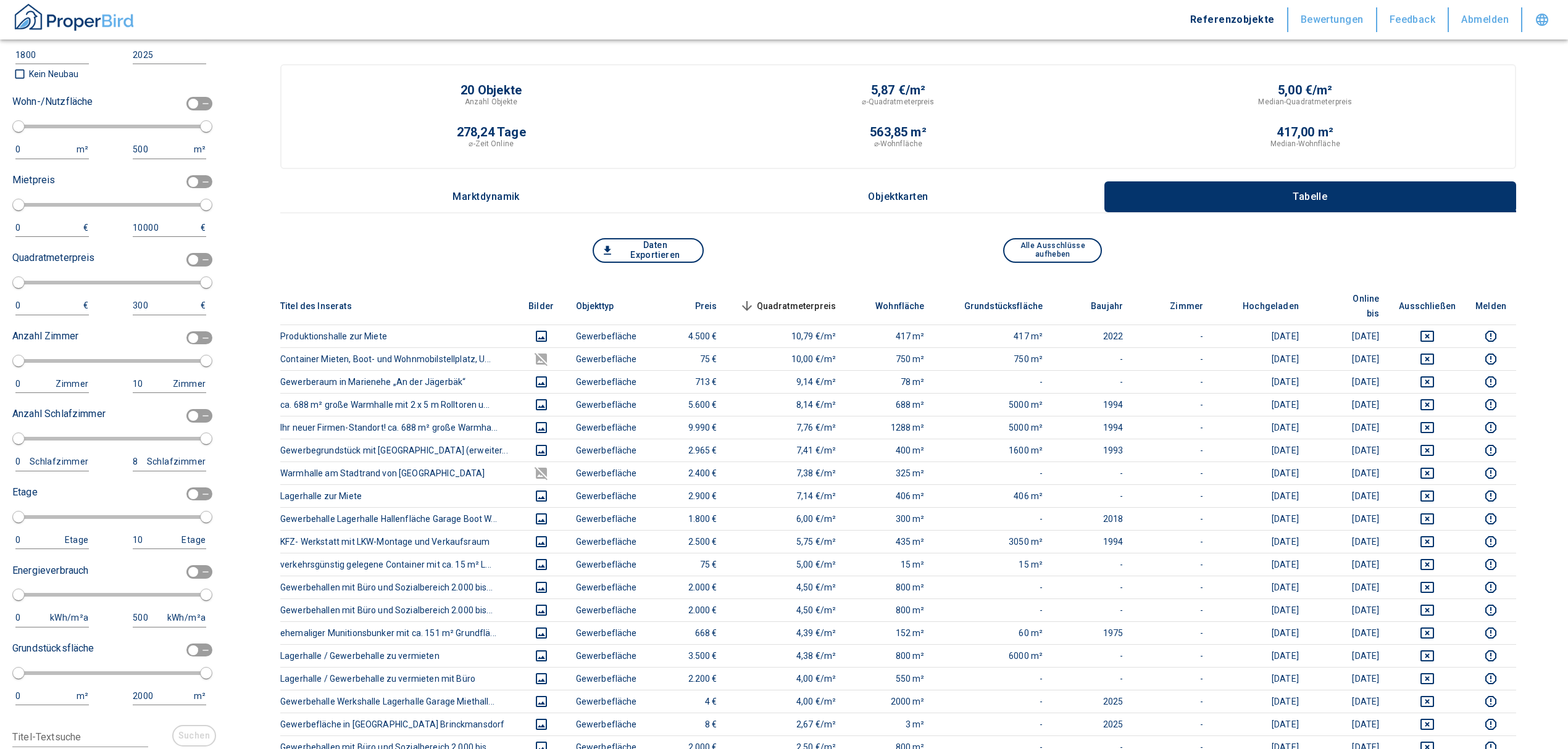
type input "50"
type input "150"
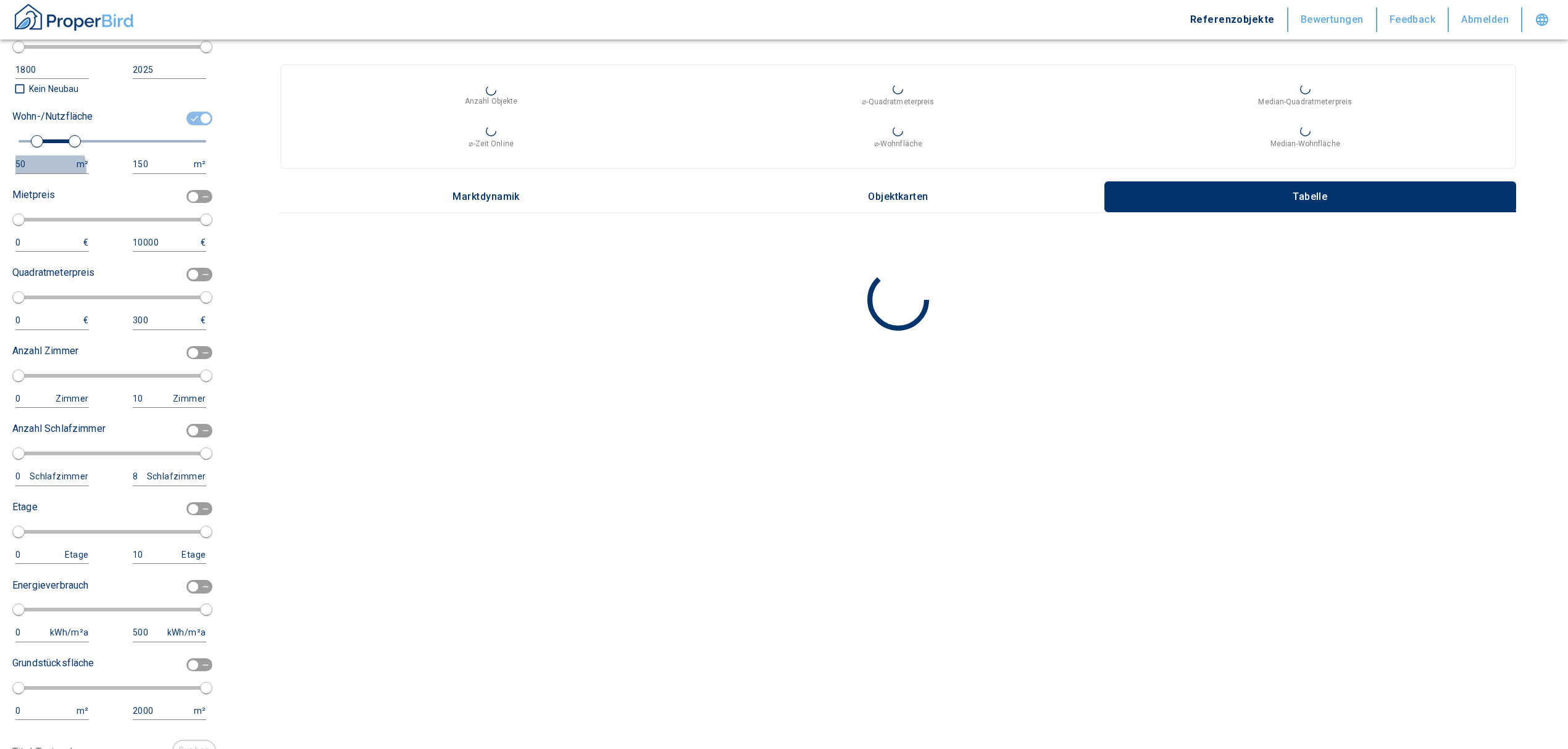
click at [38, 166] on div "50" at bounding box center [39, 164] width 49 height 15
drag, startPoint x: 38, startPoint y: 158, endPoint x: -59, endPoint y: 154, distance: 97.1
click at [0, 154] on html "Referenzobjekte Bewertungen Feedback Abmelden Filtervorlagen Neue Filtereinstel…" at bounding box center [784, 374] width 1568 height 749
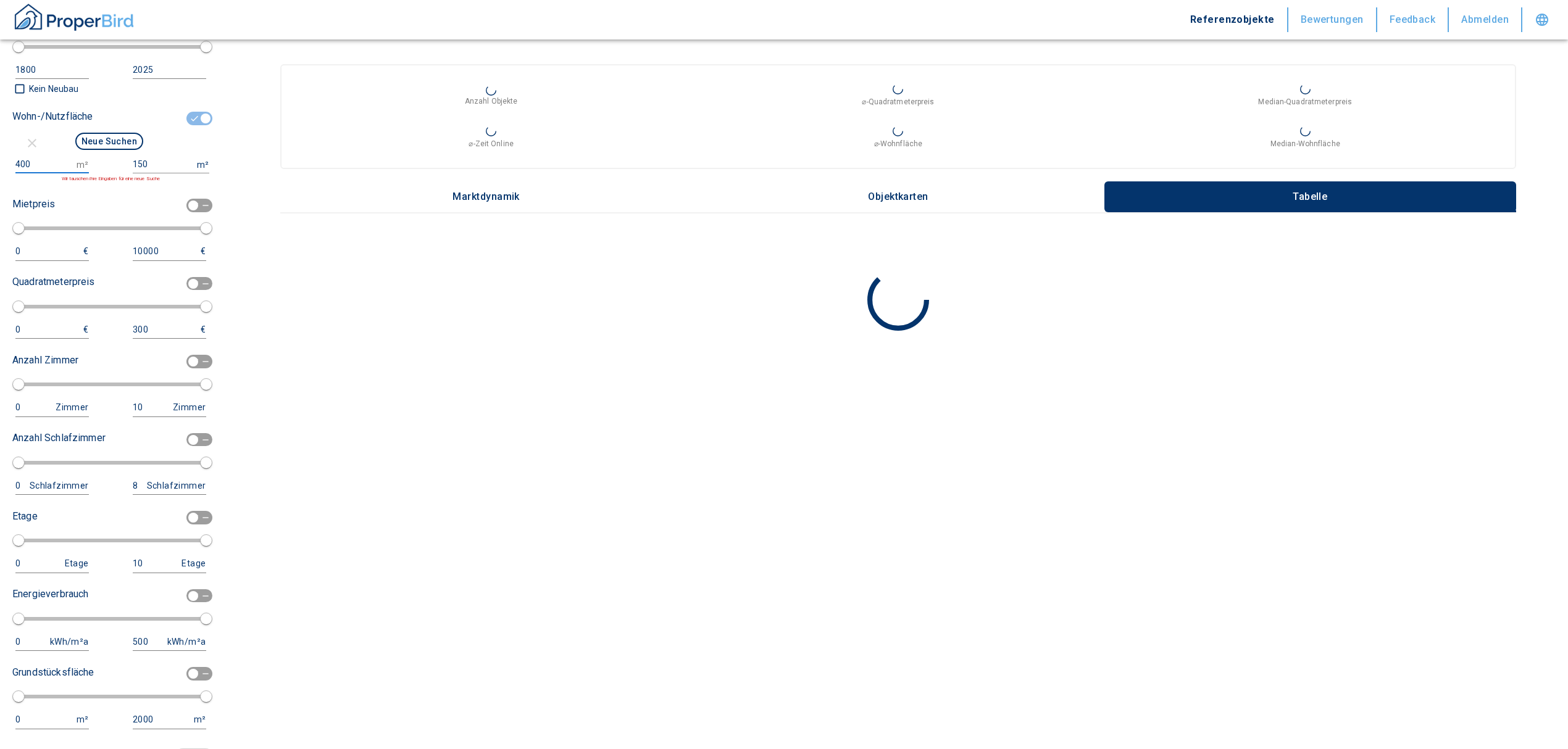
type input "400"
click at [149, 157] on input "150" at bounding box center [162, 165] width 60 height 18
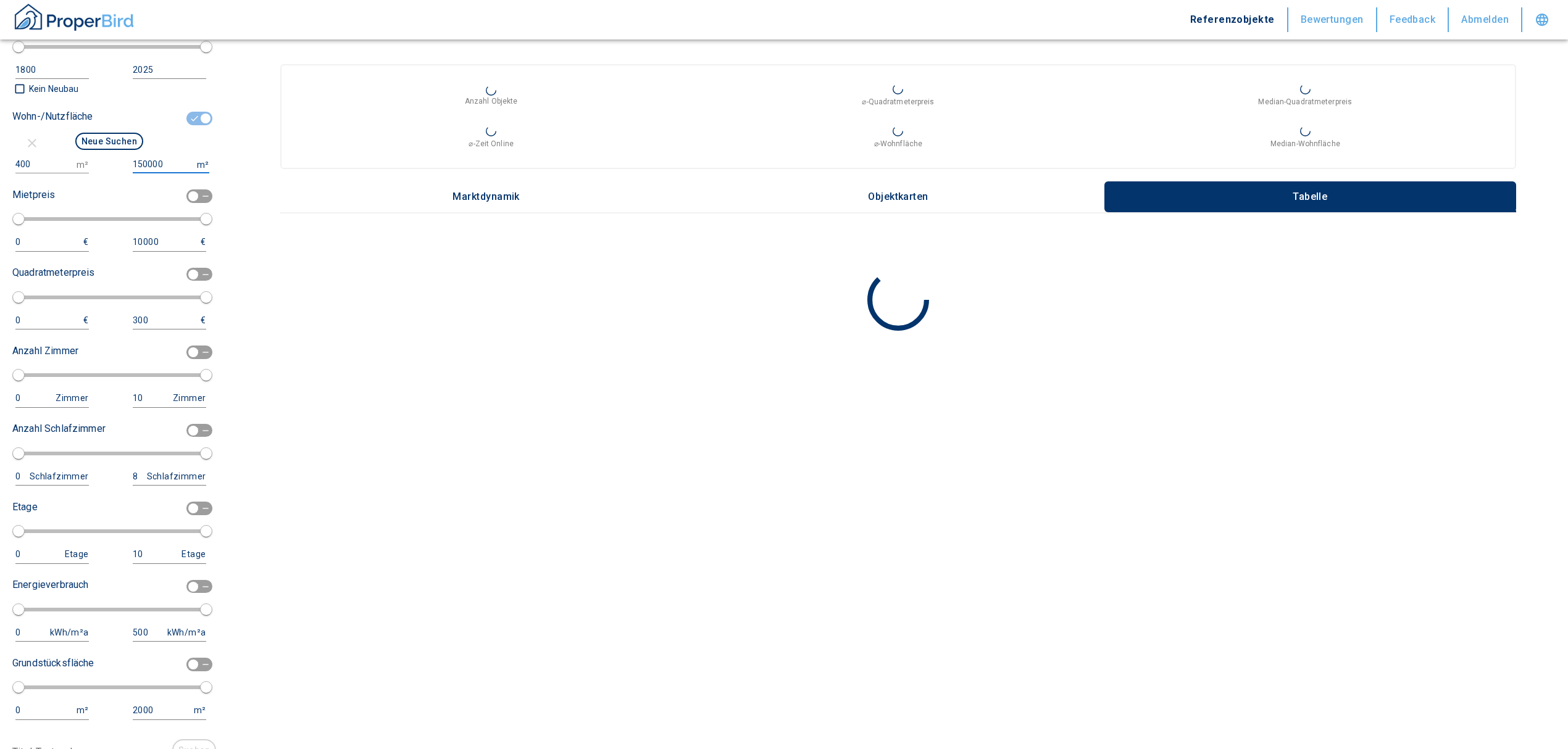
type input "150000"
click at [119, 133] on button "Neue Suchen" at bounding box center [110, 141] width 68 height 17
type input "2020"
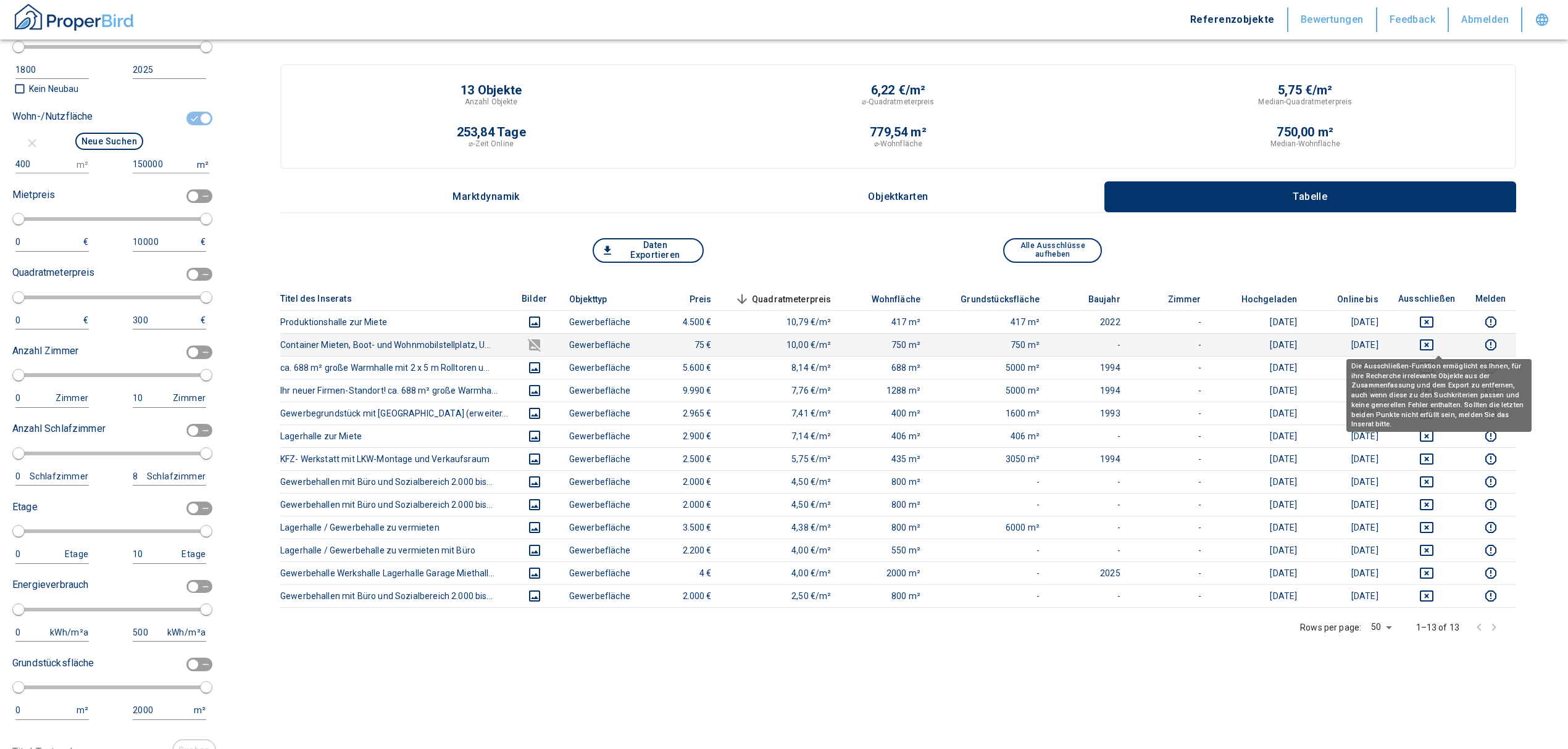
click at [776, 339] on icon "deselect this listing" at bounding box center [1426, 345] width 13 height 11
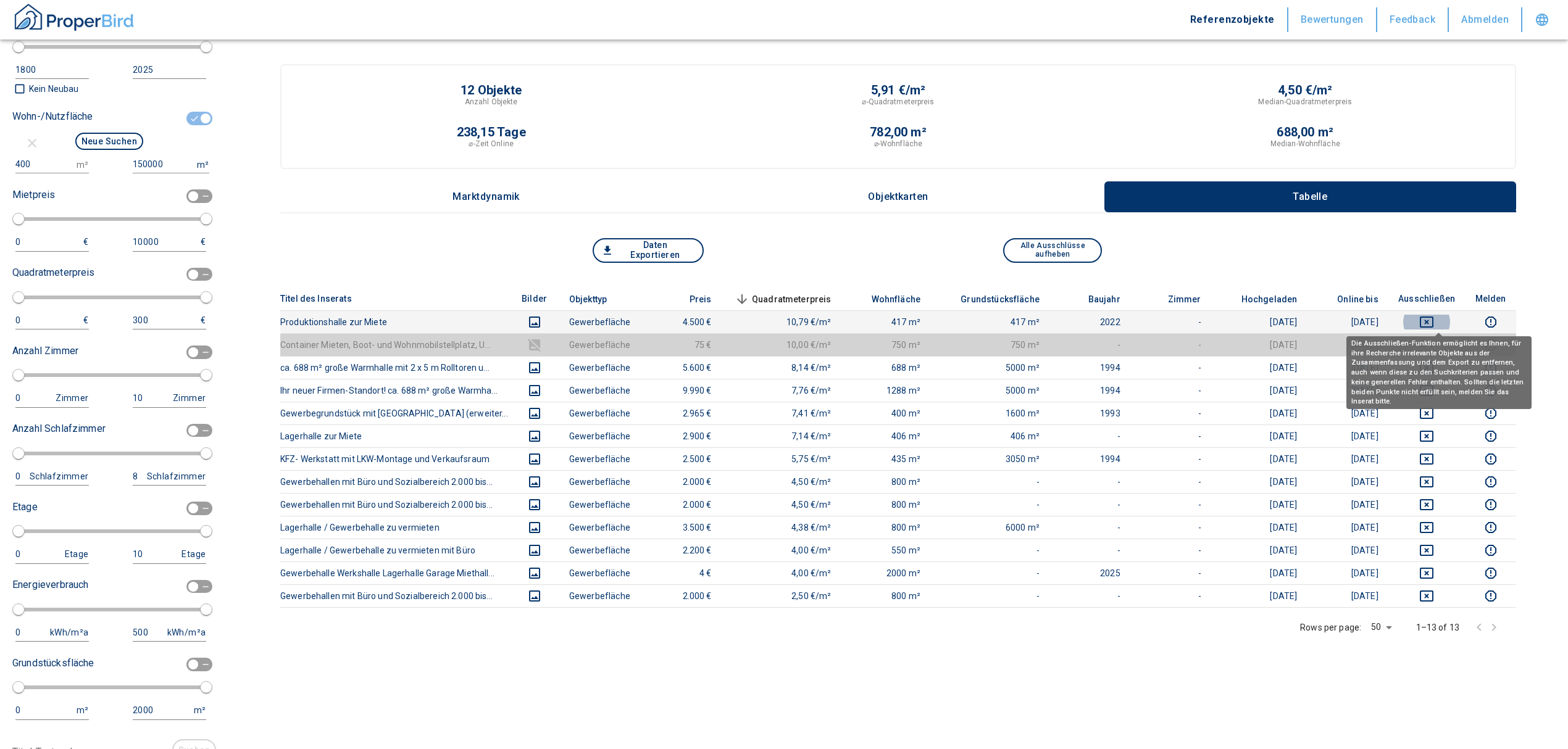
click at [776, 320] on icon "deselect this listing" at bounding box center [1426, 322] width 13 height 11
